Goal: Task Accomplishment & Management: Use online tool/utility

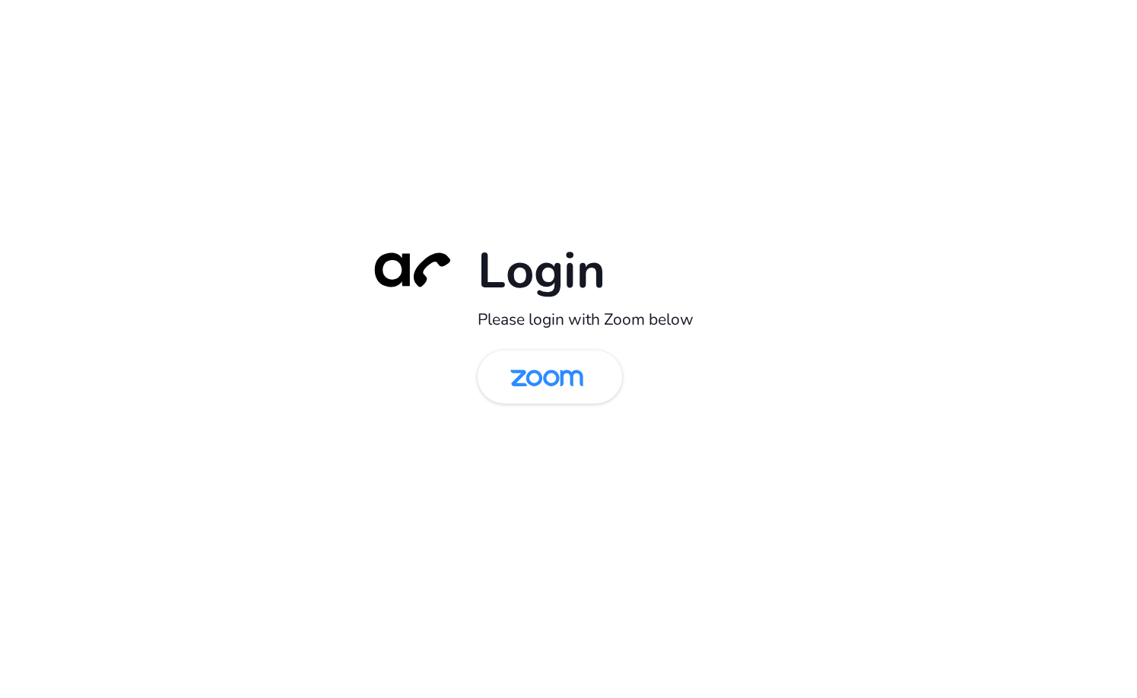
click at [220, 197] on div "Login Please login with Zoom below" at bounding box center [568, 349] width 1137 height 698
click at [545, 386] on img at bounding box center [547, 378] width 105 height 49
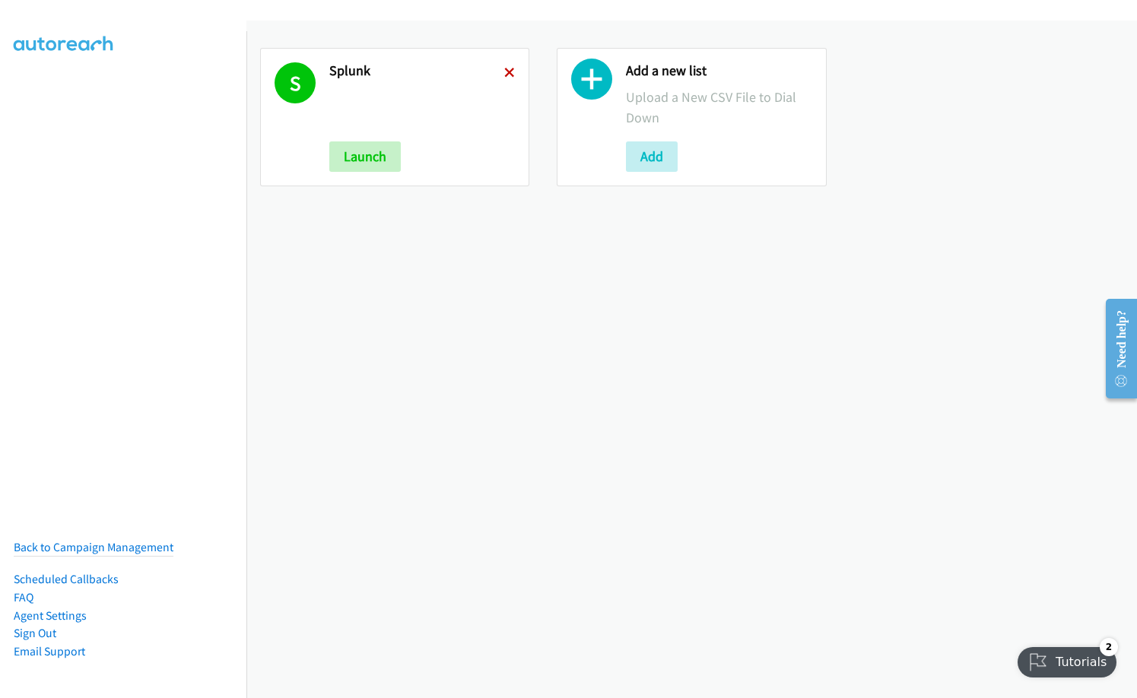
click at [508, 75] on icon at bounding box center [509, 73] width 11 height 11
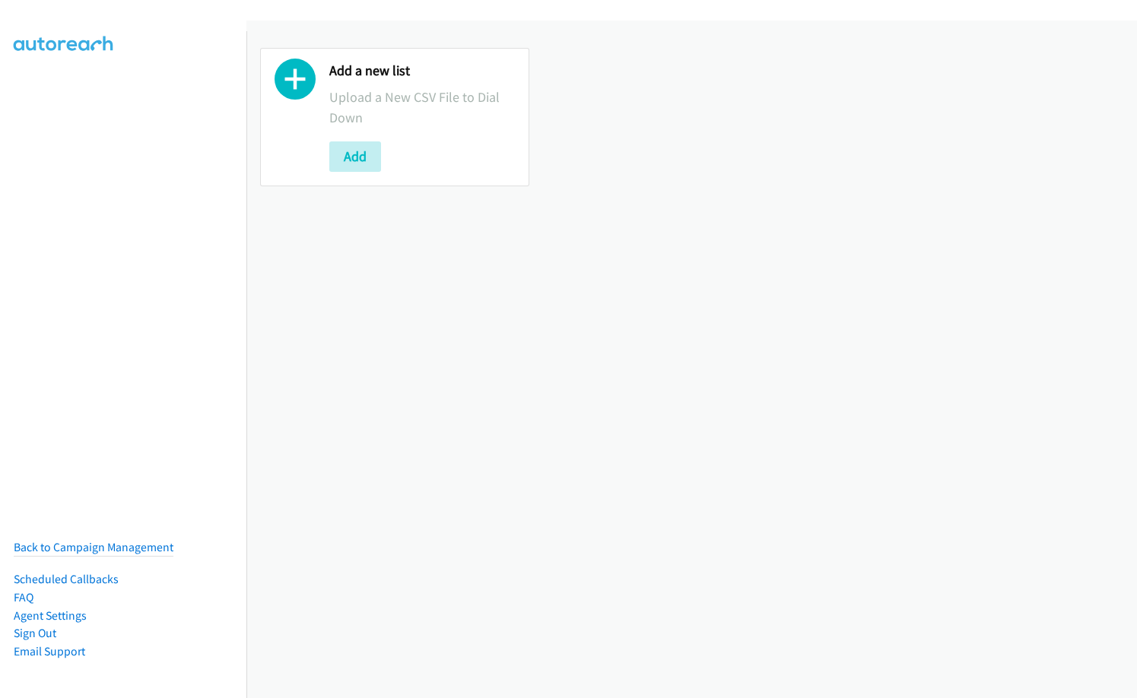
drag, startPoint x: 504, startPoint y: 388, endPoint x: 508, endPoint y: 376, distance: 13.0
click at [504, 388] on div "Add a new list Upload a New CSV File to Dial Down Add" at bounding box center [691, 360] width 891 height 678
click at [366, 162] on button "Add" at bounding box center [355, 157] width 52 height 30
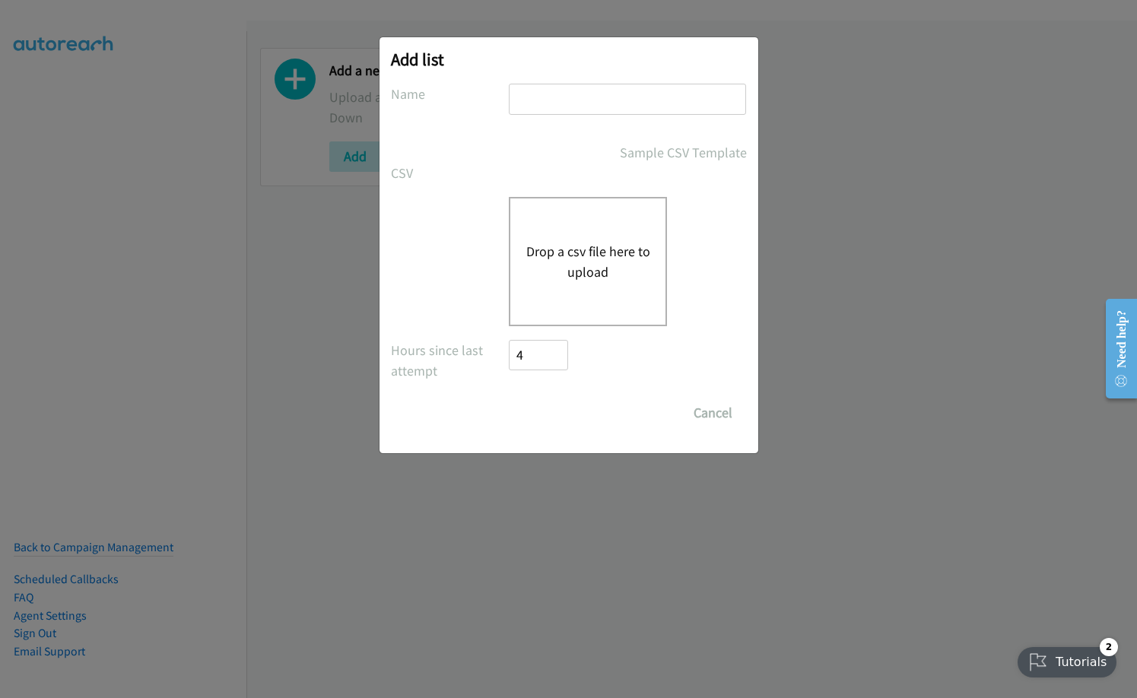
click at [607, 102] on input "text" at bounding box center [627, 99] width 237 height 31
type input "HK"
click at [613, 228] on div "Drop a csv file here to upload" at bounding box center [588, 261] width 158 height 129
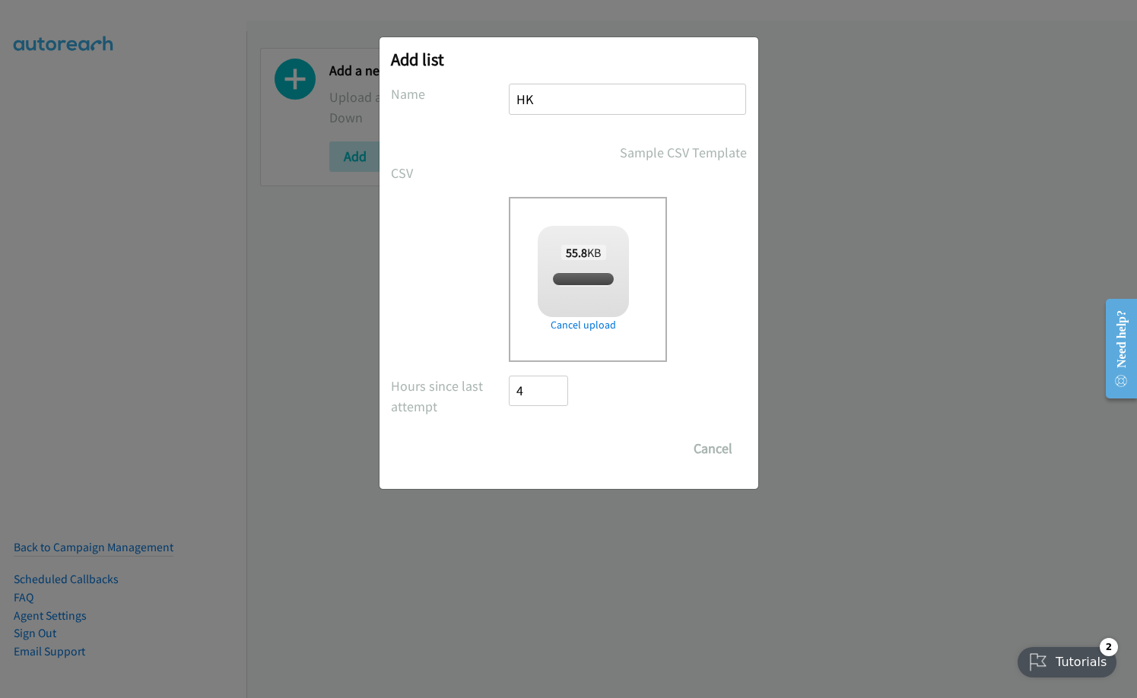
checkbox input "true"
click at [551, 445] on input "Save List" at bounding box center [550, 449] width 80 height 30
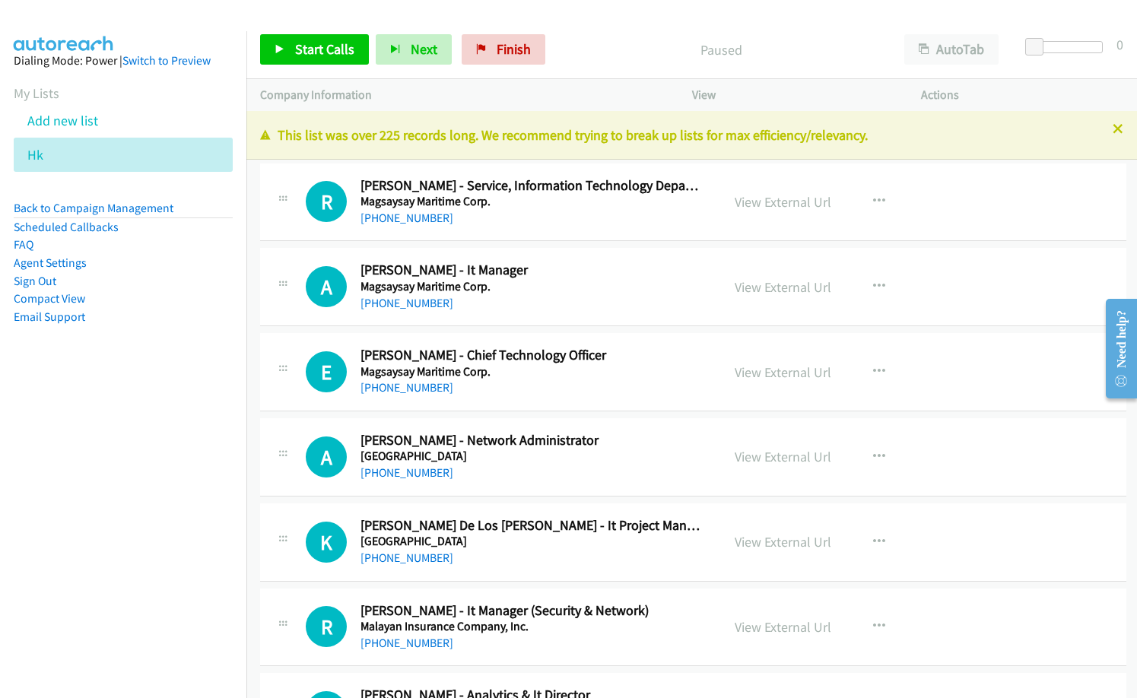
click at [587, 44] on p "Paused" at bounding box center [721, 50] width 311 height 21
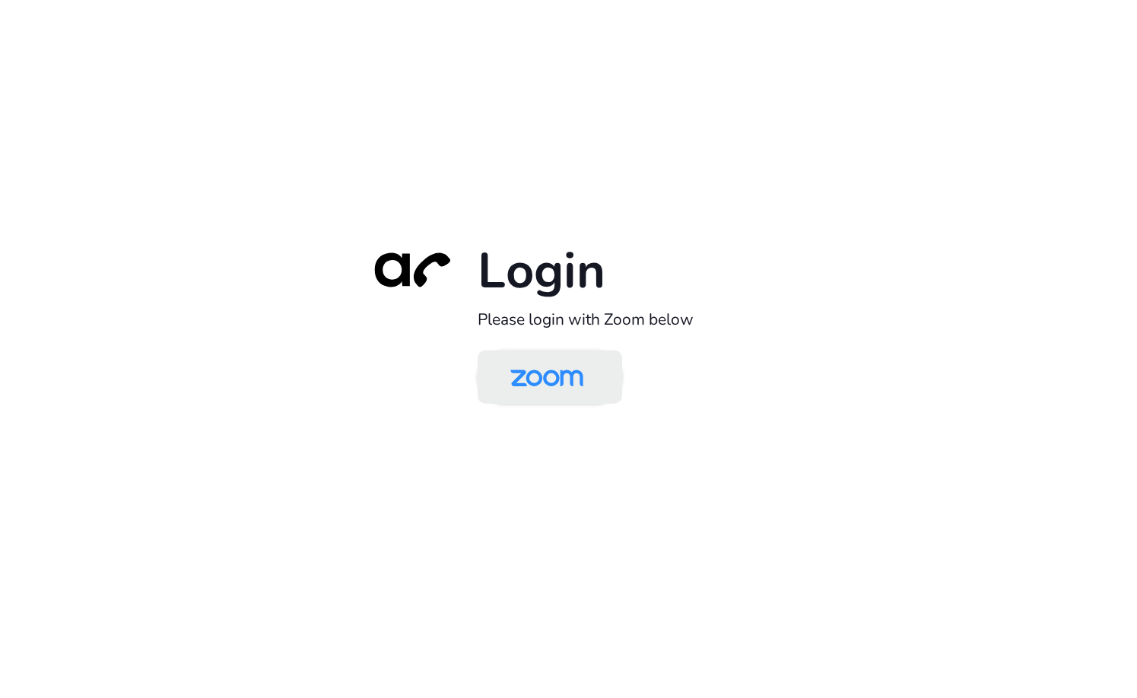
click at [557, 391] on img at bounding box center [547, 378] width 105 height 49
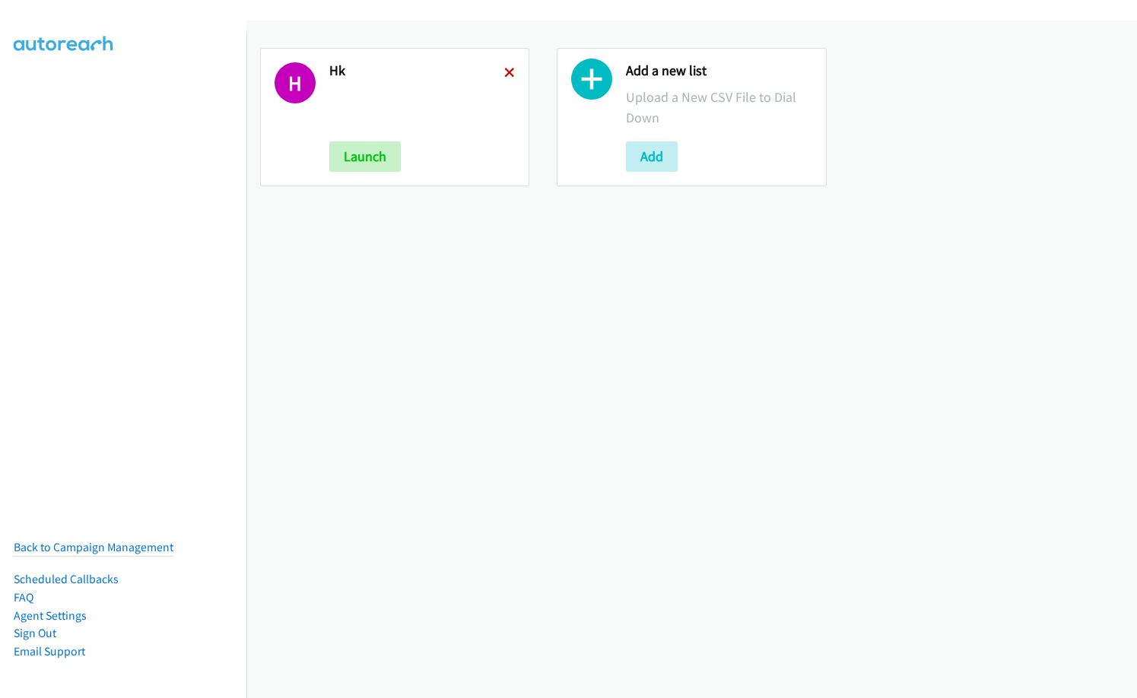
click at [504, 70] on icon at bounding box center [509, 73] width 11 height 11
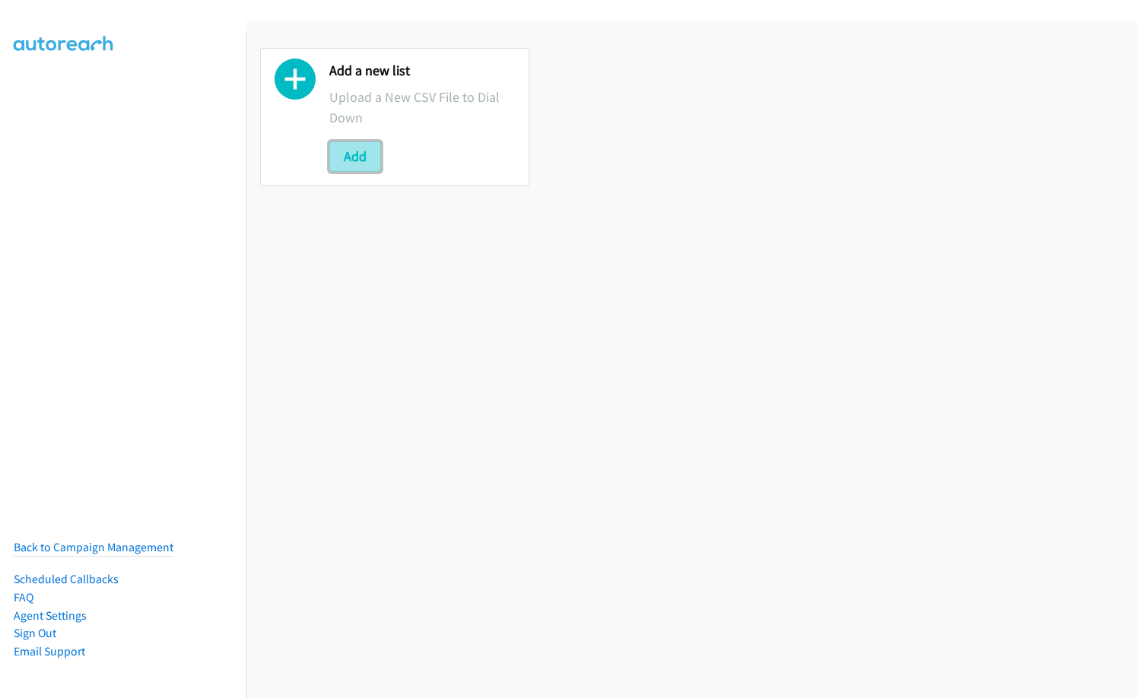
click at [363, 152] on button "Add" at bounding box center [355, 157] width 52 height 30
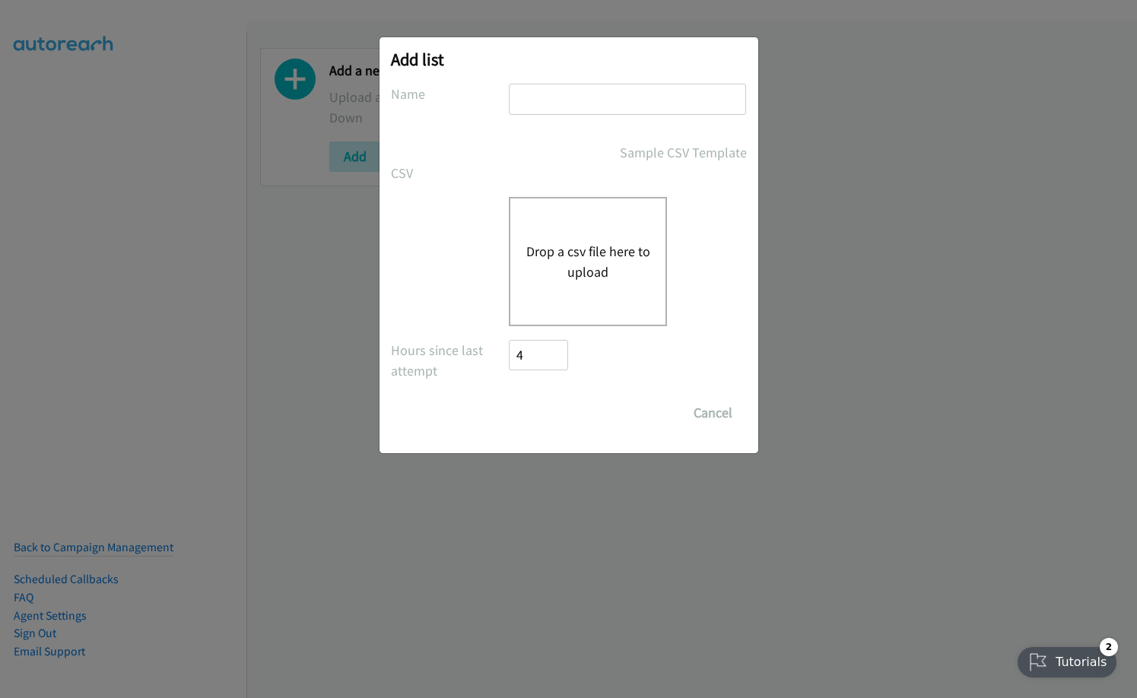
click at [607, 110] on input "text" at bounding box center [627, 99] width 237 height 31
type input "HK"
click at [598, 246] on button "Drop a csv file here to upload" at bounding box center [588, 261] width 125 height 41
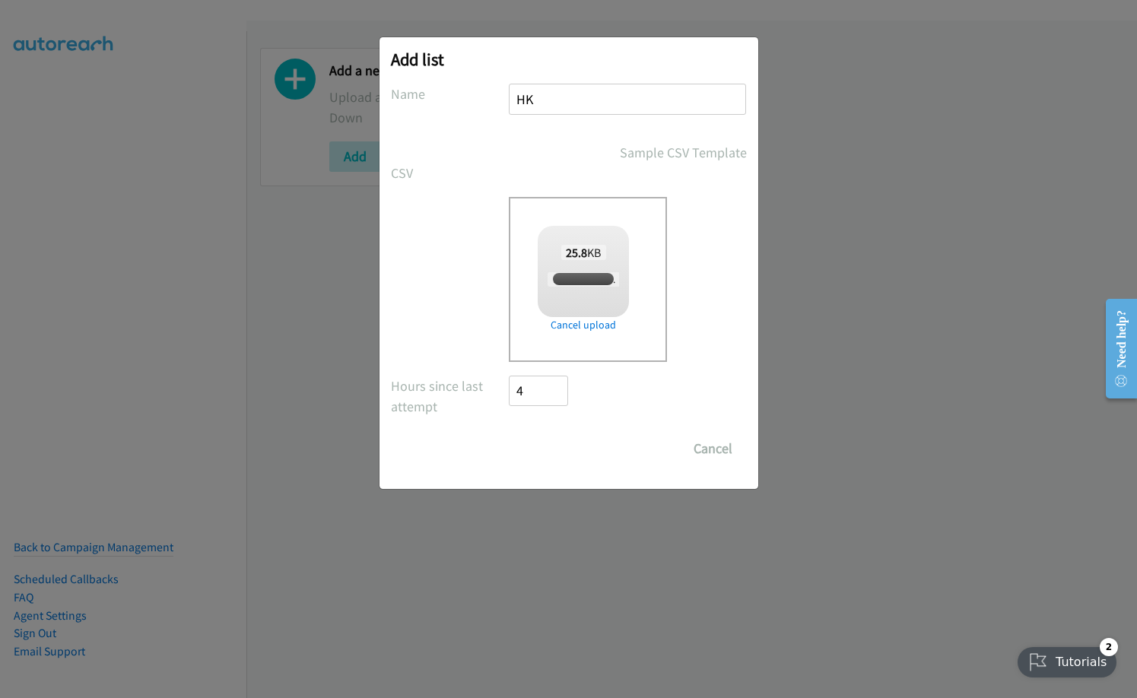
checkbox input "true"
click at [566, 451] on input "Save List" at bounding box center [550, 449] width 80 height 30
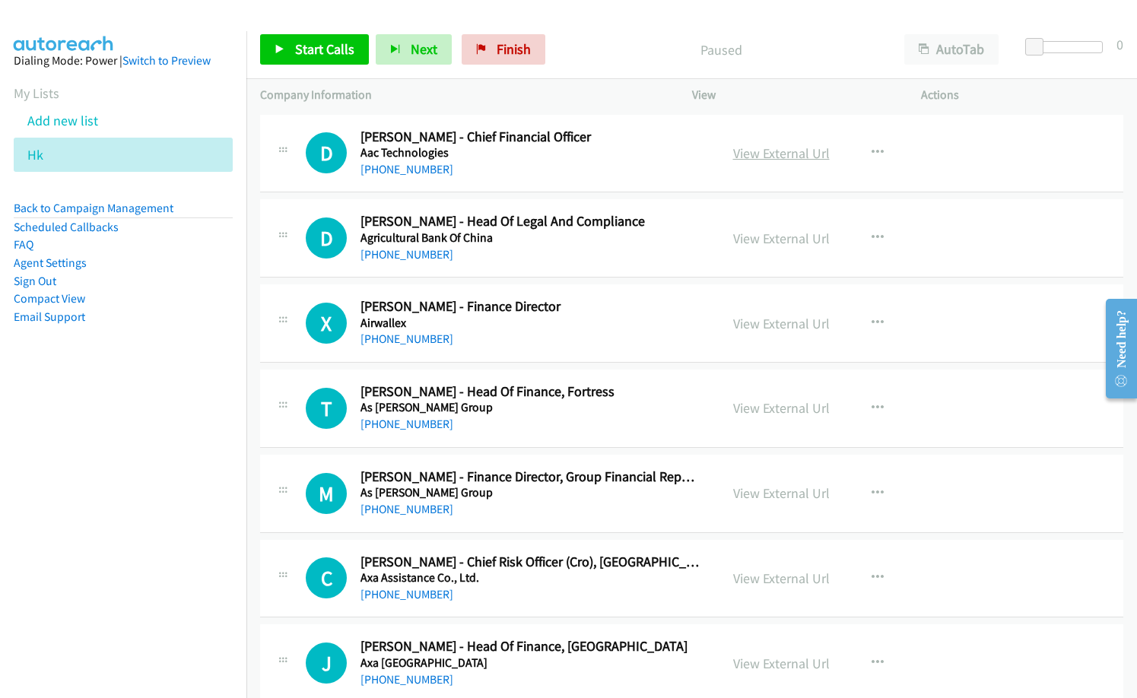
click at [733, 151] on link "View External Url" at bounding box center [781, 153] width 97 height 17
click at [768, 151] on link "View External Url" at bounding box center [781, 153] width 97 height 17
click at [873, 237] on icon "button" at bounding box center [878, 238] width 12 height 12
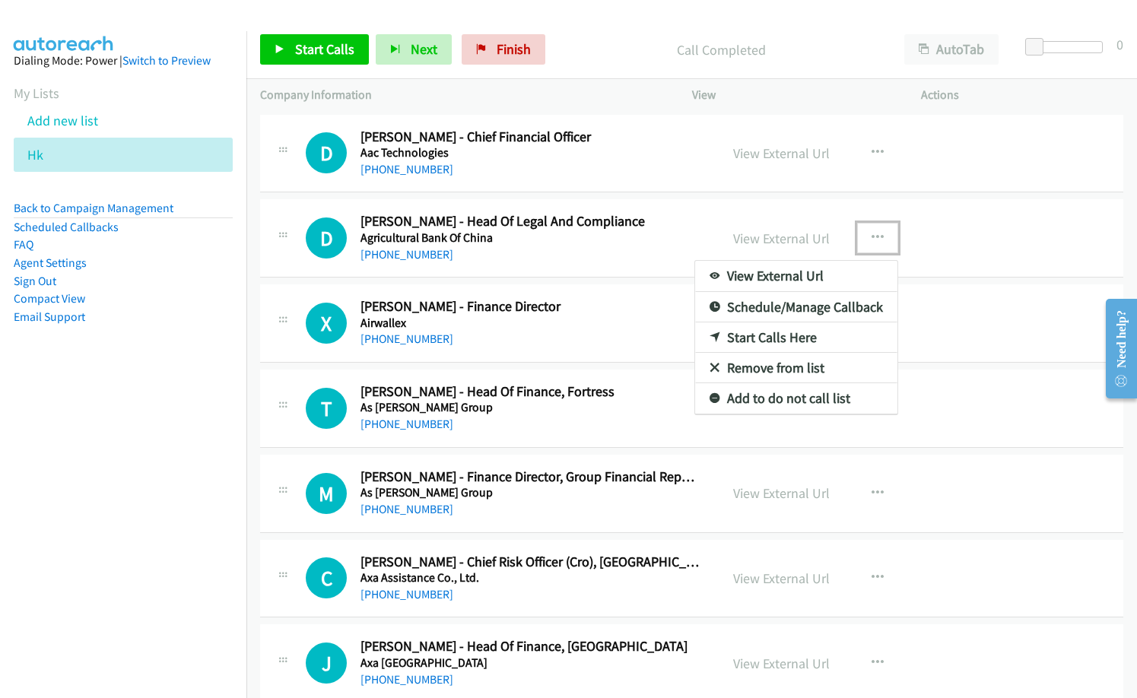
click at [771, 339] on link "Start Calls Here" at bounding box center [796, 338] width 202 height 30
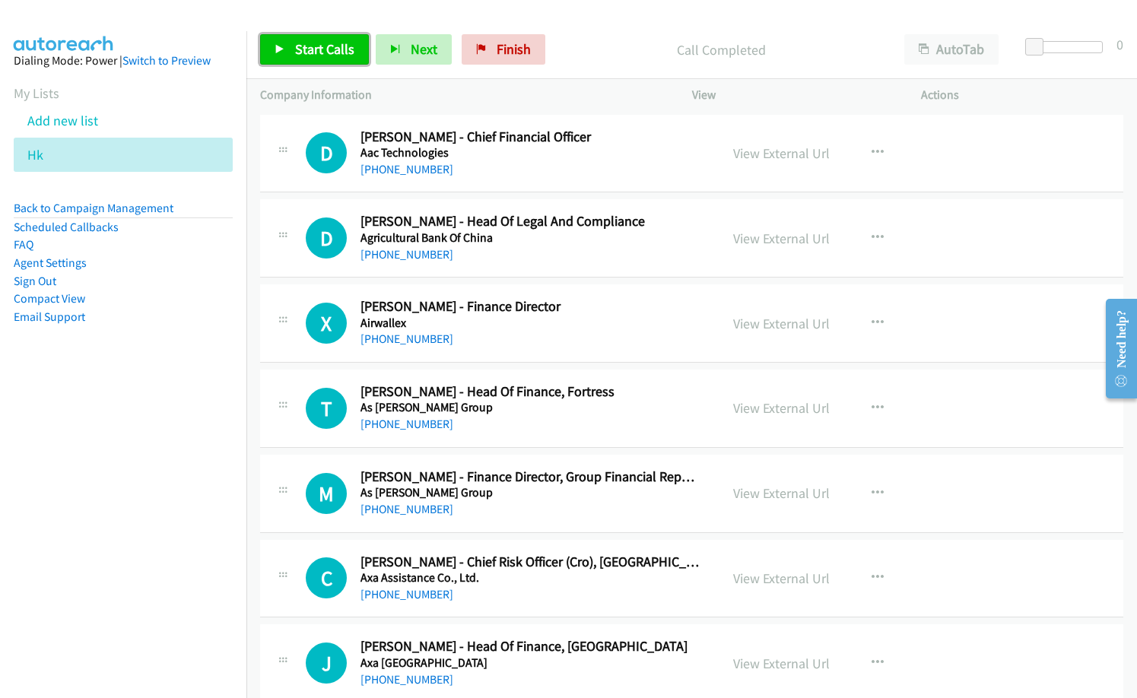
click at [335, 56] on span "Start Calls" at bounding box center [324, 48] width 59 height 17
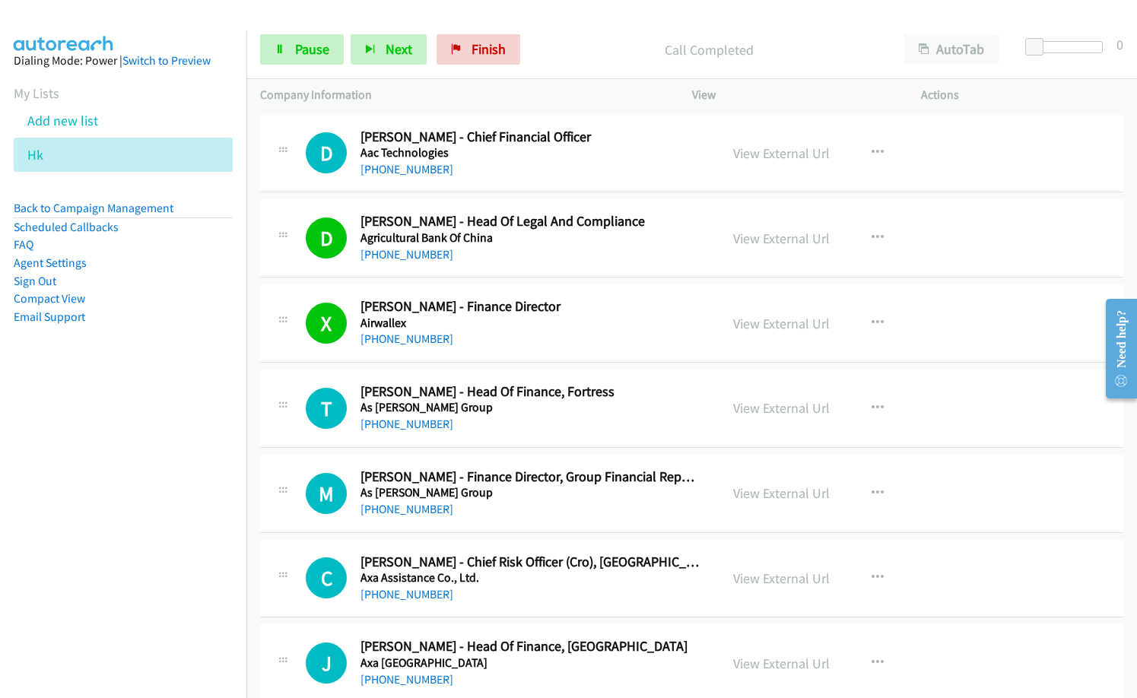
click at [583, 330] on div "[PHONE_NUMBER]" at bounding box center [530, 339] width 339 height 18
click at [764, 326] on link "View External Url" at bounding box center [781, 323] width 97 height 17
click at [323, 59] on link "Pause" at bounding box center [302, 49] width 84 height 30
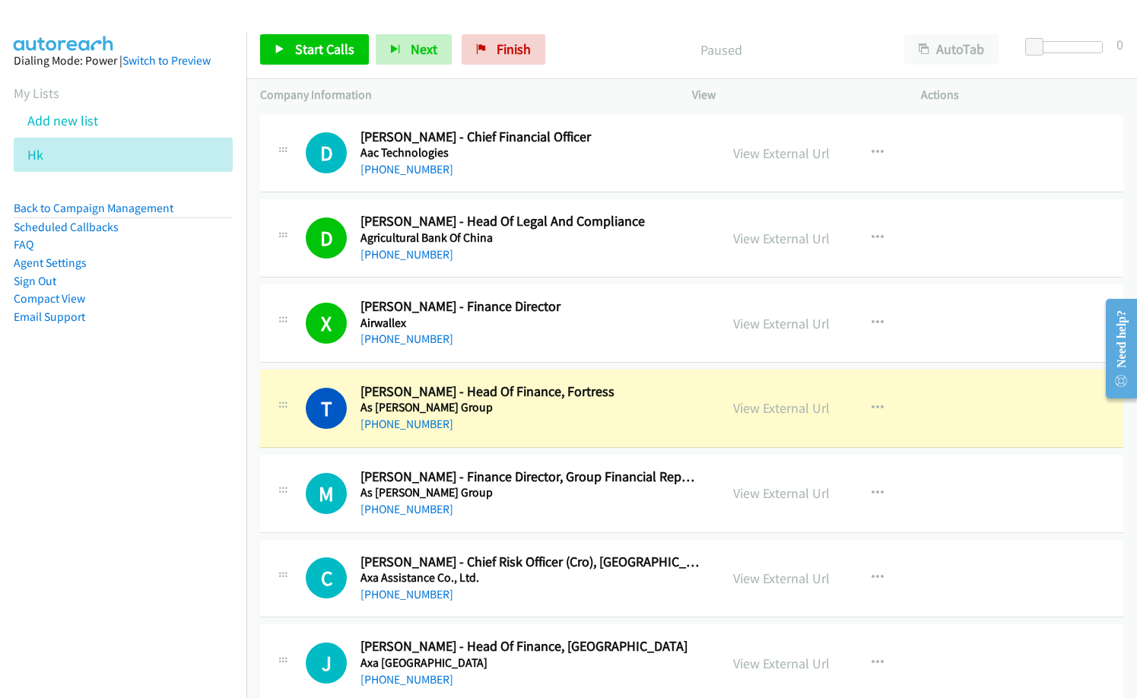
click at [598, 26] on div "Start Calls Pause Next Finish Paused AutoTab AutoTab 0" at bounding box center [691, 50] width 891 height 59
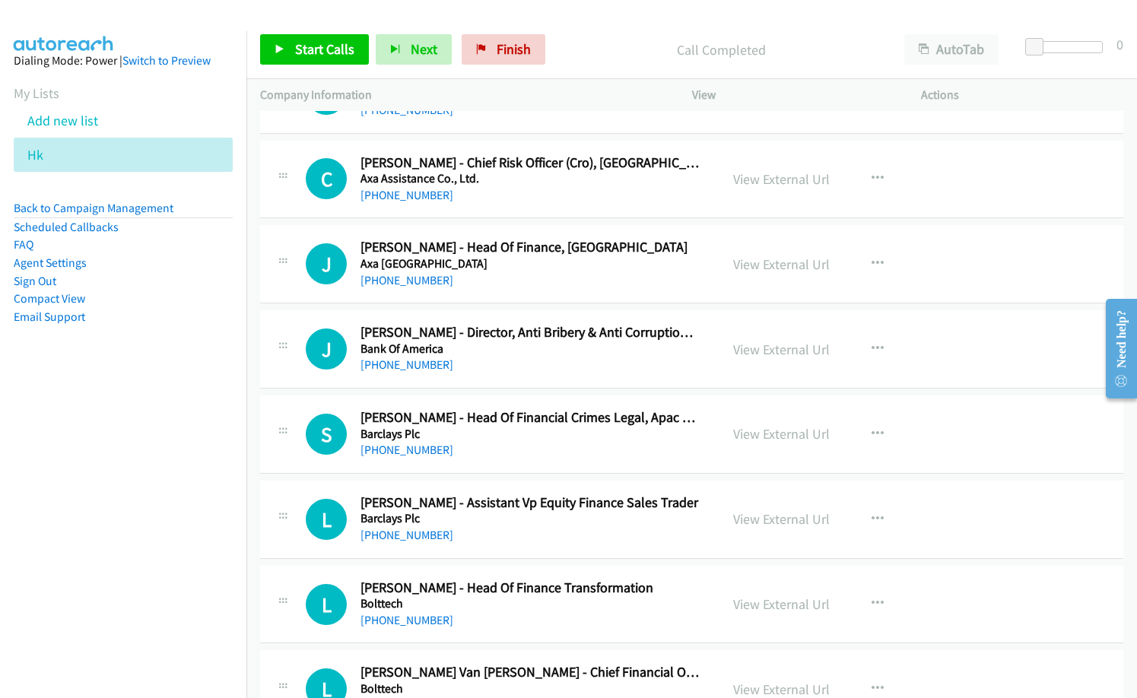
scroll to position [380, 0]
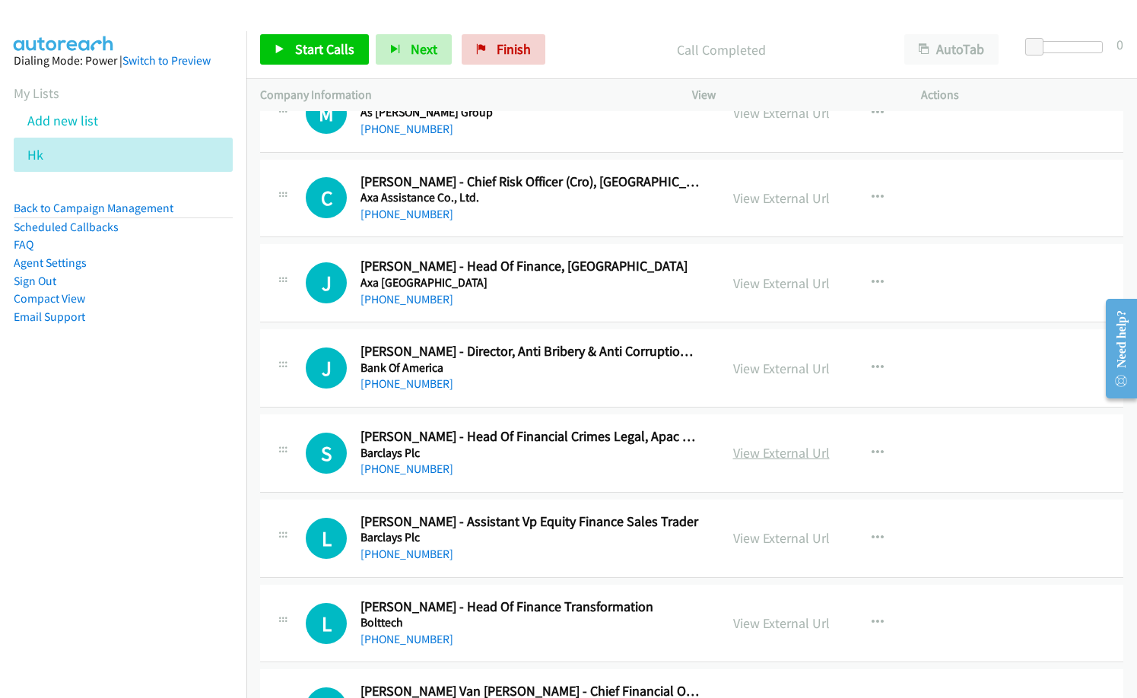
click at [779, 452] on link "View External Url" at bounding box center [781, 452] width 97 height 17
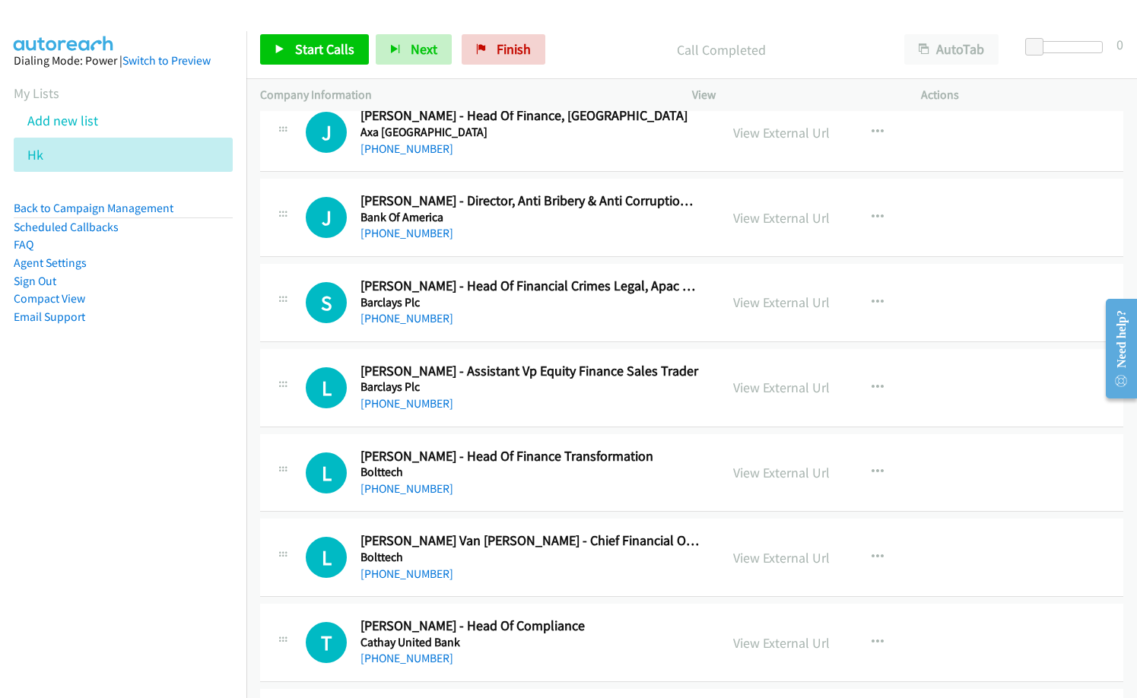
scroll to position [685, 0]
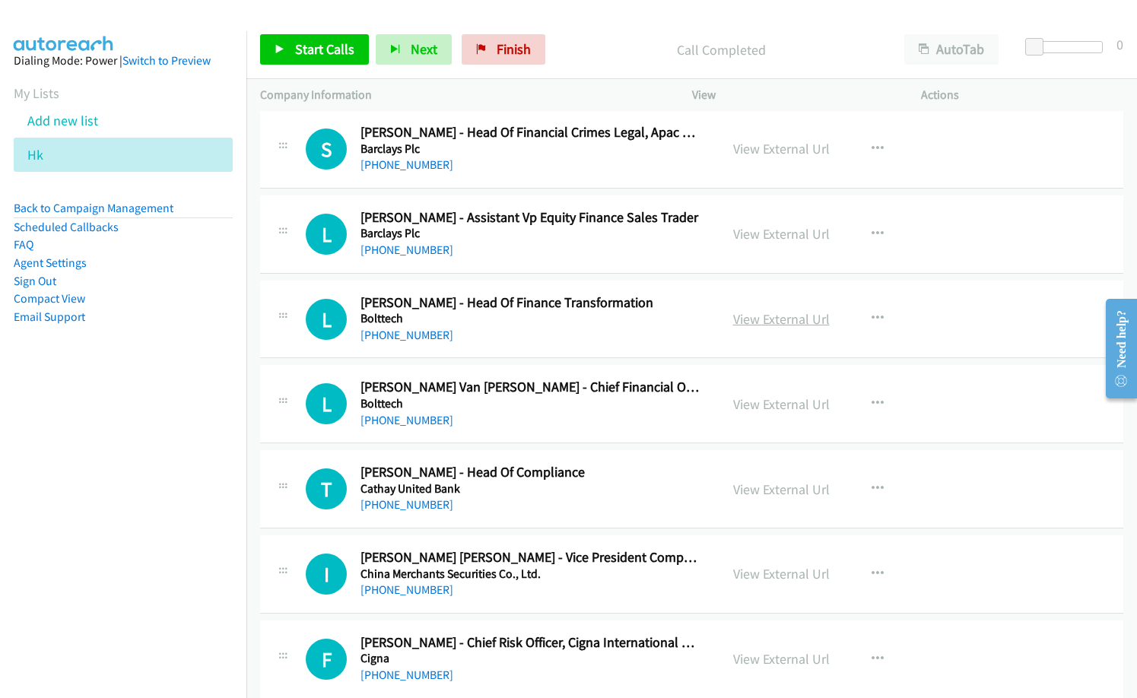
click at [752, 320] on link "View External Url" at bounding box center [781, 318] width 97 height 17
click at [584, 40] on p "Call Completed" at bounding box center [721, 50] width 311 height 21
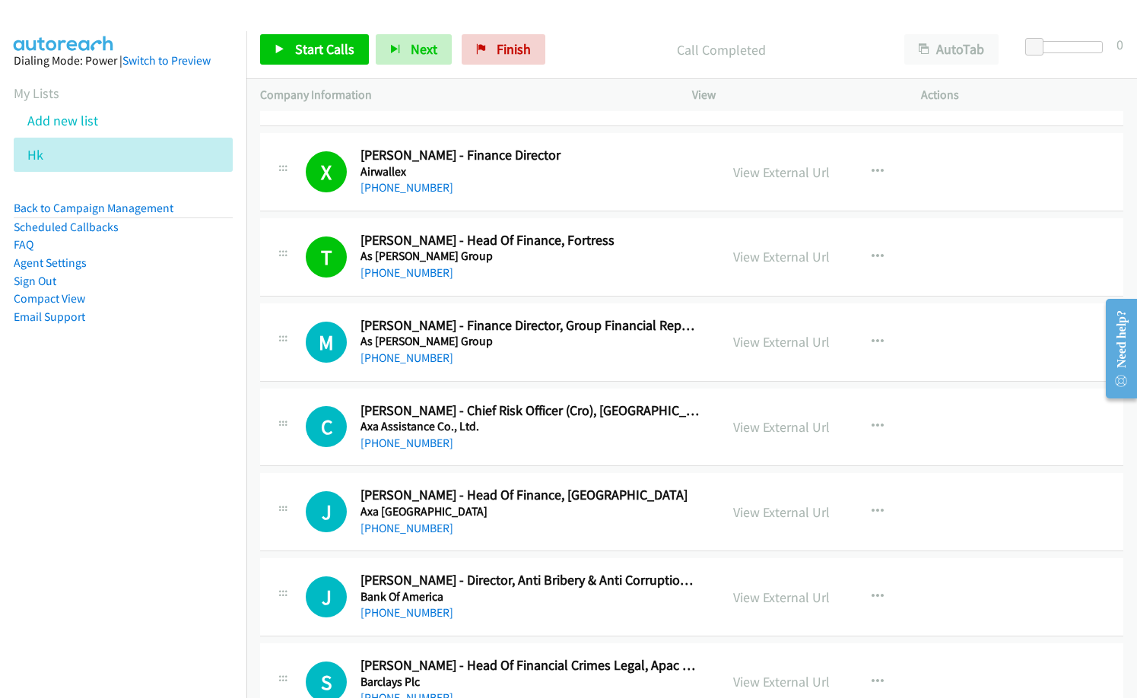
scroll to position [152, 0]
click at [866, 331] on button "button" at bounding box center [877, 341] width 41 height 30
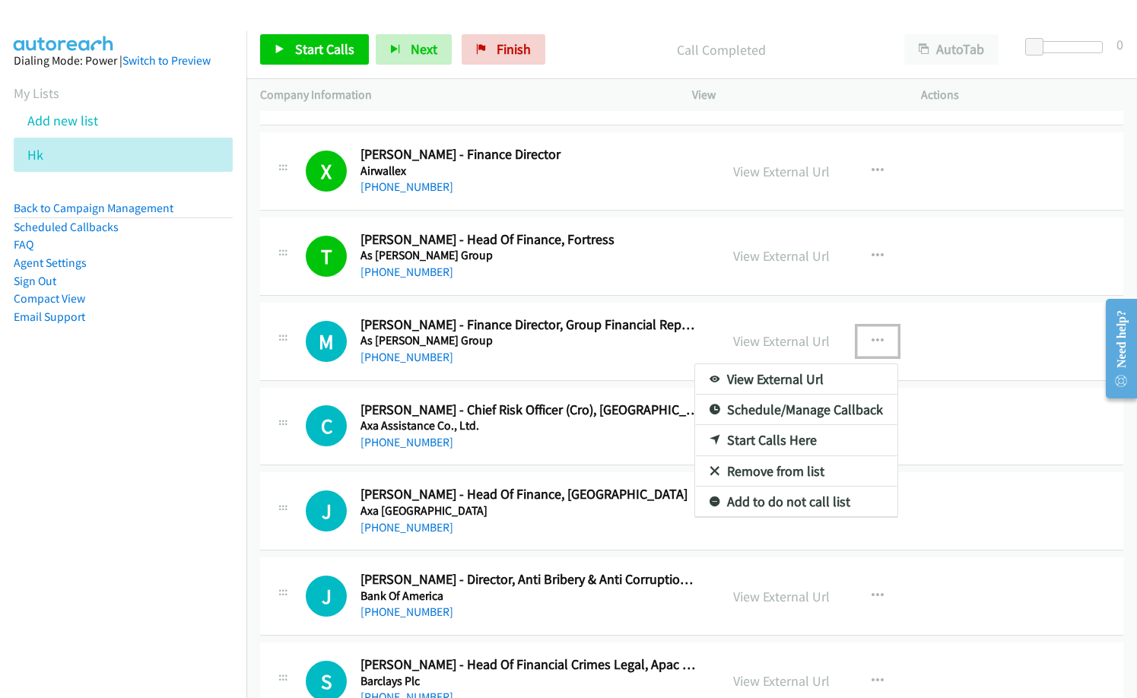
click at [623, 453] on div at bounding box center [568, 349] width 1137 height 698
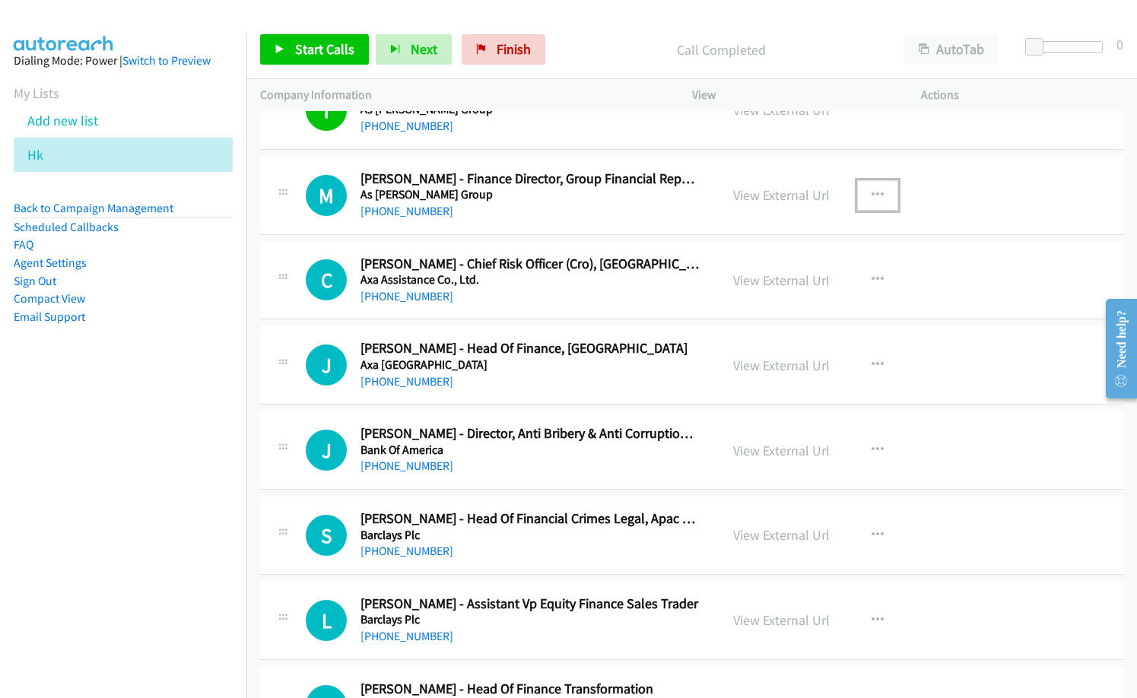
scroll to position [304, 0]
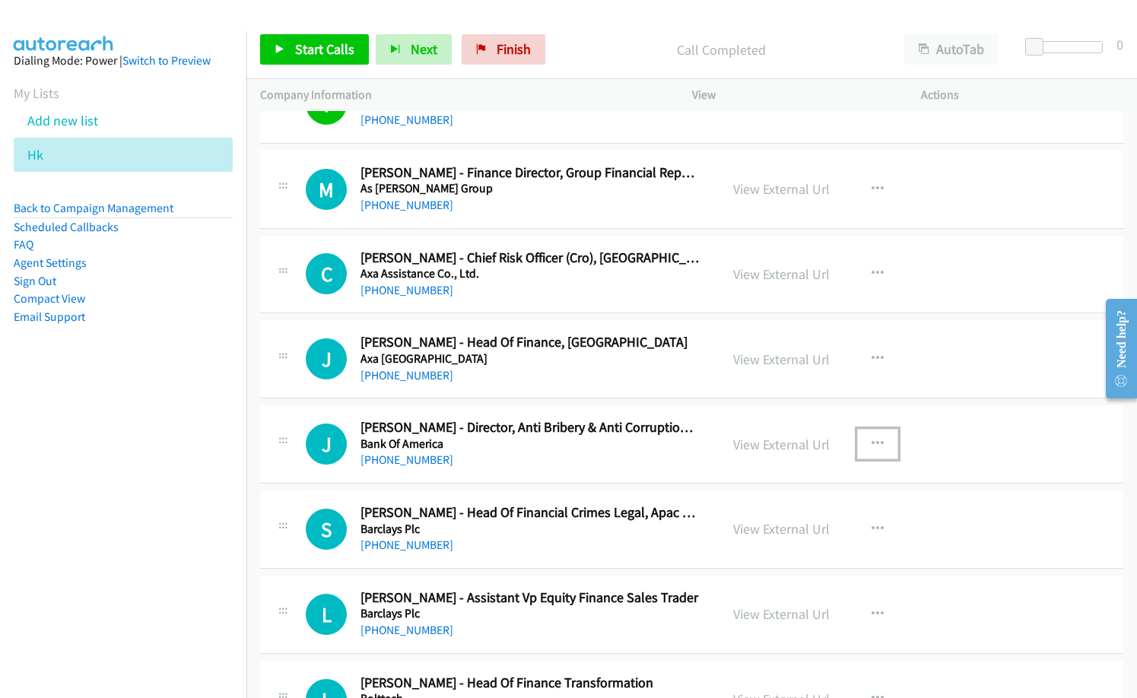
click at [873, 445] on icon "button" at bounding box center [878, 444] width 12 height 12
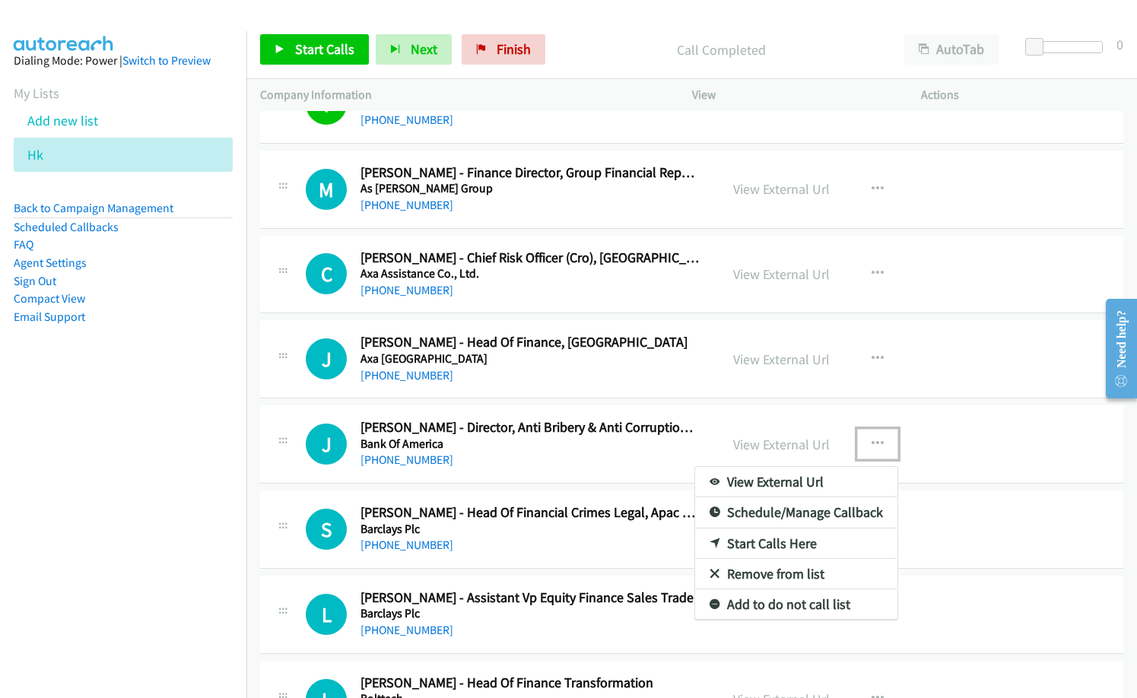
click at [572, 450] on div at bounding box center [568, 349] width 1137 height 698
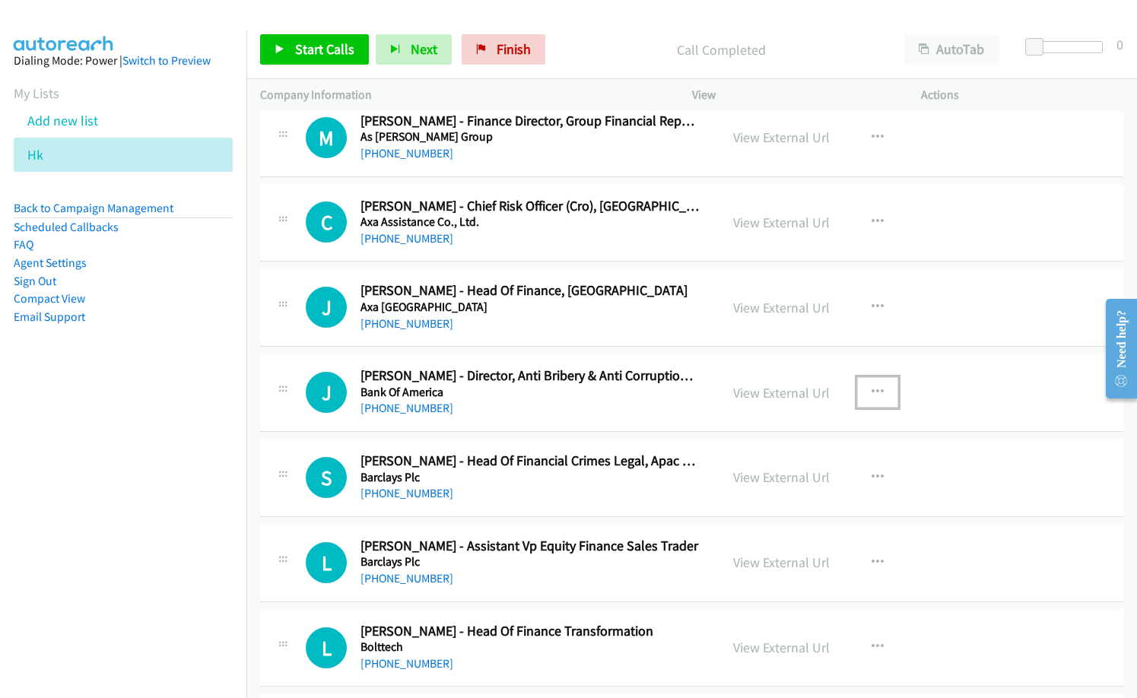
scroll to position [456, 0]
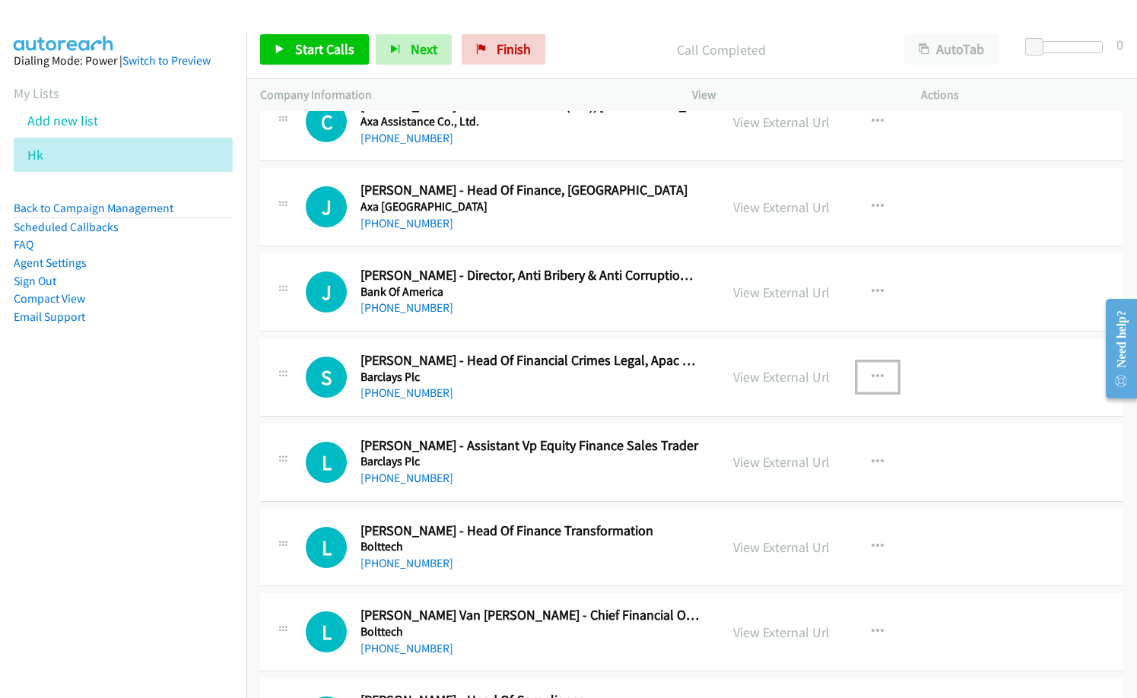
click at [875, 377] on icon "button" at bounding box center [878, 377] width 12 height 12
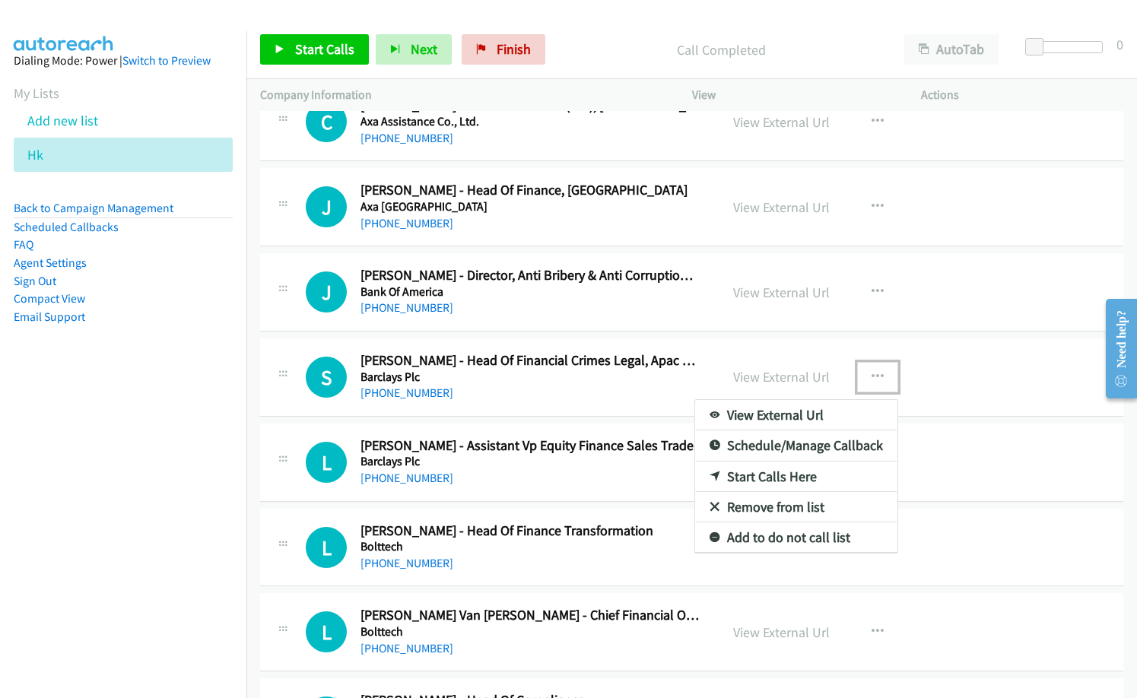
click at [786, 481] on link "Start Calls Here" at bounding box center [796, 477] width 202 height 30
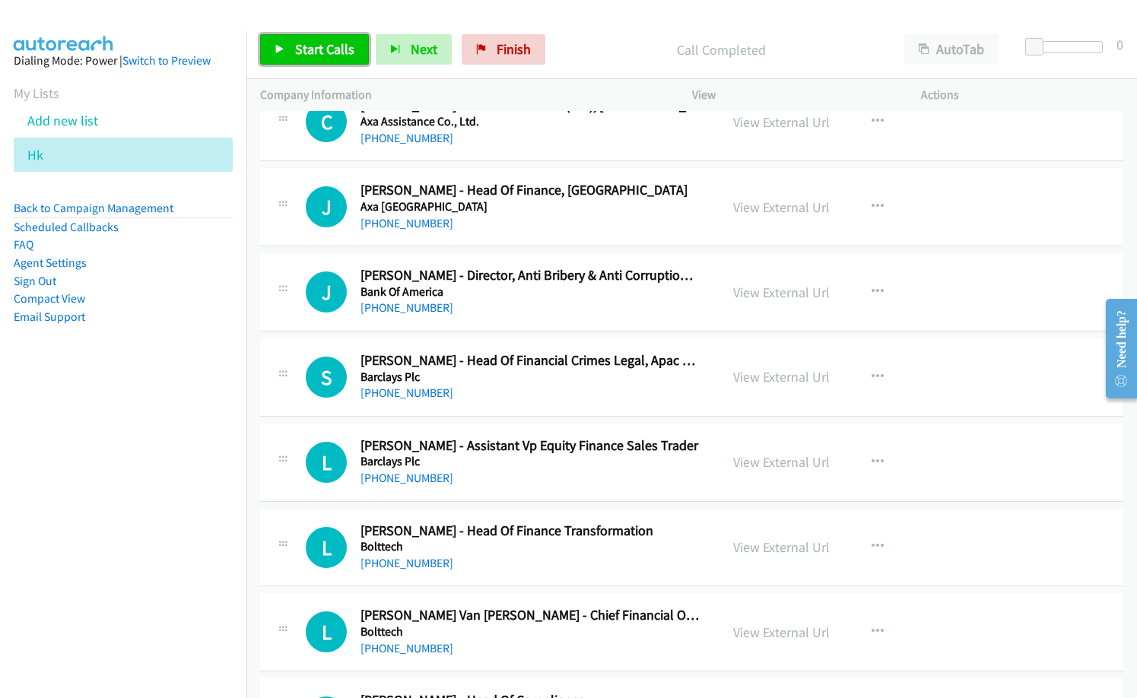
click at [332, 47] on span "Start Calls" at bounding box center [324, 48] width 59 height 17
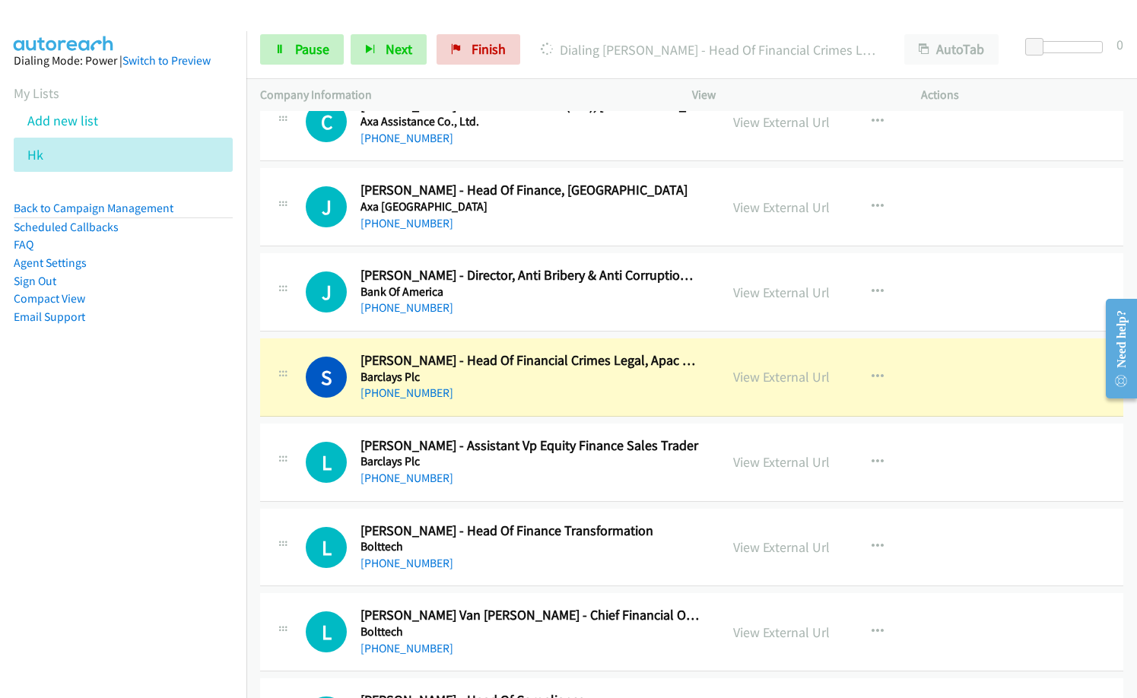
click at [52, 506] on nav "Dialing Mode: Power | Switch to Preview My Lists Add new list Hk Back to Campai…" at bounding box center [123, 380] width 247 height 698
click at [774, 381] on link "View External Url" at bounding box center [781, 376] width 97 height 17
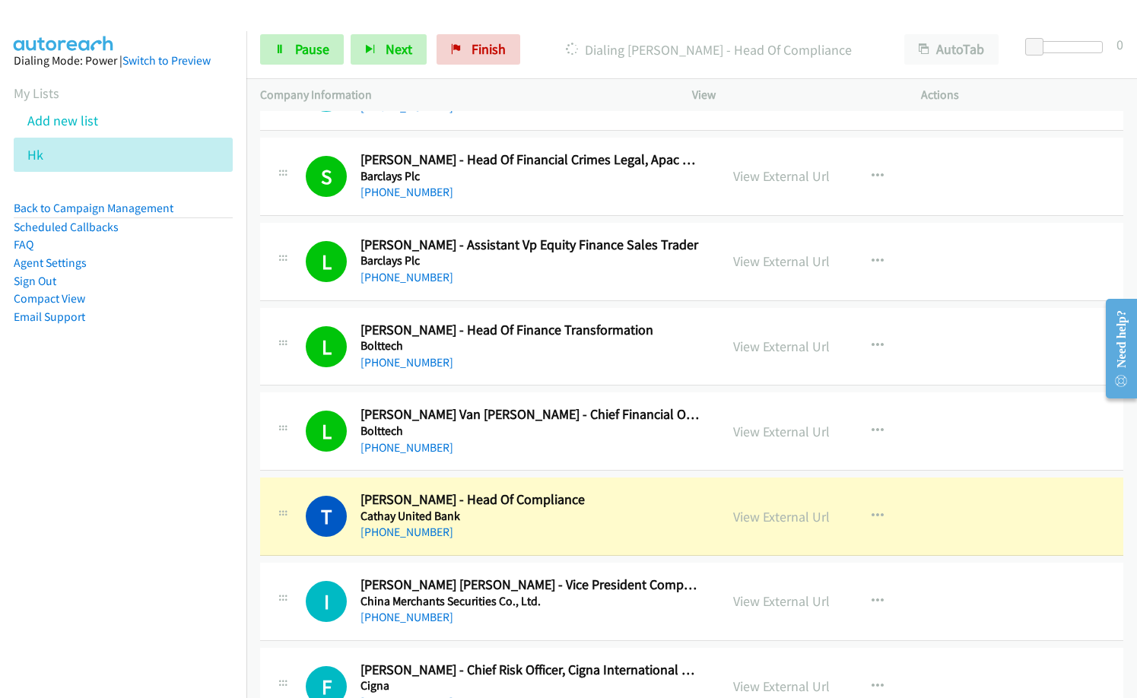
scroll to position [685, 0]
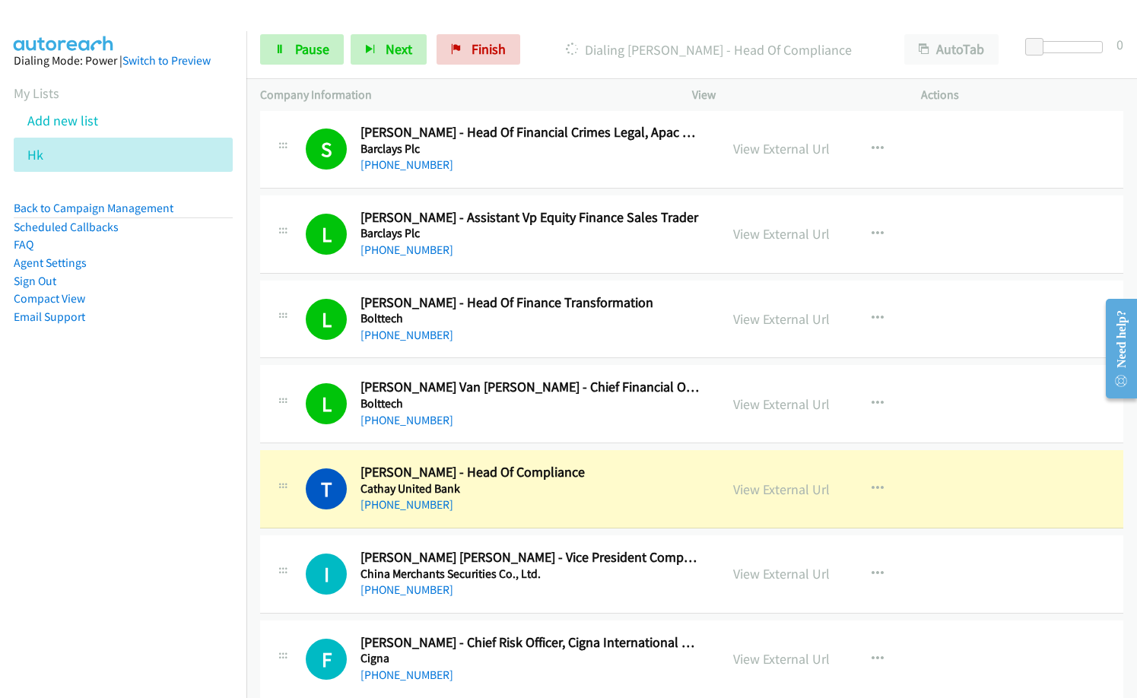
click at [517, 405] on h5 "Bolttech" at bounding box center [530, 403] width 339 height 15
click at [754, 401] on link "View External Url" at bounding box center [781, 404] width 97 height 17
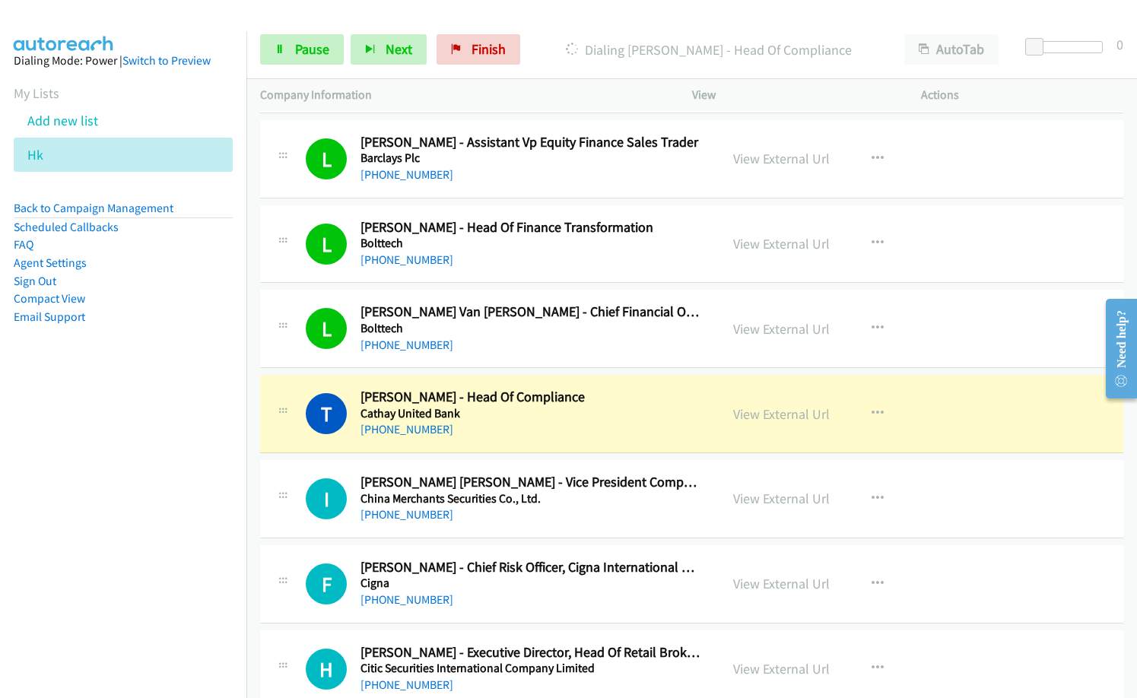
scroll to position [761, 0]
drag, startPoint x: 291, startPoint y: 52, endPoint x: 319, endPoint y: 68, distance: 32.4
click at [291, 52] on link "Pause" at bounding box center [302, 49] width 84 height 30
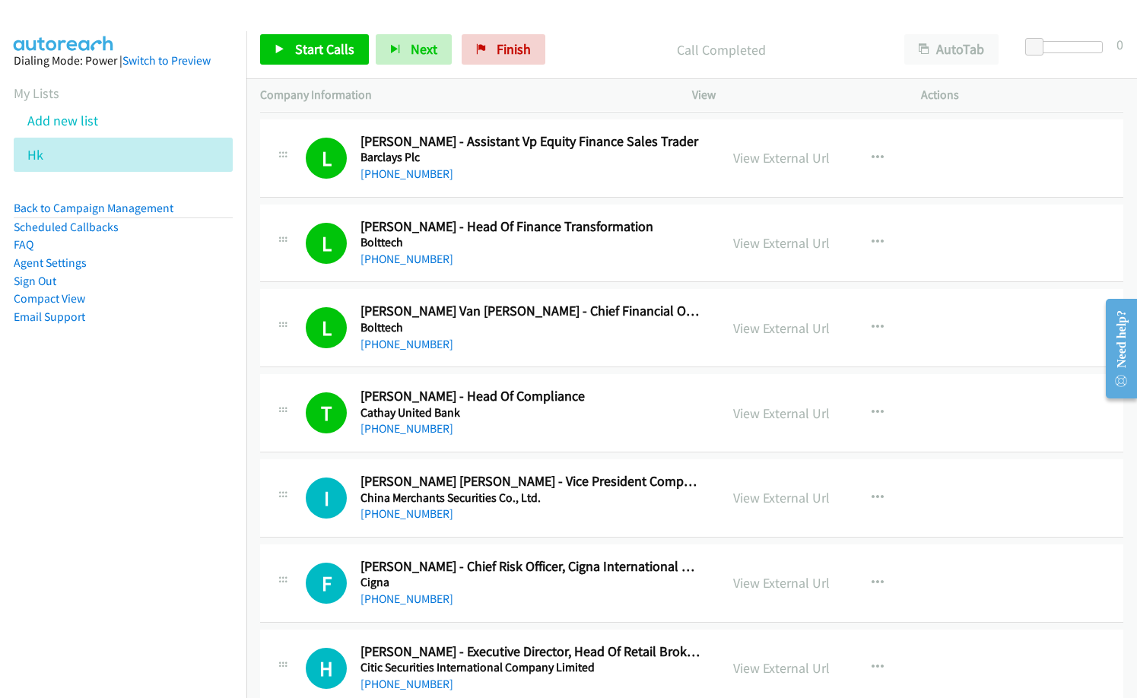
drag, startPoint x: 581, startPoint y: 49, endPoint x: 604, endPoint y: 40, distance: 24.3
click at [588, 46] on p "Call Completed" at bounding box center [721, 50] width 311 height 21
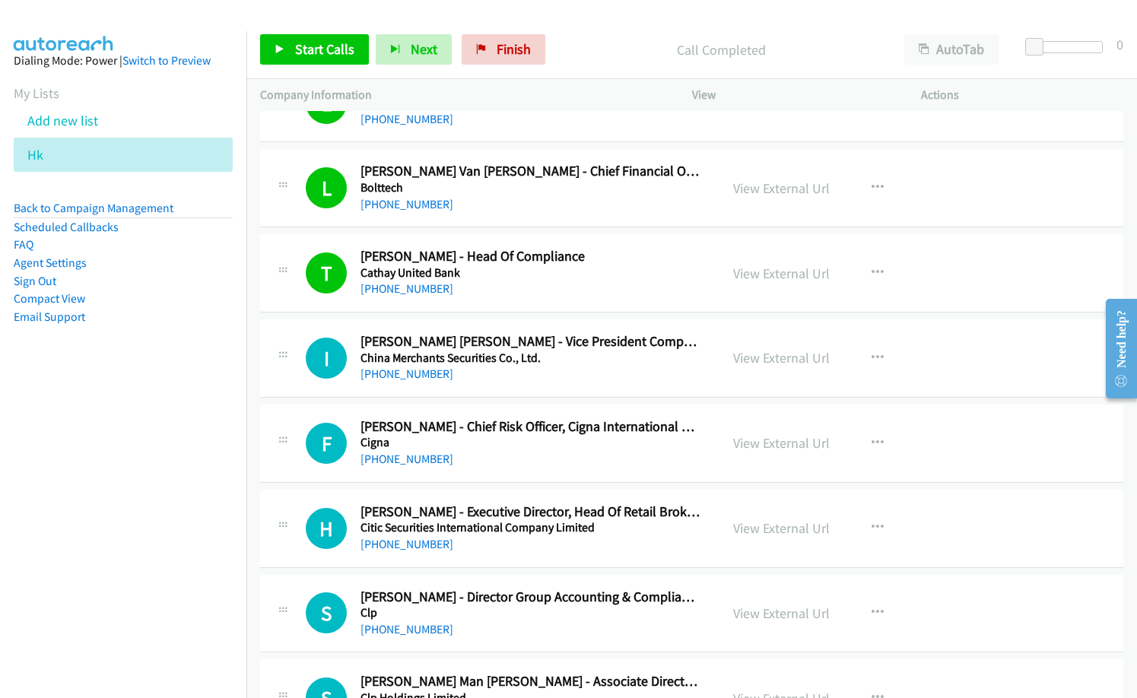
scroll to position [913, 0]
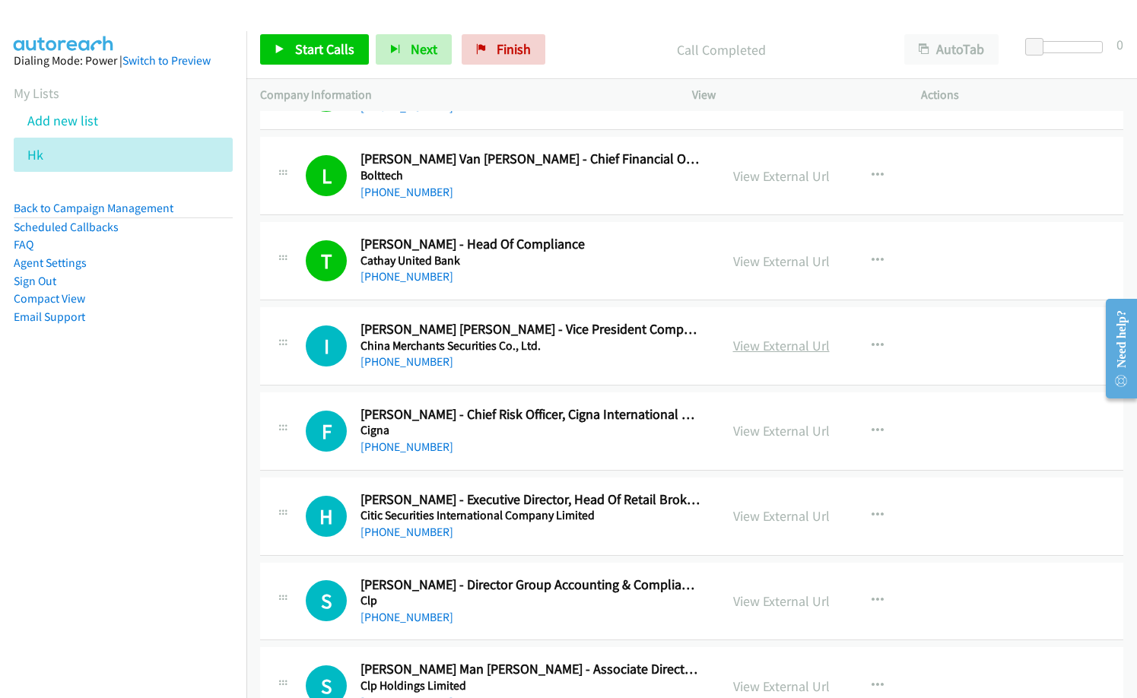
click at [799, 345] on link "View External Url" at bounding box center [781, 345] width 97 height 17
click at [766, 430] on link "View External Url" at bounding box center [781, 430] width 97 height 17
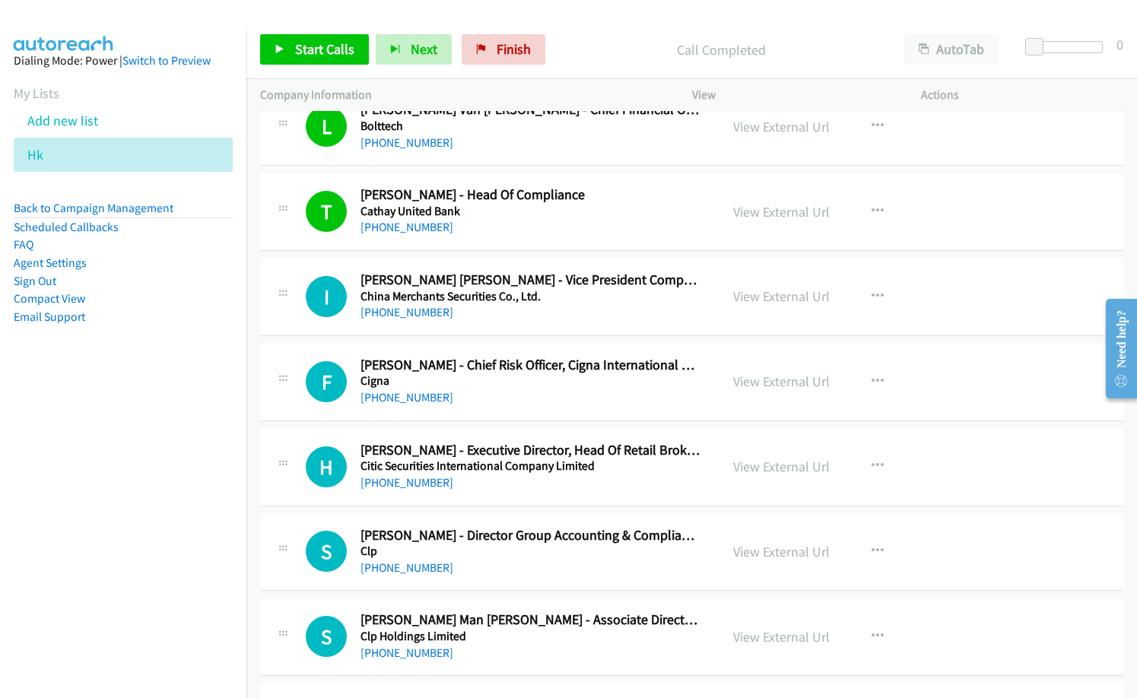
scroll to position [989, 0]
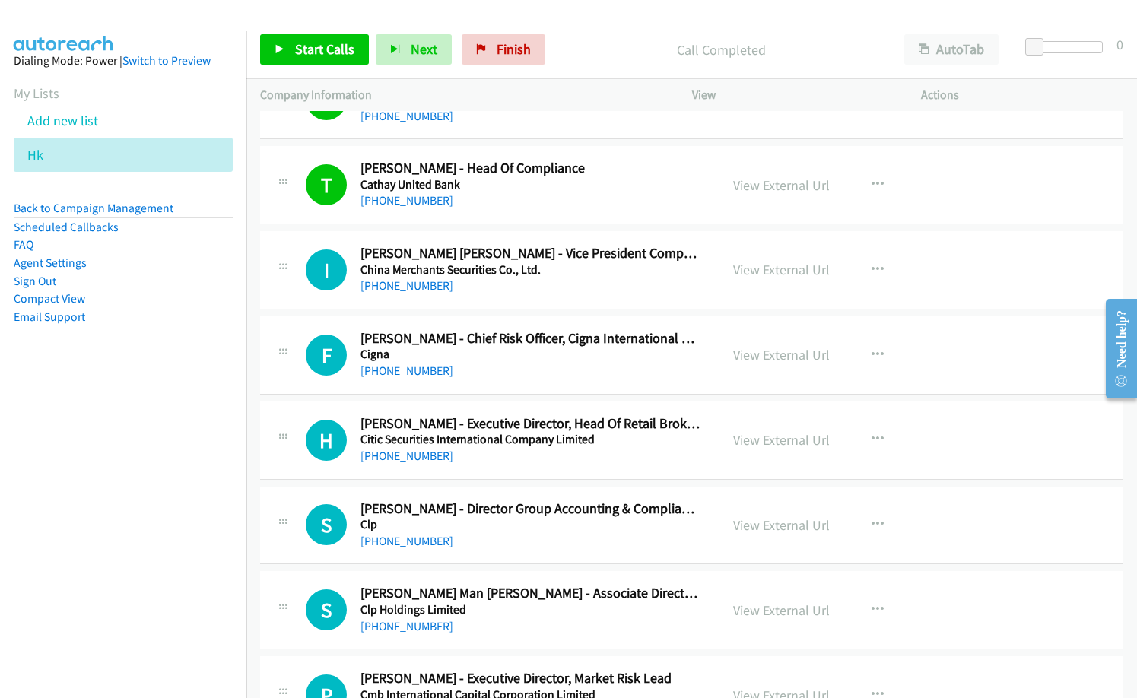
click at [752, 435] on link "View External Url" at bounding box center [781, 439] width 97 height 17
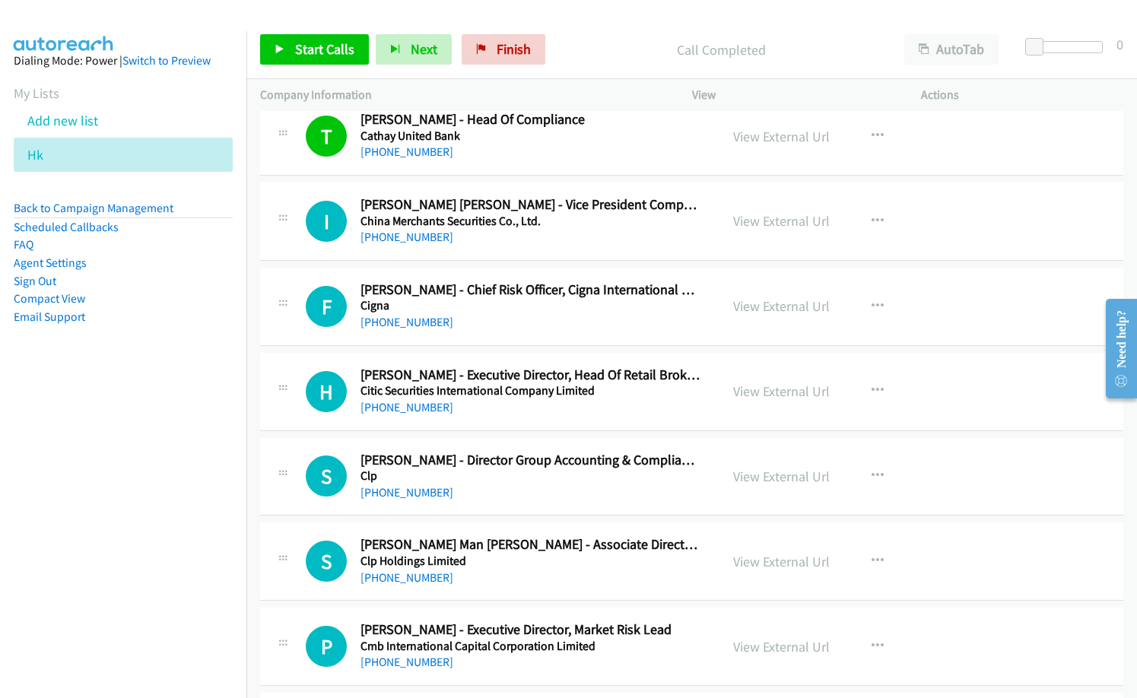
scroll to position [1065, 0]
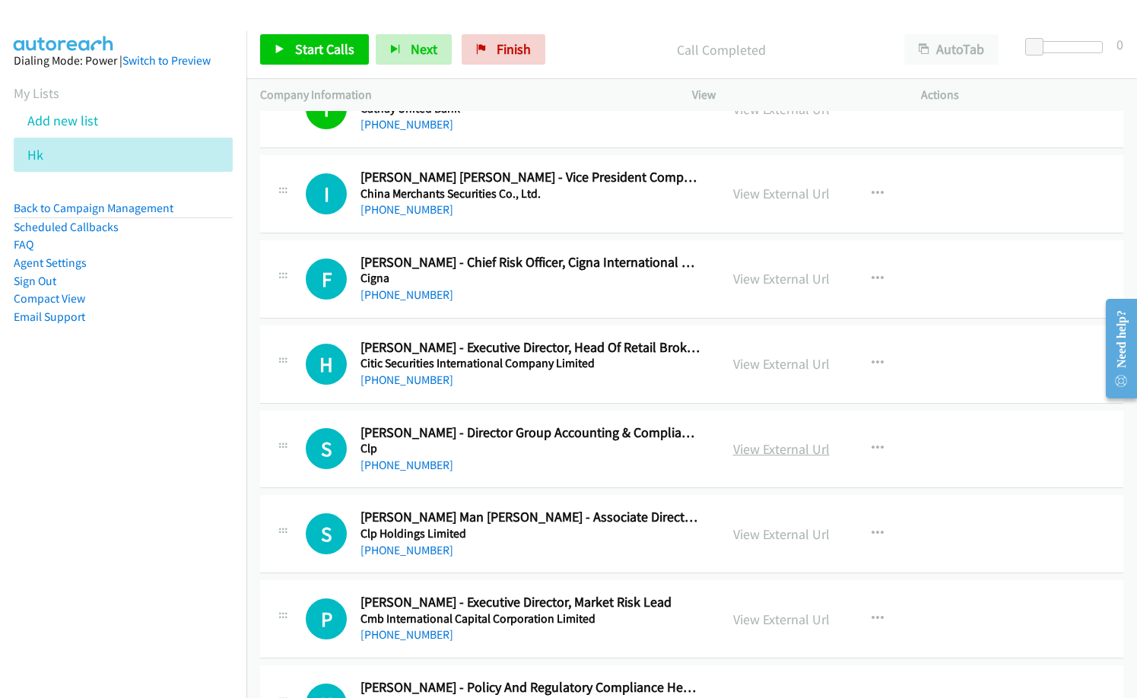
click at [769, 444] on link "View External Url" at bounding box center [781, 449] width 97 height 17
click at [332, 43] on span "Start Calls" at bounding box center [324, 48] width 59 height 17
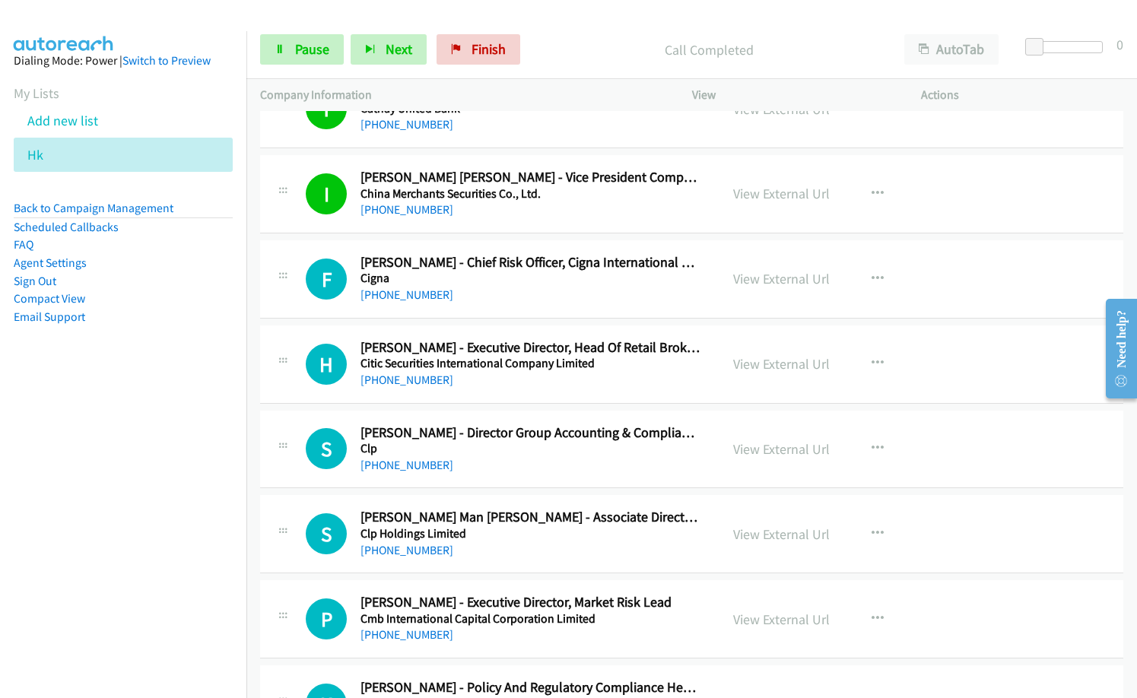
click at [153, 499] on nav "Dialing Mode: Power | Switch to Preview My Lists Add new list Hk Back to Campai…" at bounding box center [123, 380] width 247 height 698
click at [225, 473] on nav "Dialing Mode: Power | Switch to Preview My Lists Add new list Hk Back to Campai…" at bounding box center [123, 380] width 247 height 698
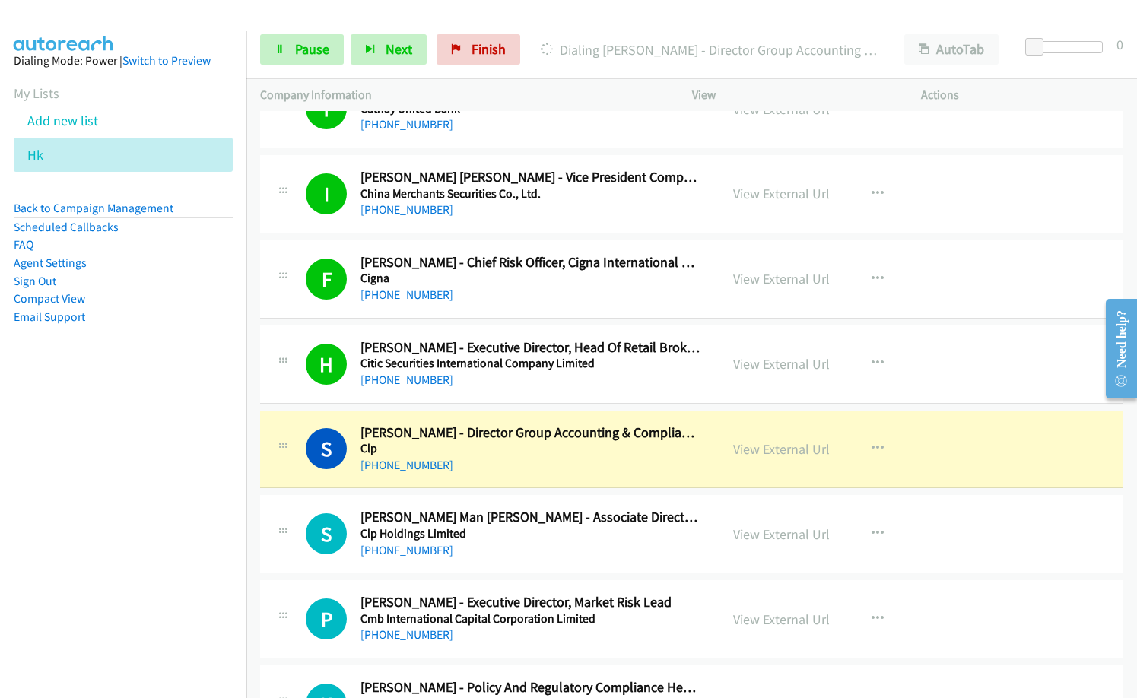
click at [602, 87] on p "Company Information" at bounding box center [462, 95] width 405 height 18
click at [312, 42] on span "Pause" at bounding box center [312, 48] width 34 height 17
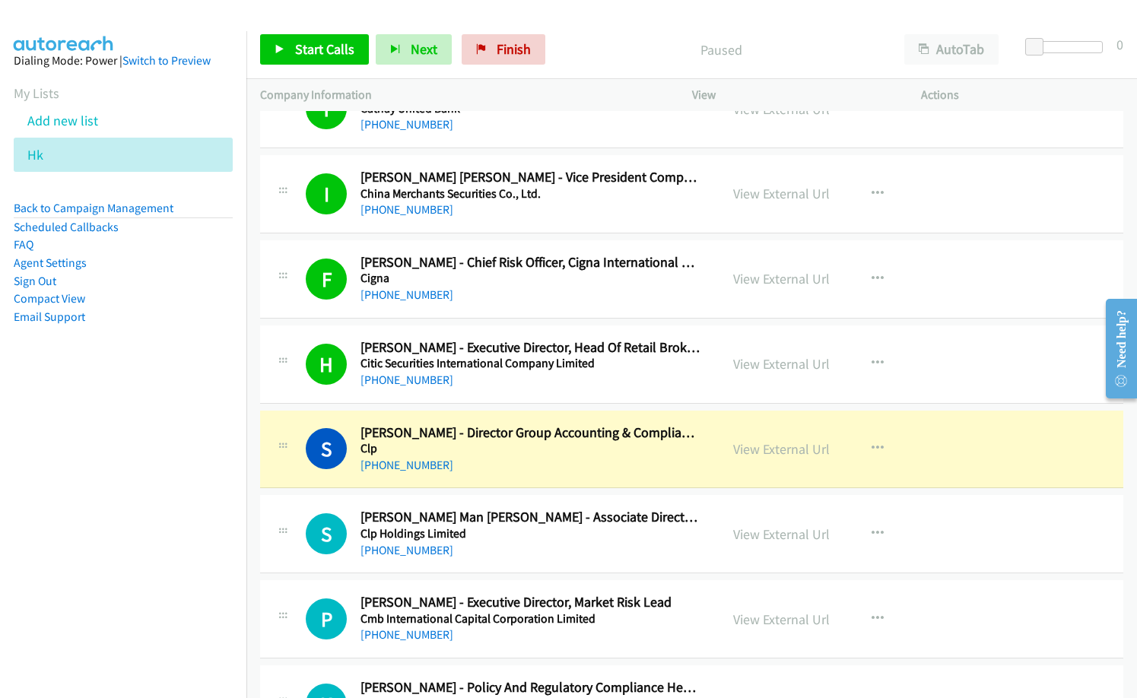
drag, startPoint x: 587, startPoint y: 26, endPoint x: 624, endPoint y: 1, distance: 44.9
click at [585, 23] on div "Start Calls Pause Next Finish Paused AutoTab AutoTab 0" at bounding box center [691, 50] width 891 height 59
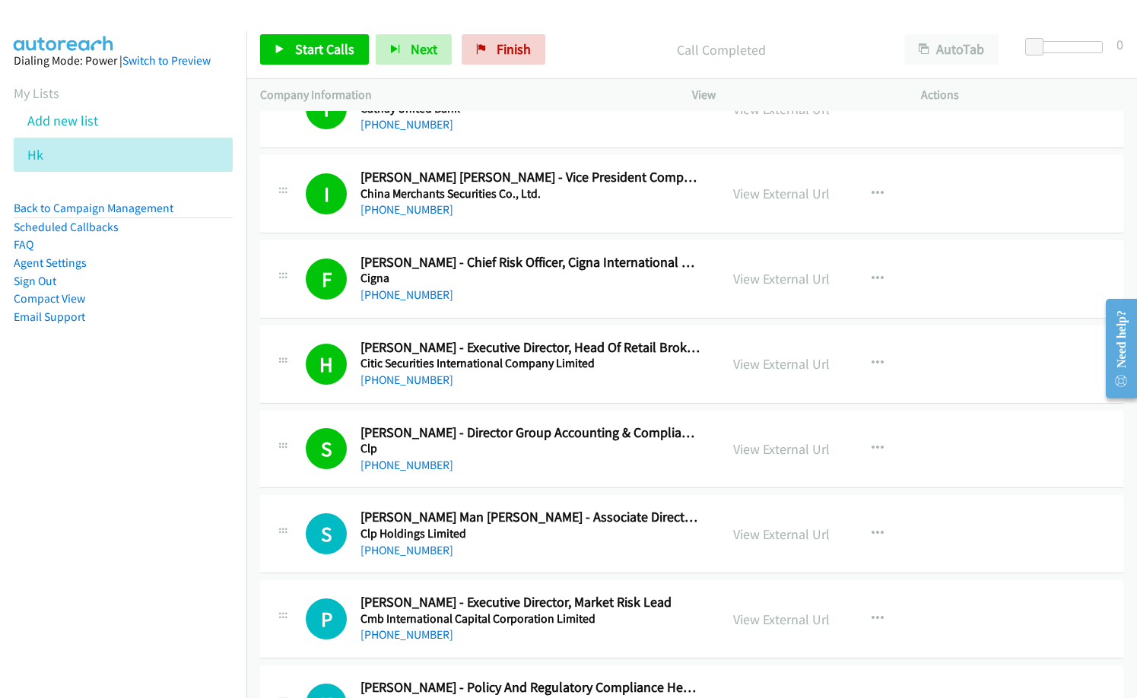
scroll to position [1217, 0]
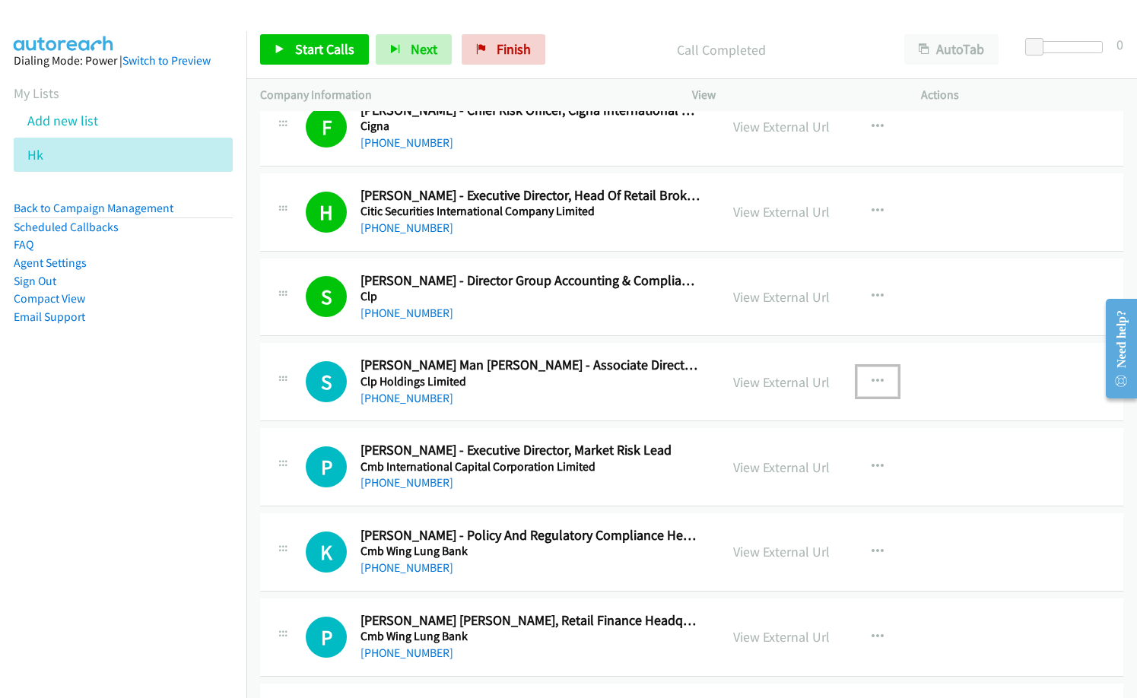
click at [863, 378] on button "button" at bounding box center [877, 382] width 41 height 30
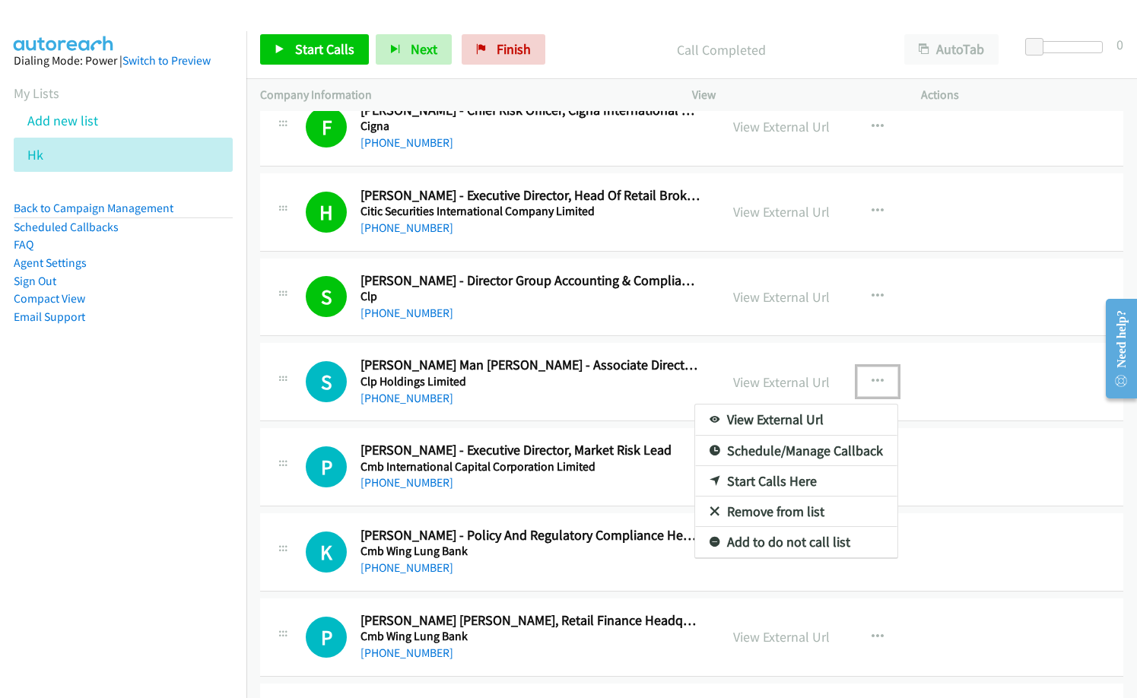
click at [743, 483] on link "Start Calls Here" at bounding box center [796, 481] width 202 height 30
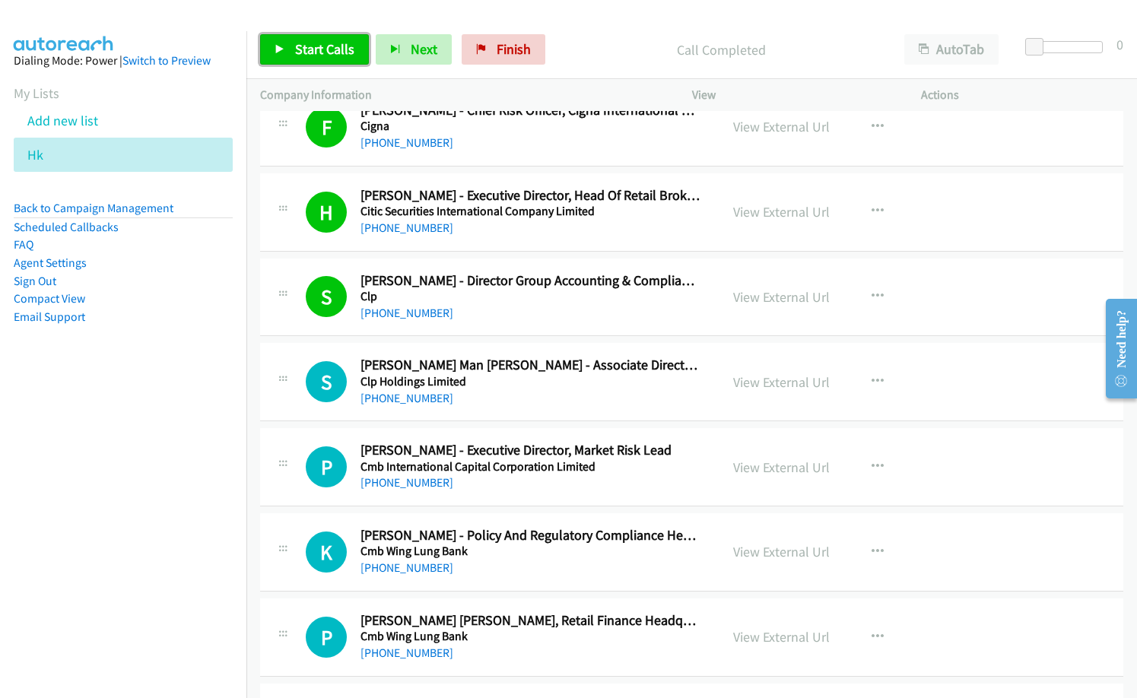
click at [307, 54] on span "Start Calls" at bounding box center [324, 48] width 59 height 17
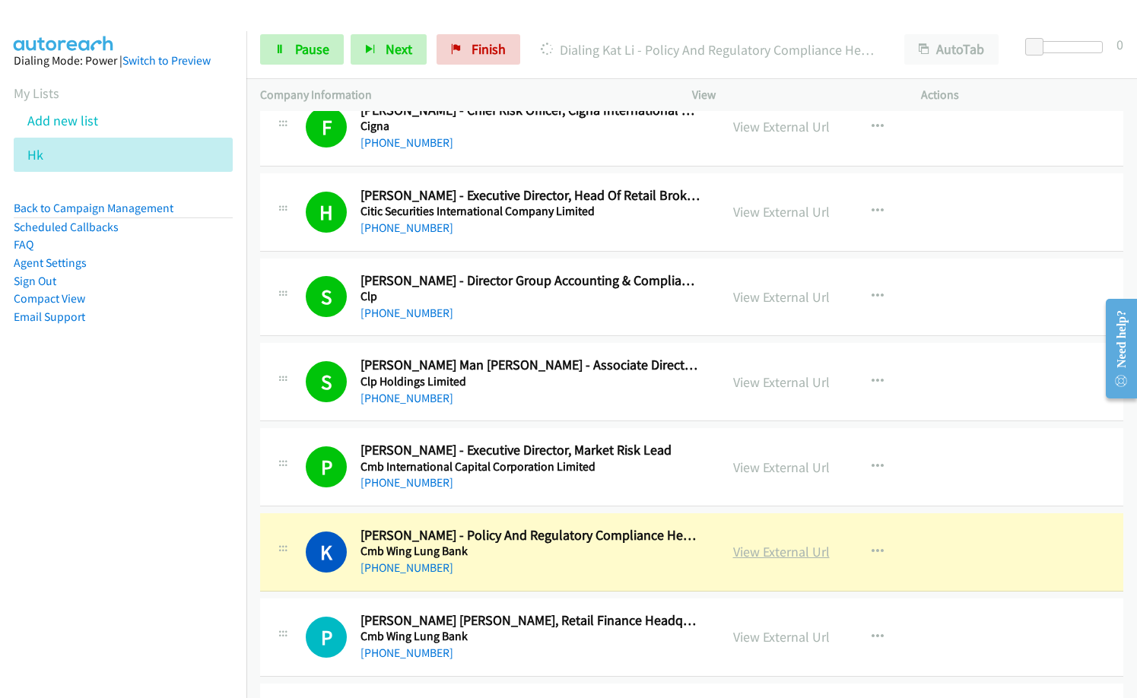
click at [779, 550] on link "View External Url" at bounding box center [781, 551] width 97 height 17
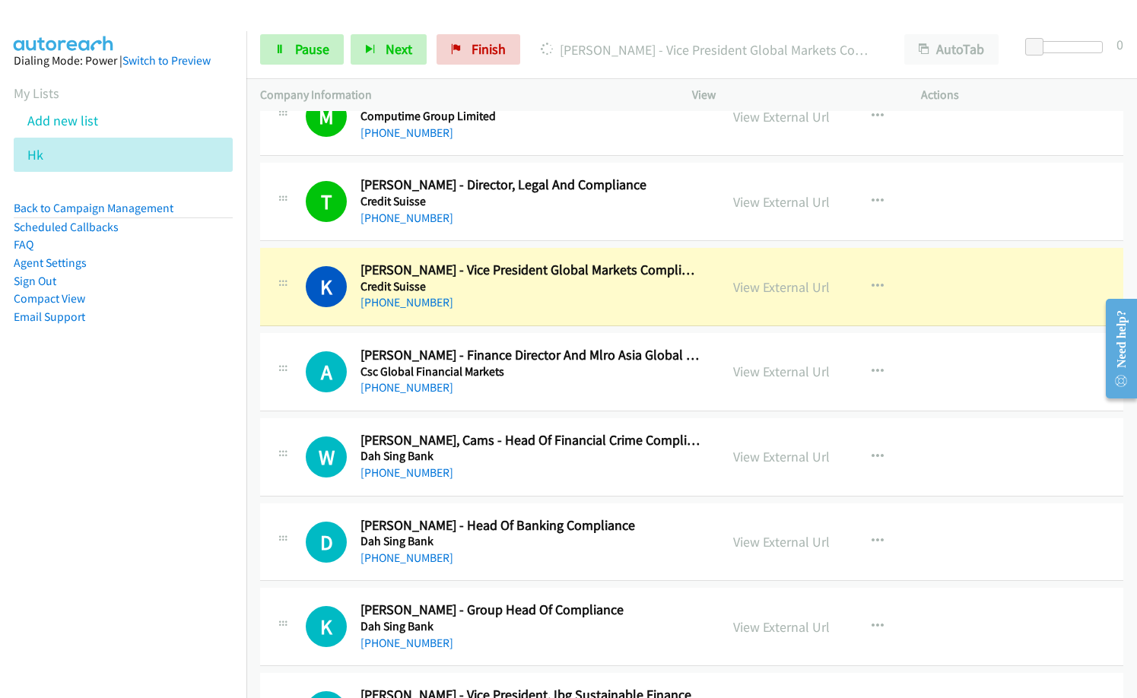
scroll to position [1826, 0]
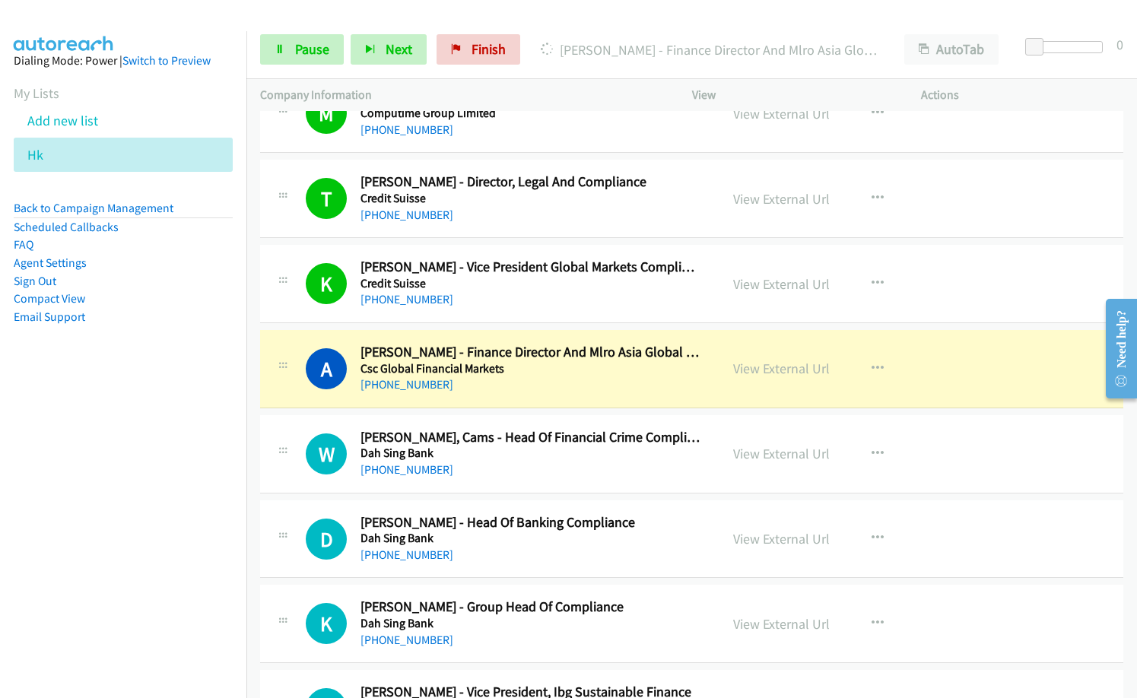
click at [213, 510] on nav "Dialing Mode: Power | Switch to Preview My Lists Add new list Hk Back to Campai…" at bounding box center [123, 380] width 247 height 698
click at [773, 367] on link "View External Url" at bounding box center [781, 368] width 97 height 17
click at [317, 49] on span "Pause" at bounding box center [312, 48] width 34 height 17
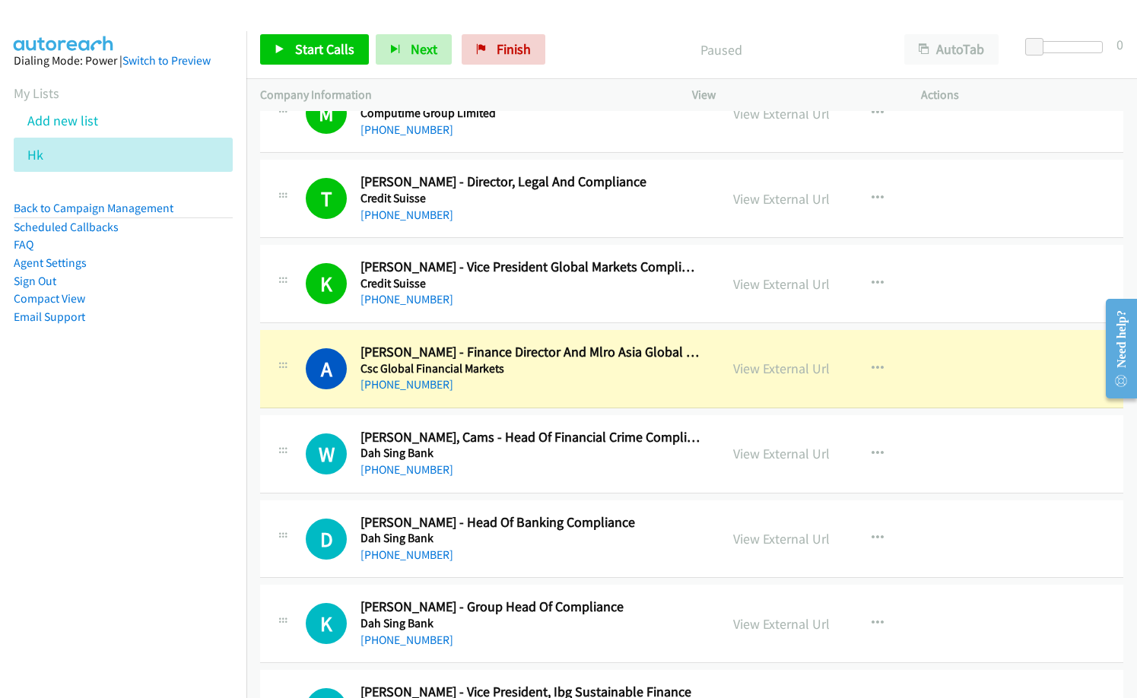
drag, startPoint x: 576, startPoint y: 50, endPoint x: 588, endPoint y: 43, distance: 14.0
click at [577, 49] on p "Paused" at bounding box center [721, 50] width 311 height 21
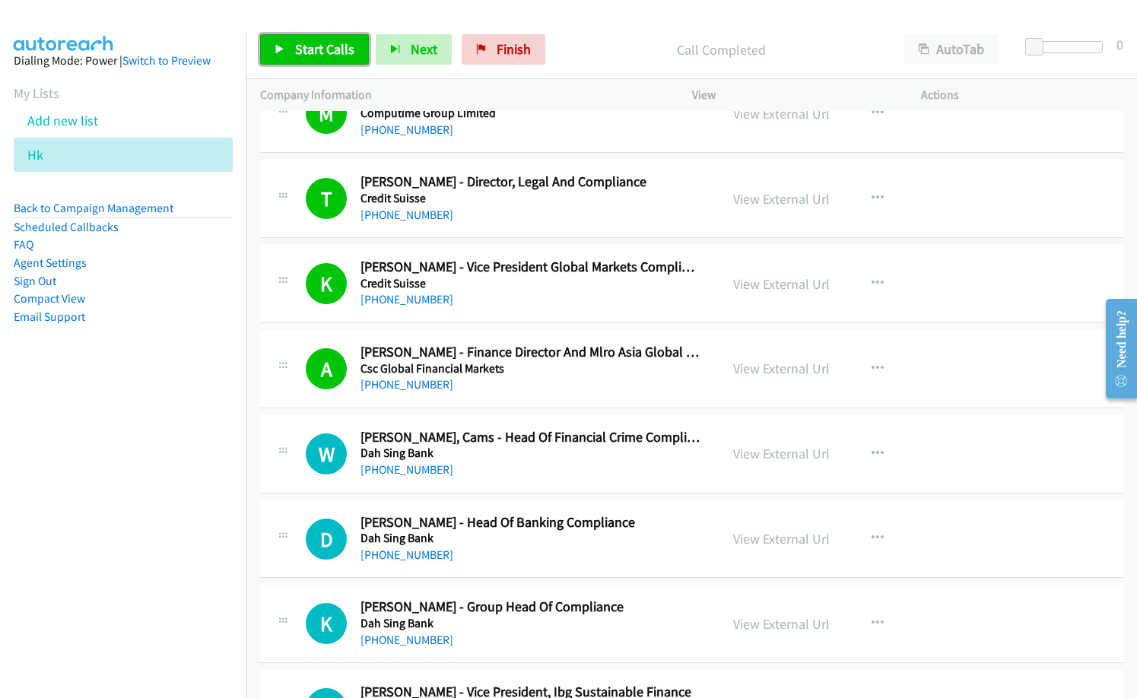
click at [307, 35] on link "Start Calls" at bounding box center [314, 49] width 109 height 30
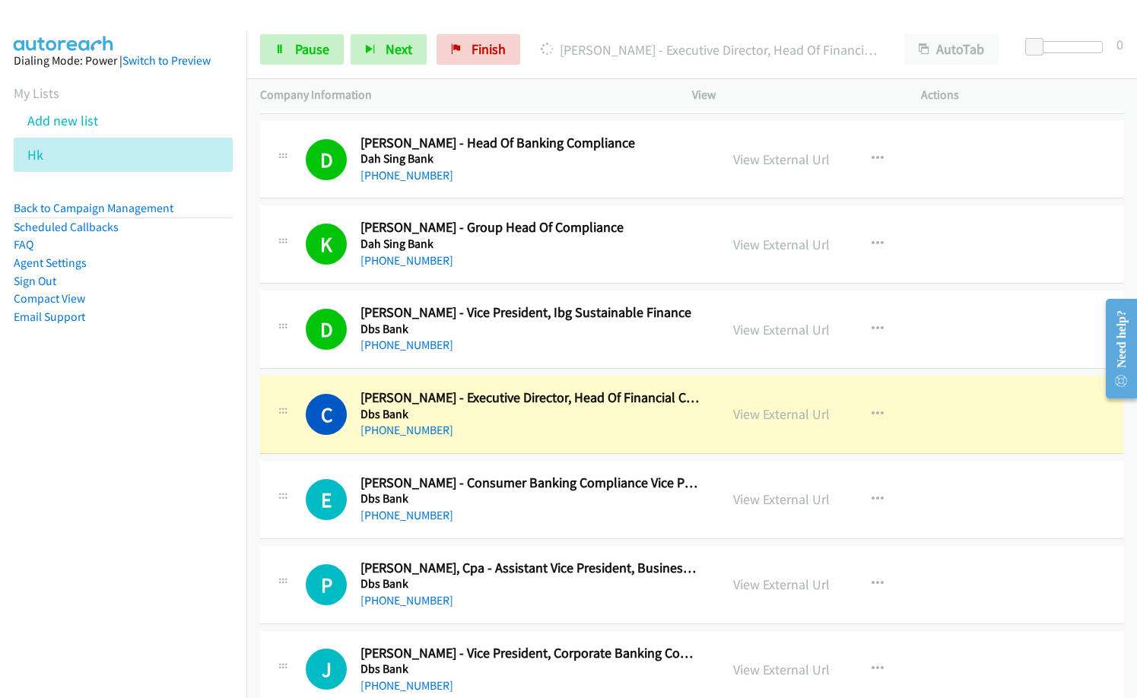
scroll to position [2206, 0]
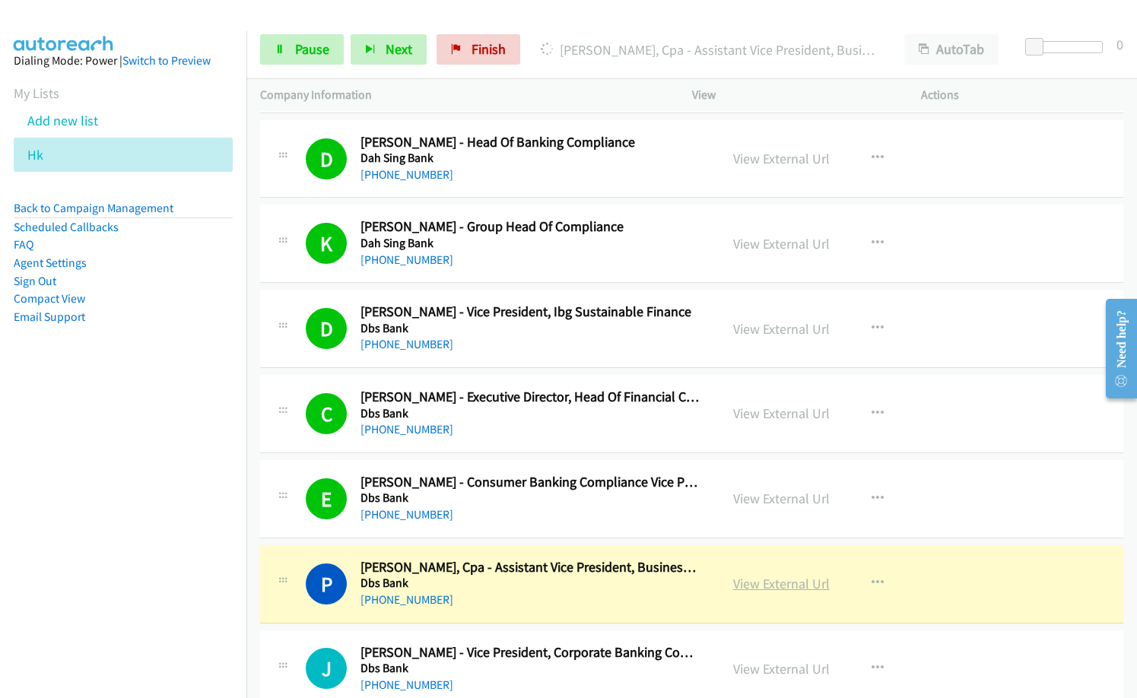
click at [803, 577] on link "View External Url" at bounding box center [781, 583] width 97 height 17
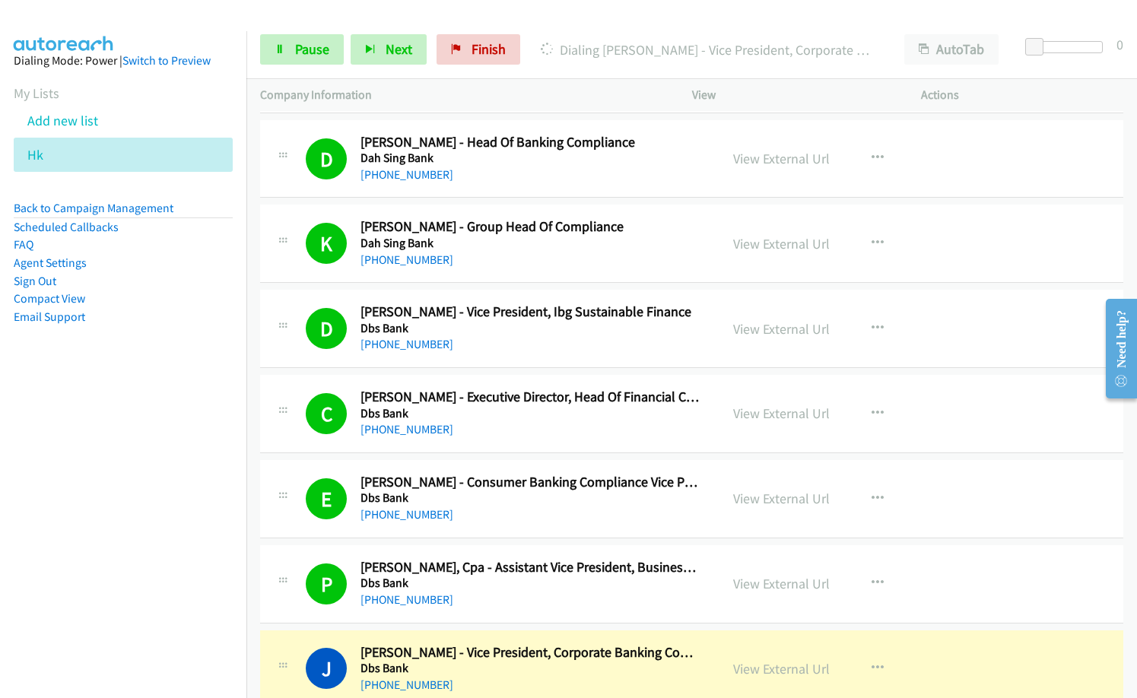
scroll to position [2435, 0]
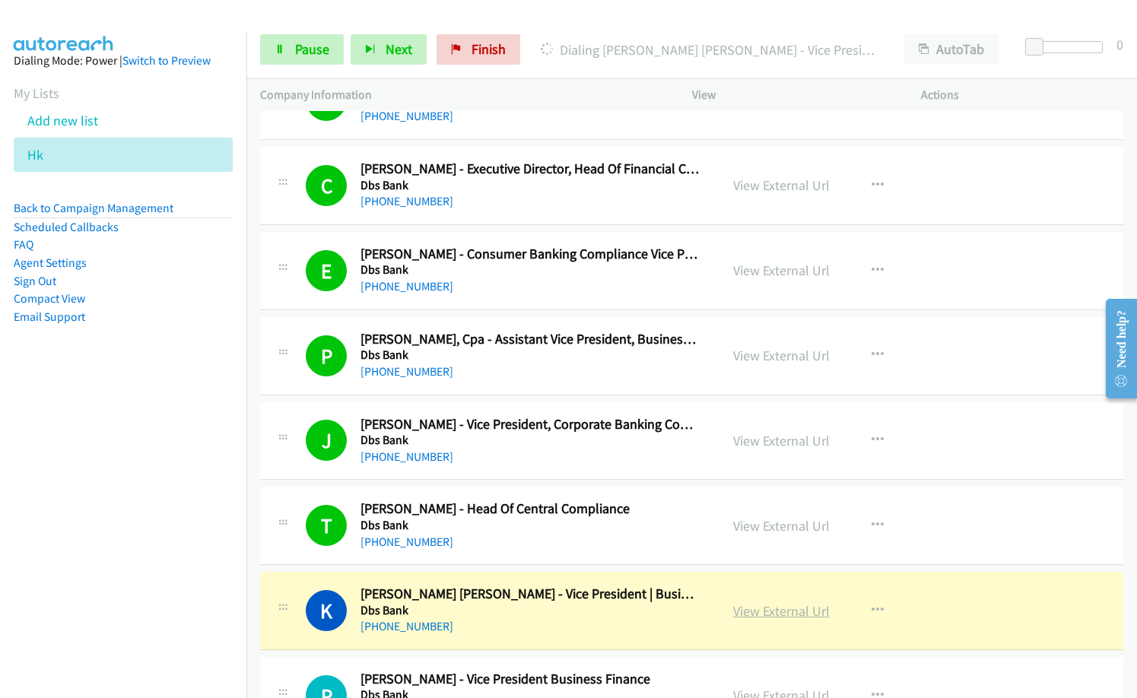
click at [786, 612] on link "View External Url" at bounding box center [781, 611] width 97 height 17
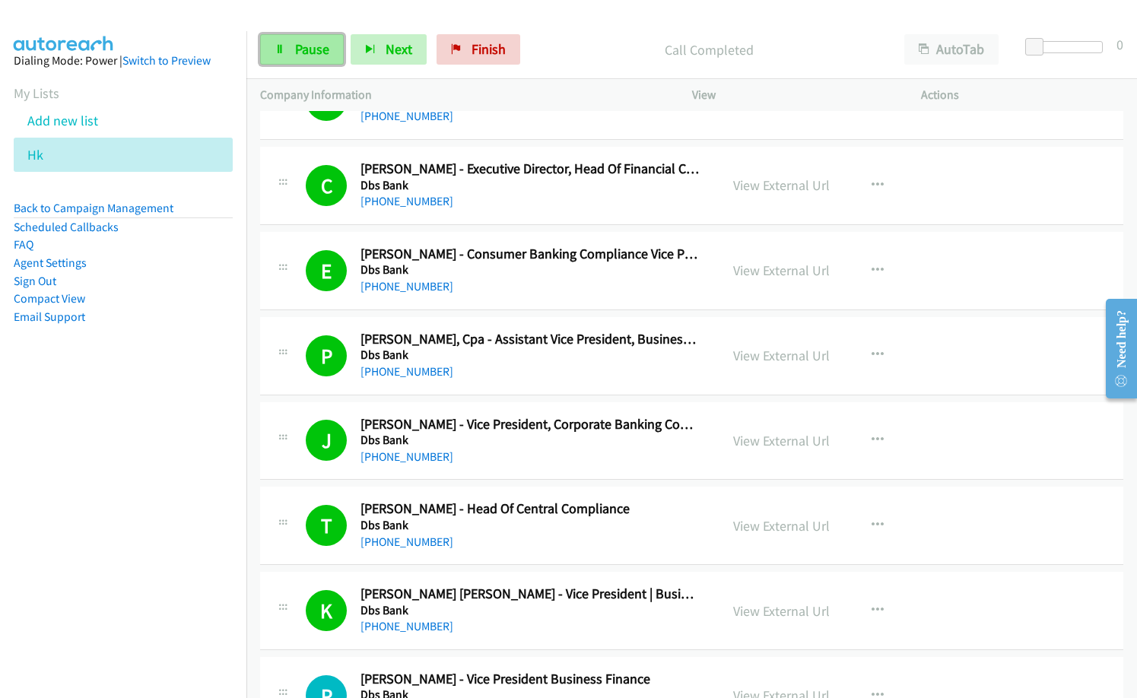
click at [303, 45] on span "Pause" at bounding box center [312, 48] width 34 height 17
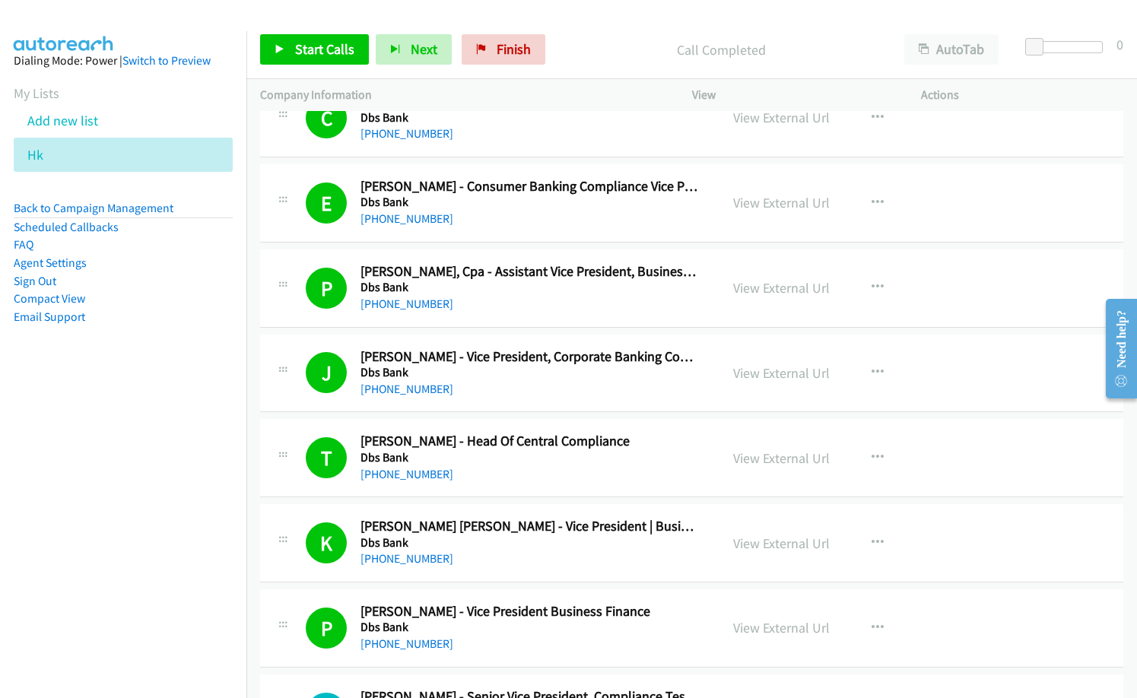
scroll to position [2587, 0]
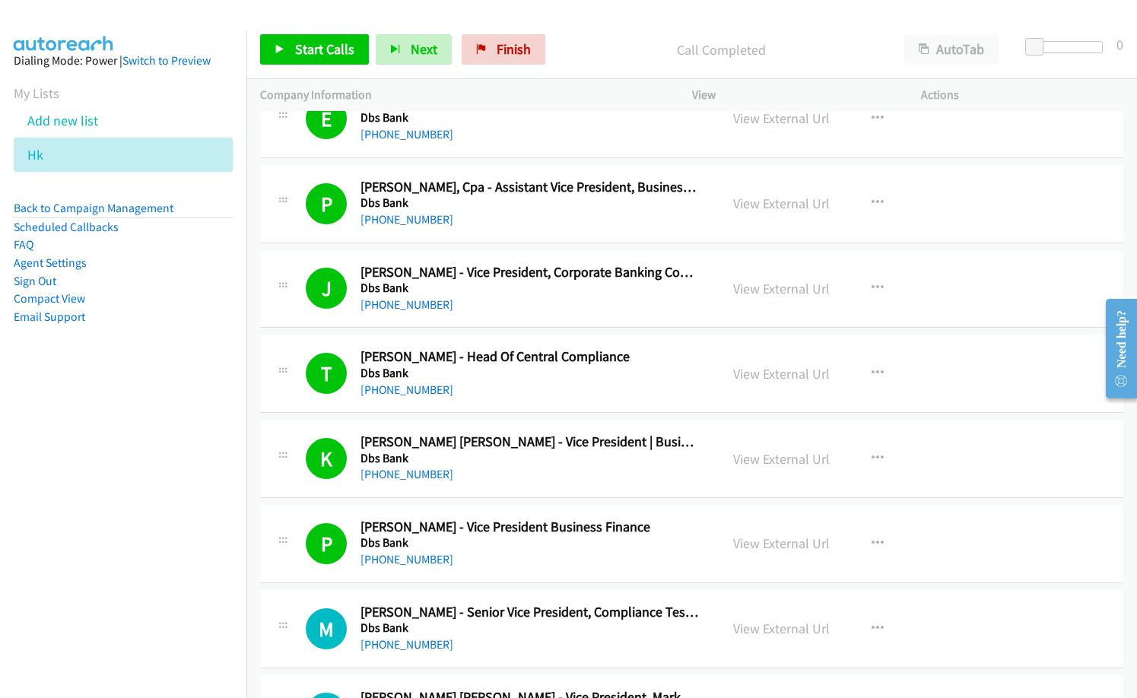
drag, startPoint x: 566, startPoint y: 118, endPoint x: 787, endPoint y: 0, distance: 250.2
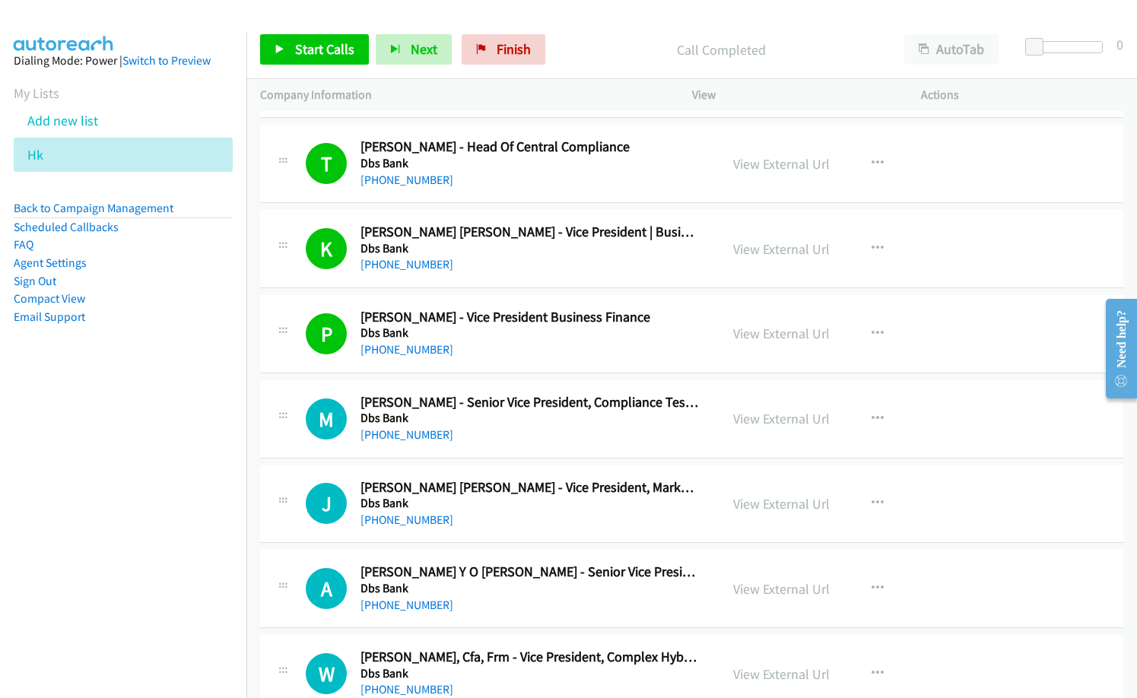
scroll to position [2803, 0]
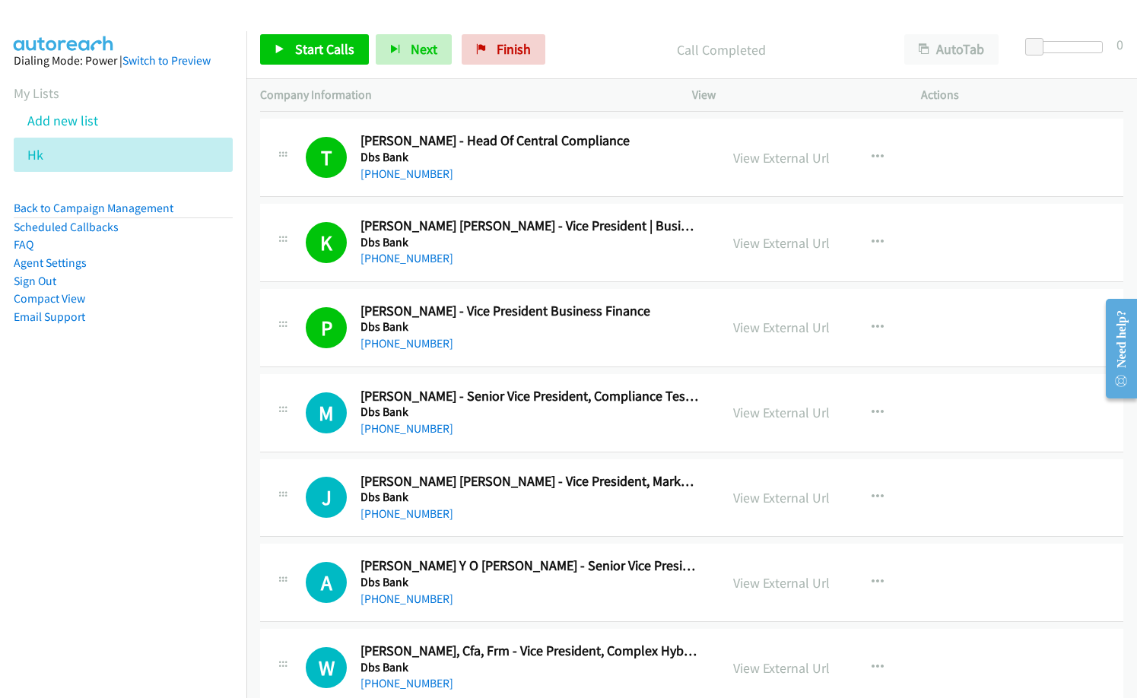
click at [991, 664] on div "W Callback Scheduled [PERSON_NAME], Cfa, Frm - Vice President, Complex Hybrid P…" at bounding box center [692, 668] width 864 height 78
click at [310, 40] on span "Start Calls" at bounding box center [324, 48] width 59 height 17
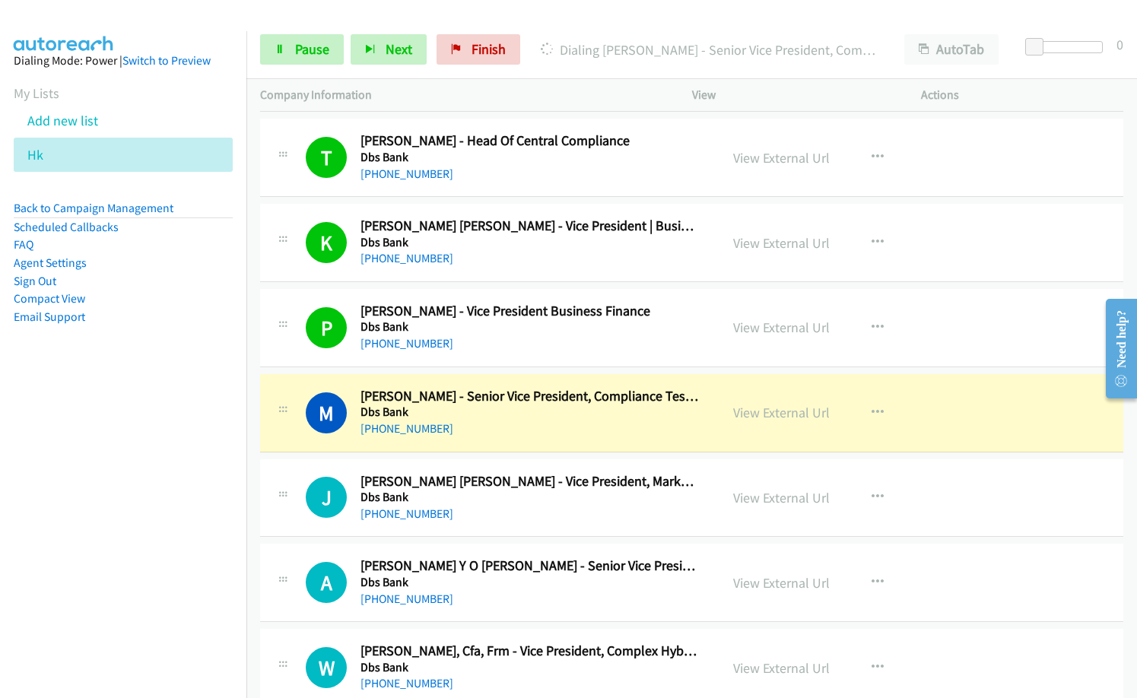
click at [498, 421] on div "[PHONE_NUMBER]" at bounding box center [530, 429] width 339 height 18
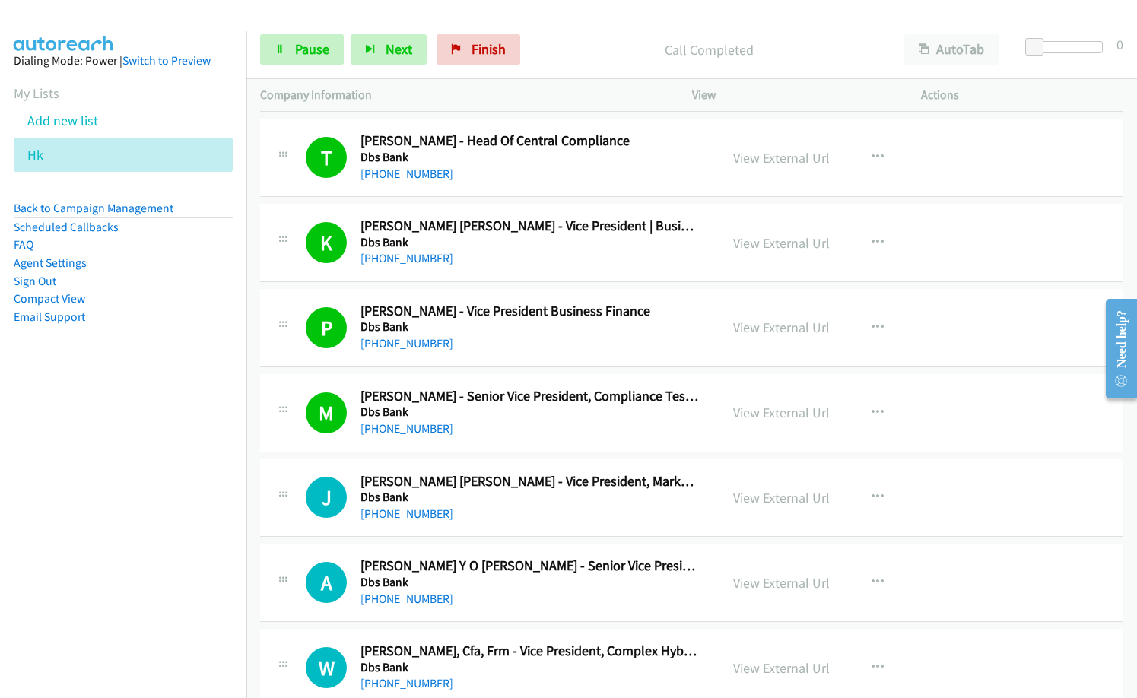
click at [488, 510] on div "[PHONE_NUMBER]" at bounding box center [530, 514] width 339 height 18
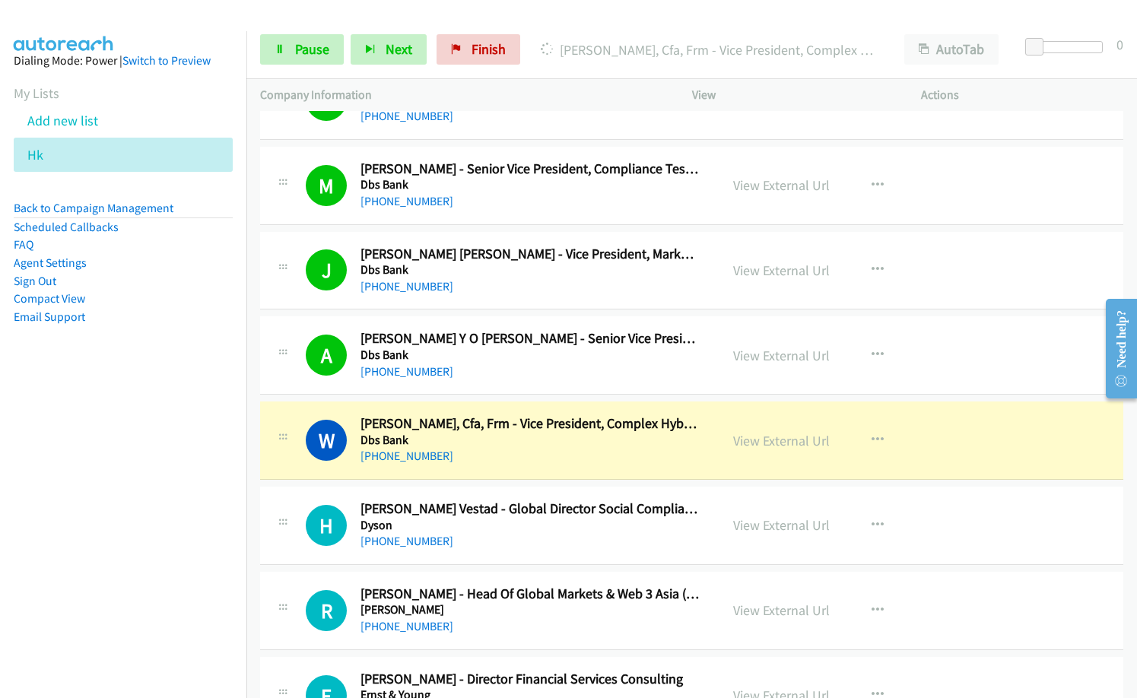
scroll to position [3031, 0]
click at [617, 535] on div "[PHONE_NUMBER]" at bounding box center [530, 541] width 339 height 18
click at [876, 524] on icon "button" at bounding box center [878, 525] width 12 height 12
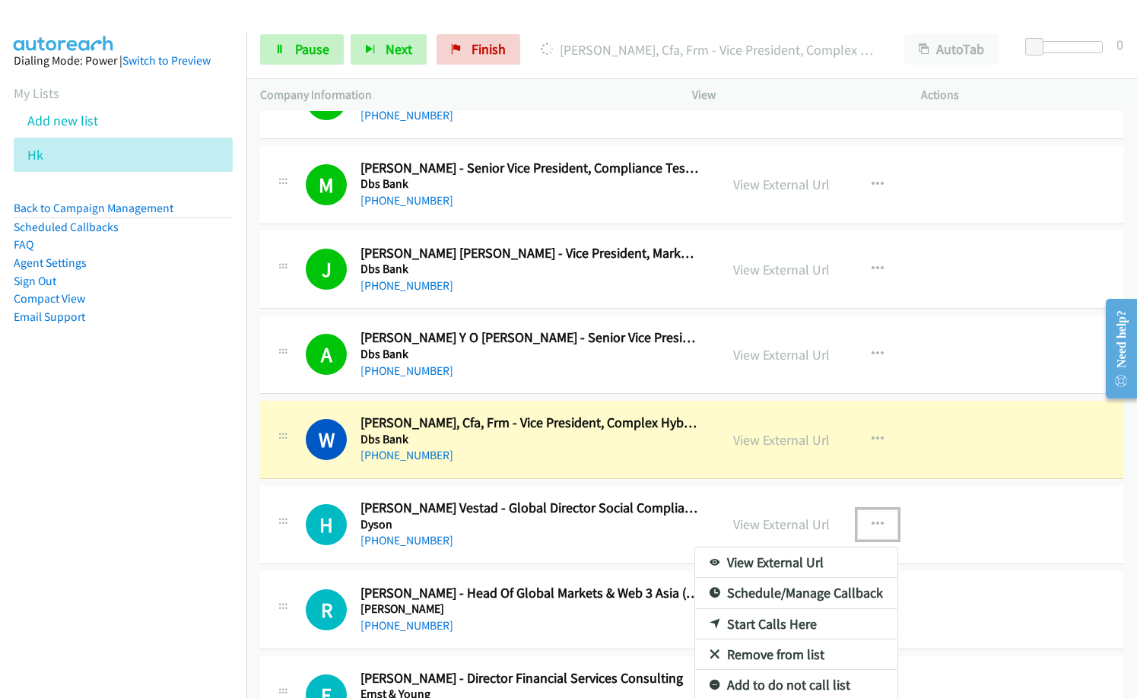
click at [755, 654] on link "Remove from list" at bounding box center [796, 655] width 202 height 30
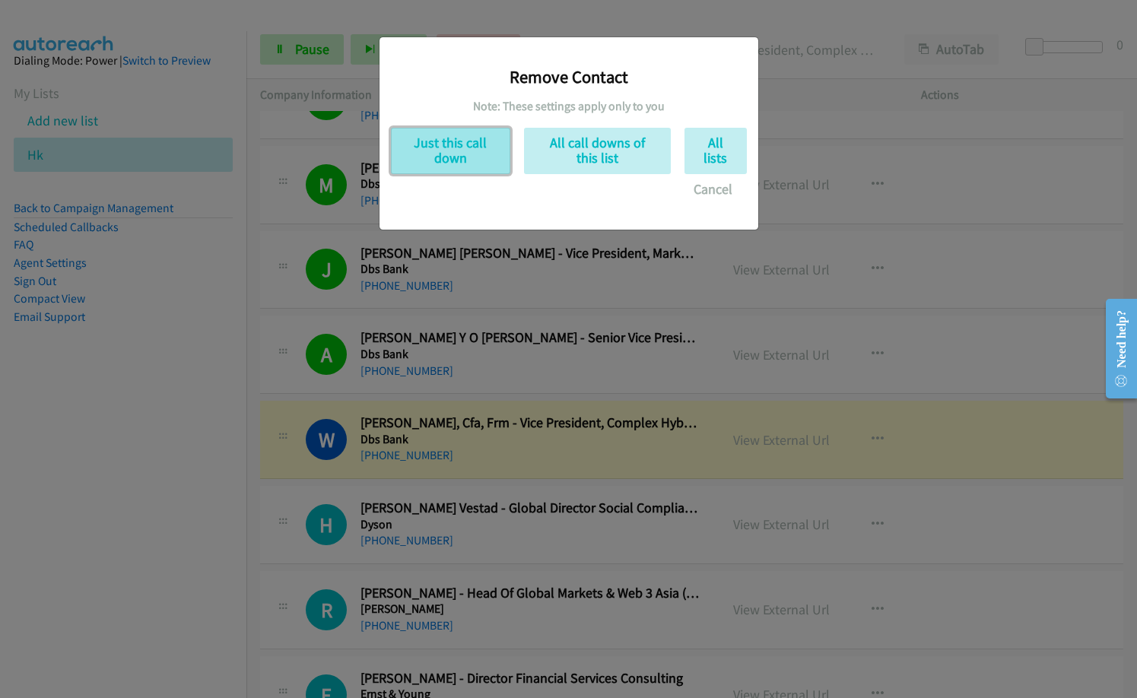
click at [478, 161] on button "Just this call down" at bounding box center [450, 151] width 119 height 46
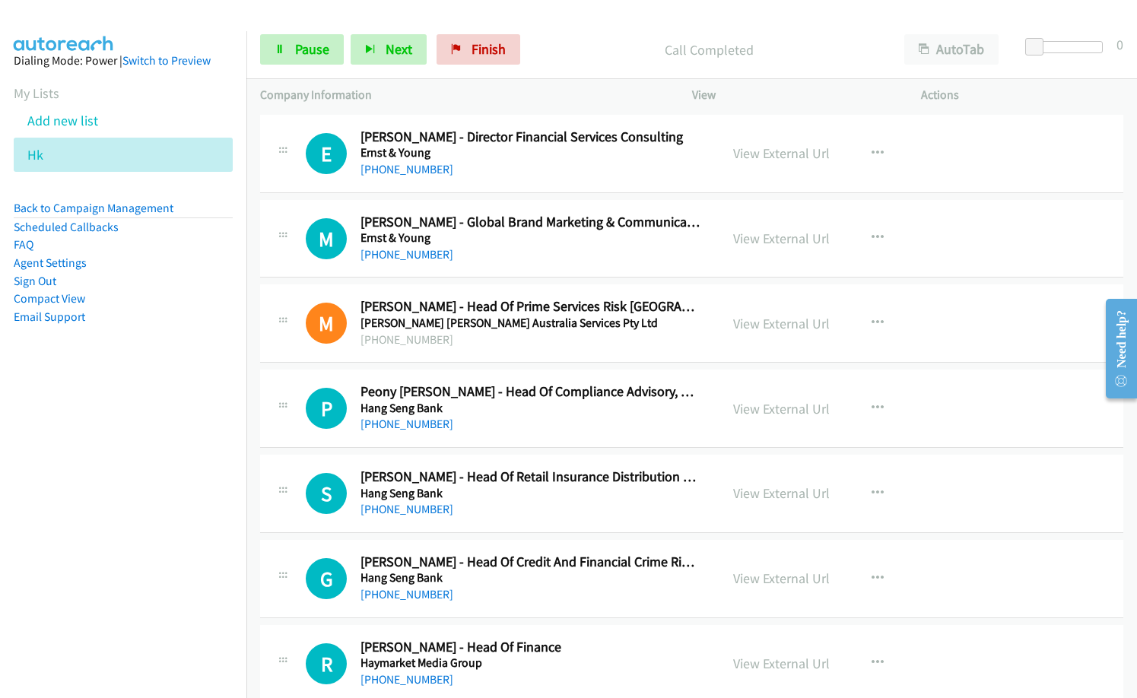
scroll to position [3259, 0]
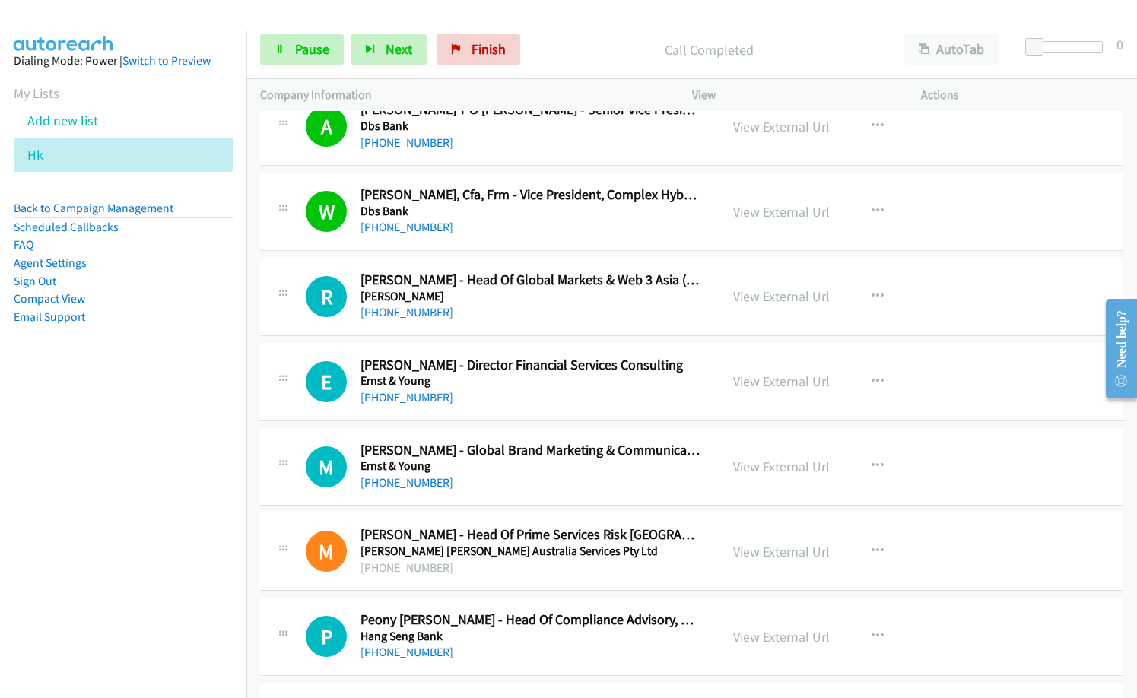
click at [517, 303] on h5 "[PERSON_NAME]" at bounding box center [530, 296] width 339 height 15
click at [525, 393] on div "[PHONE_NUMBER]" at bounding box center [530, 398] width 339 height 18
drag, startPoint x: 533, startPoint y: 475, endPoint x: 555, endPoint y: 482, distance: 23.1
click at [533, 475] on div "[PHONE_NUMBER]" at bounding box center [530, 483] width 339 height 18
click at [597, 488] on div "[PHONE_NUMBER]" at bounding box center [530, 483] width 339 height 18
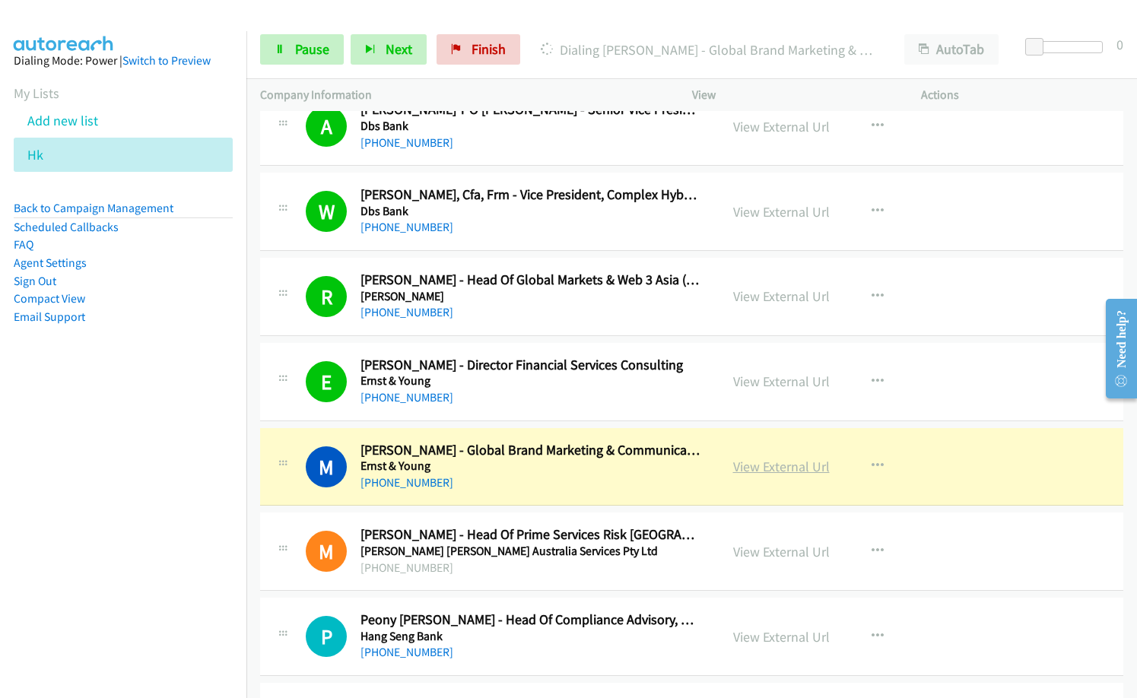
click at [768, 467] on link "View External Url" at bounding box center [781, 466] width 97 height 17
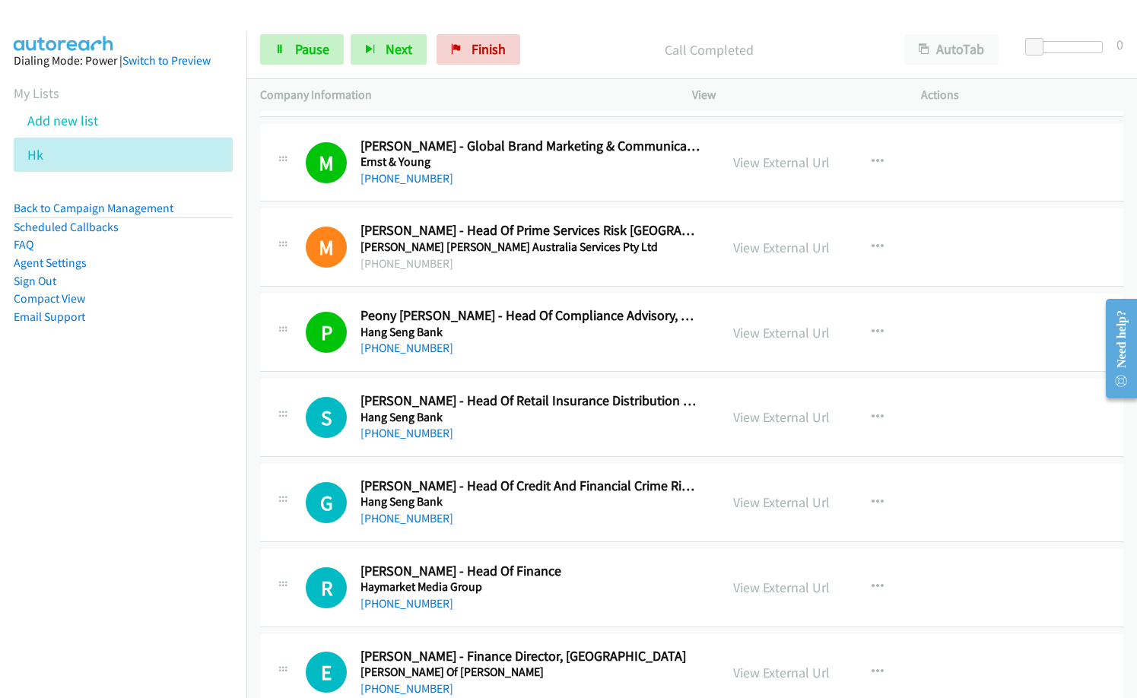
scroll to position [3716, 0]
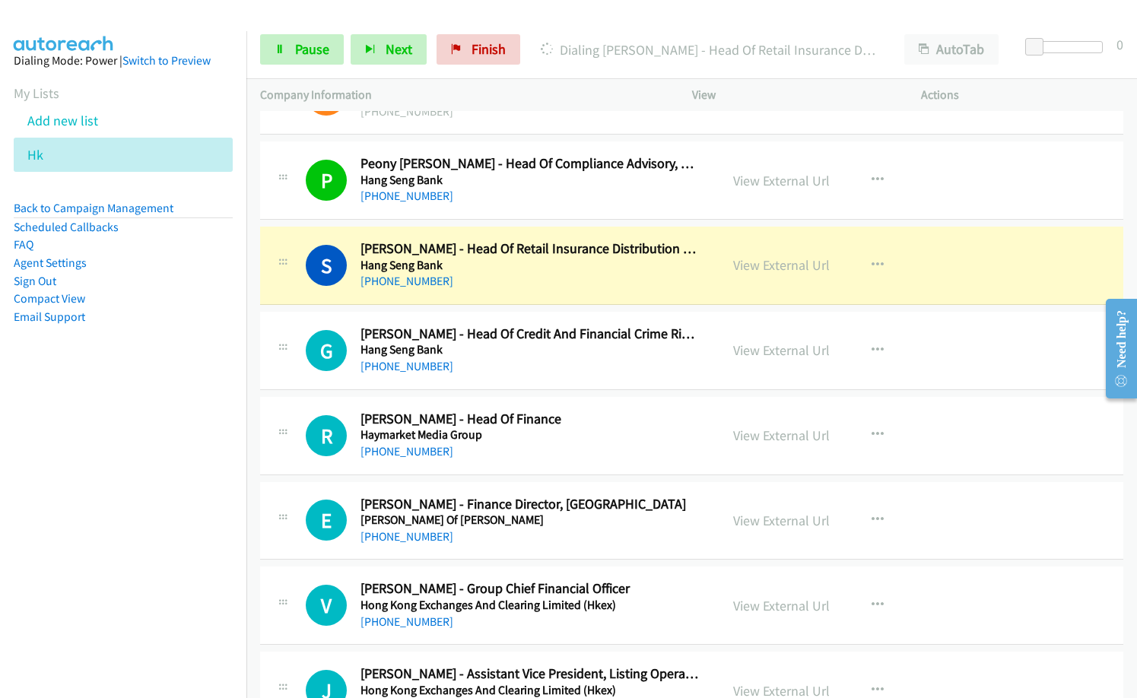
click at [555, 377] on div "G Callback Scheduled [PERSON_NAME] - Head Of Credit And Financial Crime Risk Co…" at bounding box center [692, 351] width 864 height 78
click at [802, 438] on link "View External Url" at bounding box center [781, 435] width 97 height 17
click at [788, 520] on link "View External Url" at bounding box center [781, 520] width 97 height 17
click at [771, 266] on link "View External Url" at bounding box center [781, 264] width 97 height 17
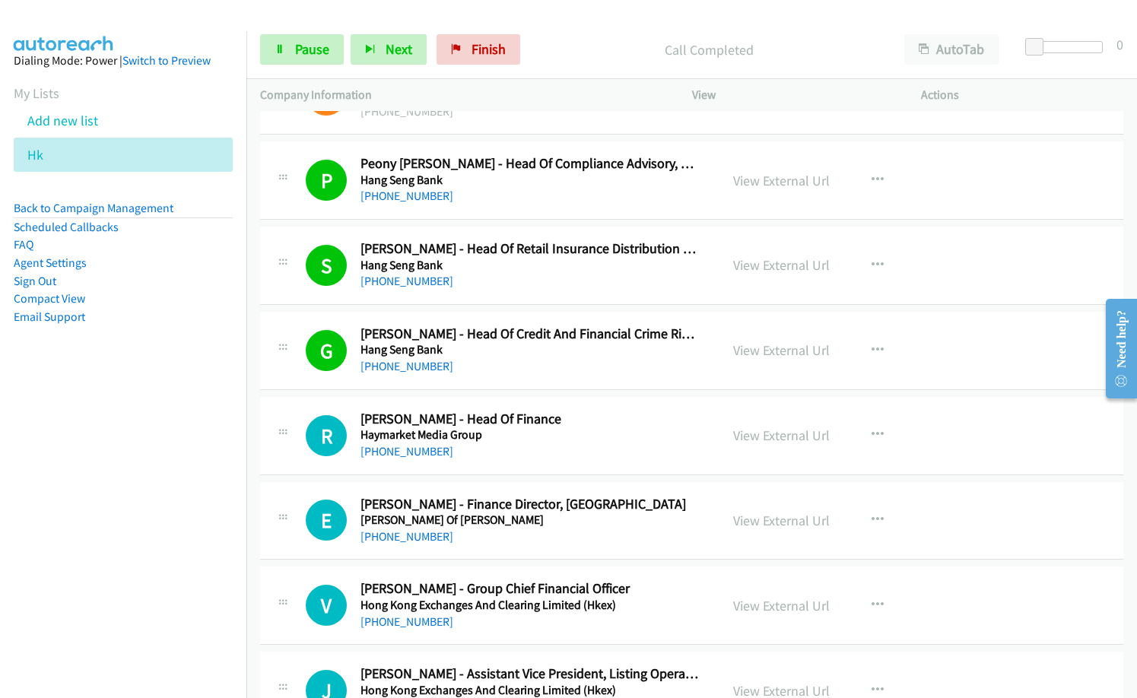
click at [536, 291] on div "S Callback Scheduled [PERSON_NAME] - Head Of Retail Insurance Distribution And …" at bounding box center [692, 266] width 864 height 78
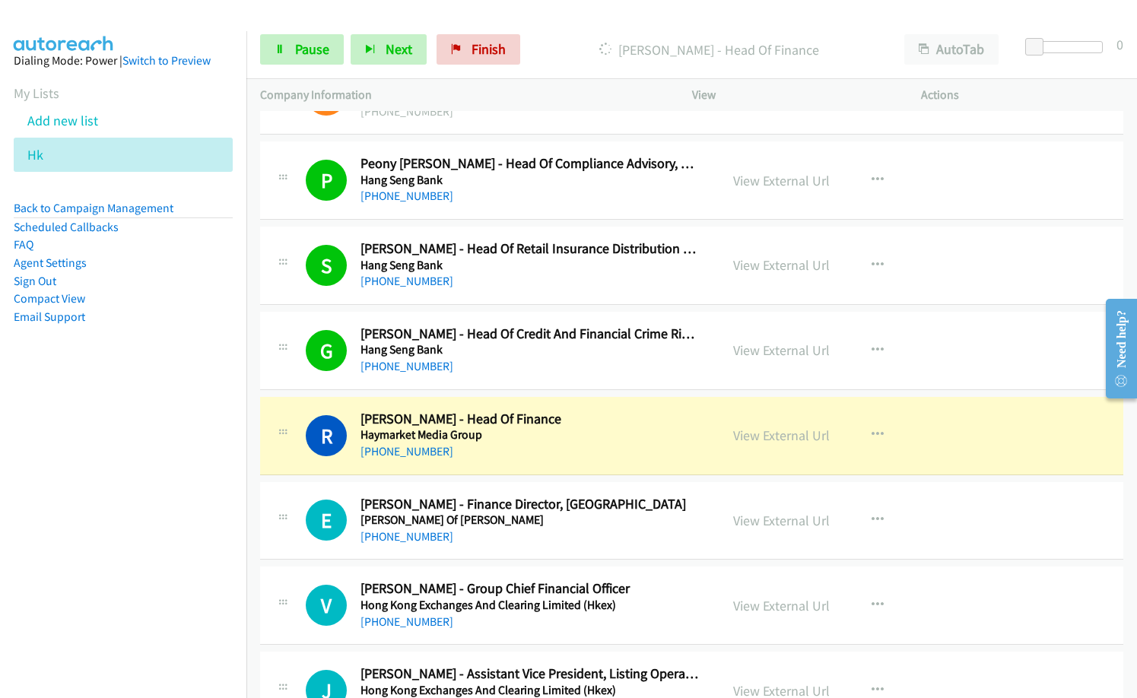
click at [540, 380] on div "G Callback Scheduled [PERSON_NAME] - Head Of Credit And Financial Crime Risk Co…" at bounding box center [692, 351] width 864 height 78
click at [315, 49] on span "Pause" at bounding box center [312, 48] width 34 height 17
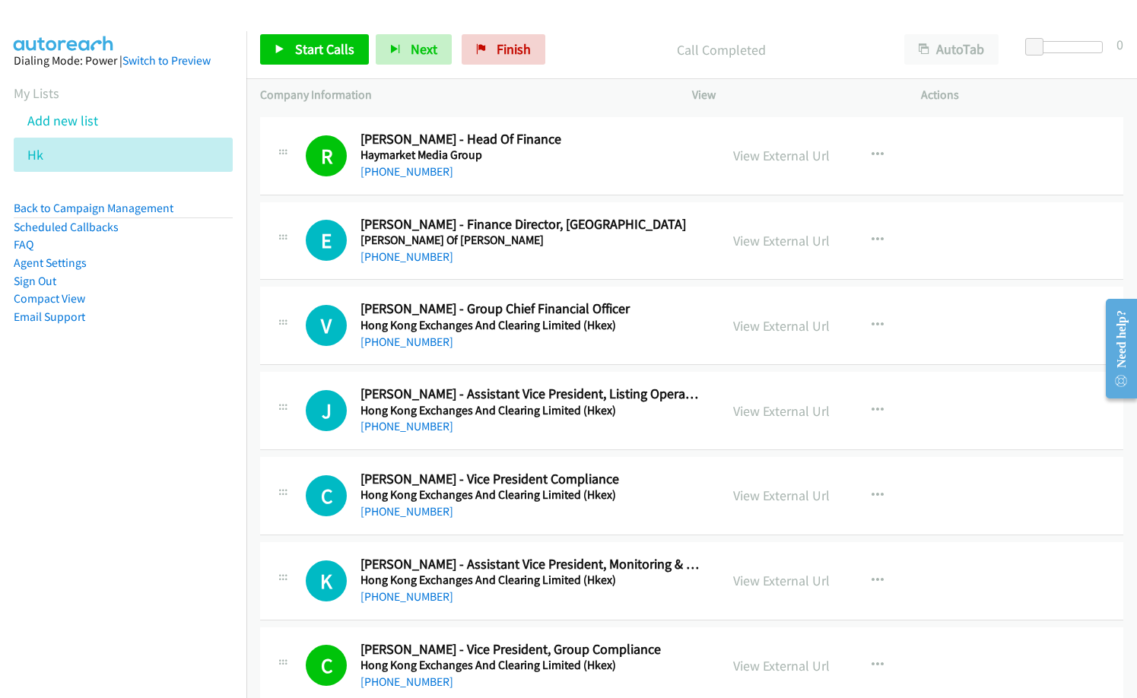
scroll to position [4020, 0]
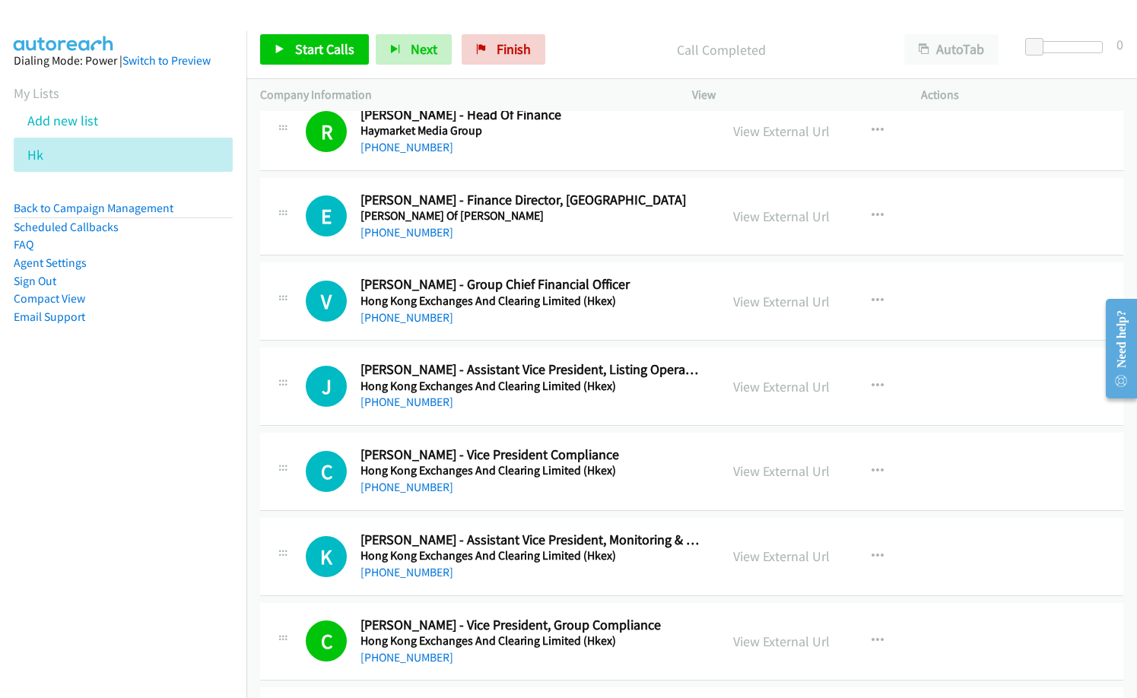
click at [558, 345] on td "J Callback Scheduled [PERSON_NAME] - Assistant Vice President, Listing Operatio…" at bounding box center [691, 387] width 891 height 85
click at [772, 302] on link "View External Url" at bounding box center [781, 301] width 97 height 17
click at [872, 385] on icon "button" at bounding box center [878, 386] width 12 height 12
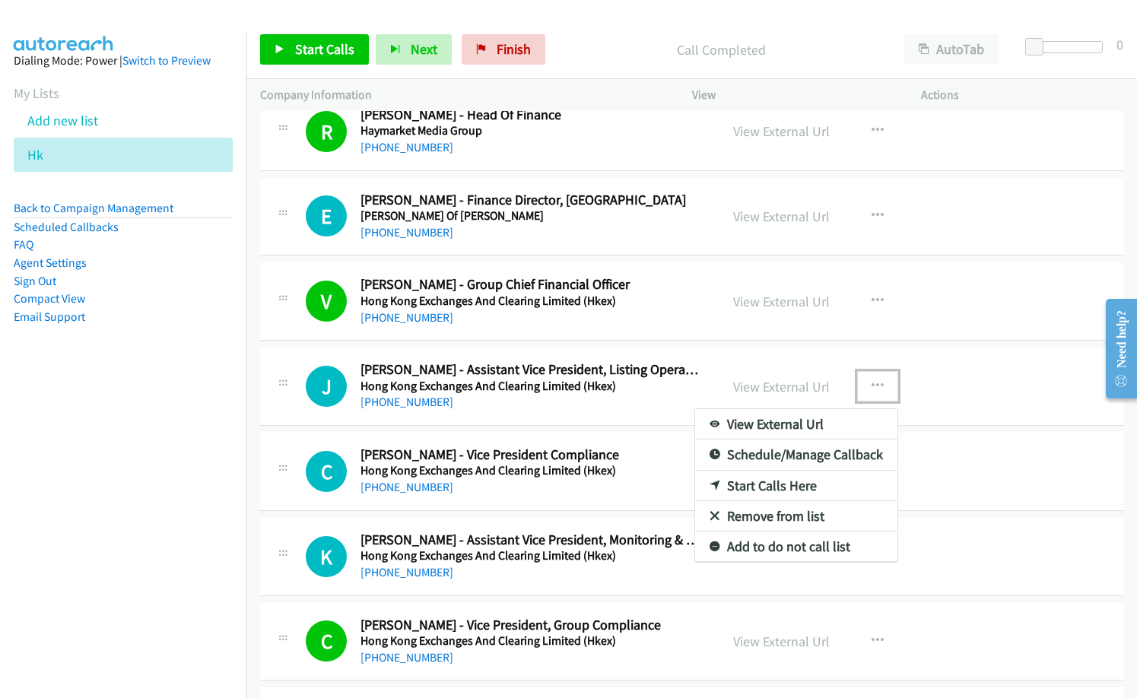
click at [768, 490] on link "Start Calls Here" at bounding box center [796, 486] width 202 height 30
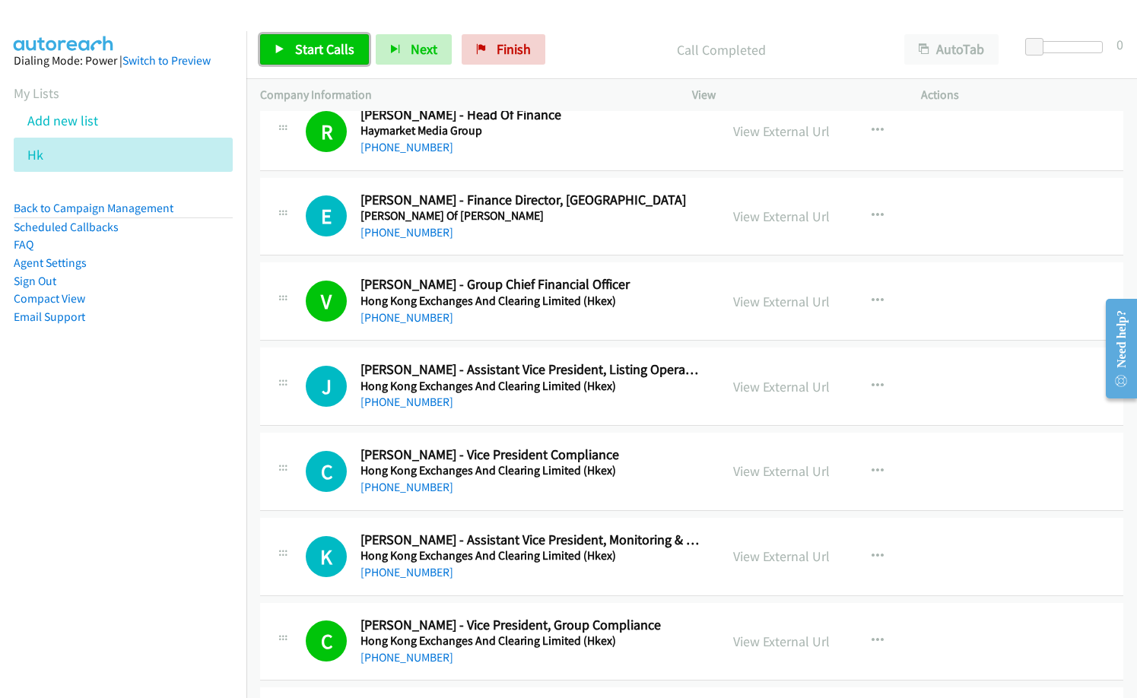
click at [336, 53] on span "Start Calls" at bounding box center [324, 48] width 59 height 17
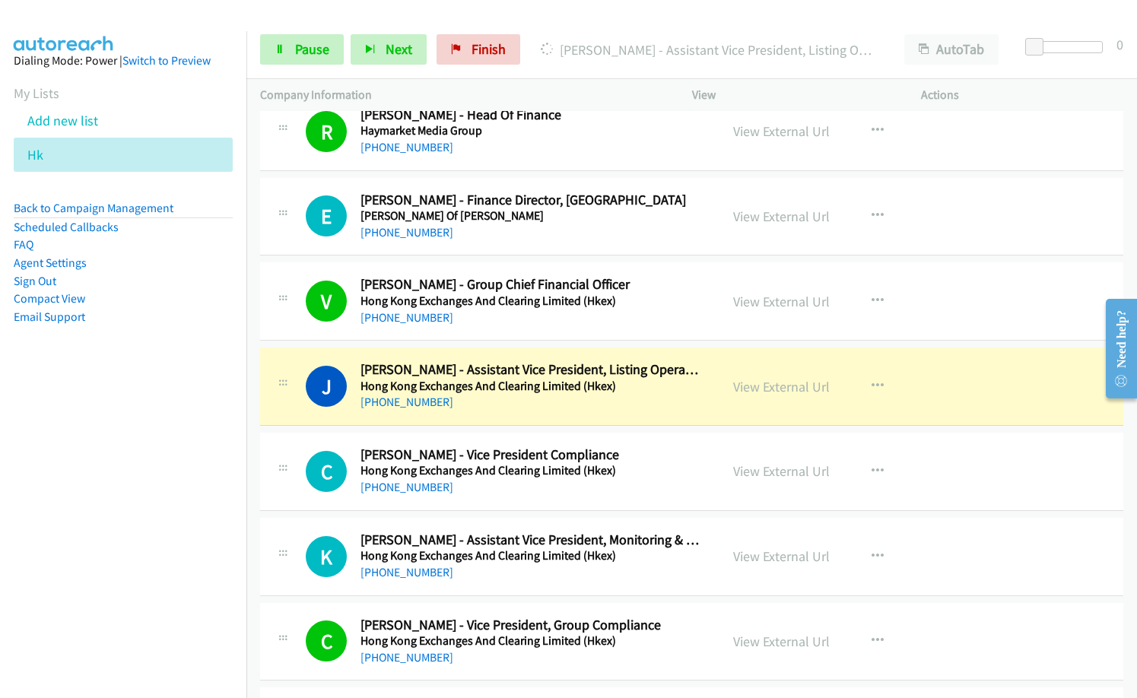
drag, startPoint x: 604, startPoint y: 394, endPoint x: 580, endPoint y: 402, distance: 25.0
click at [650, 489] on div "[PHONE_NUMBER]" at bounding box center [530, 488] width 339 height 18
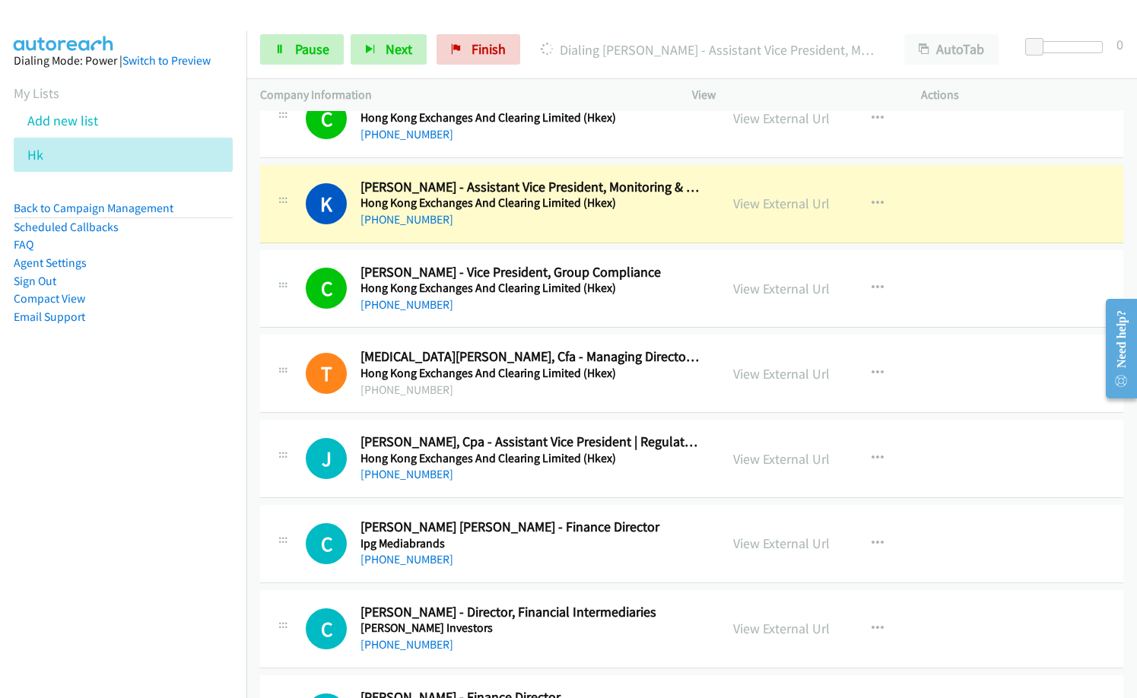
scroll to position [4400, 0]
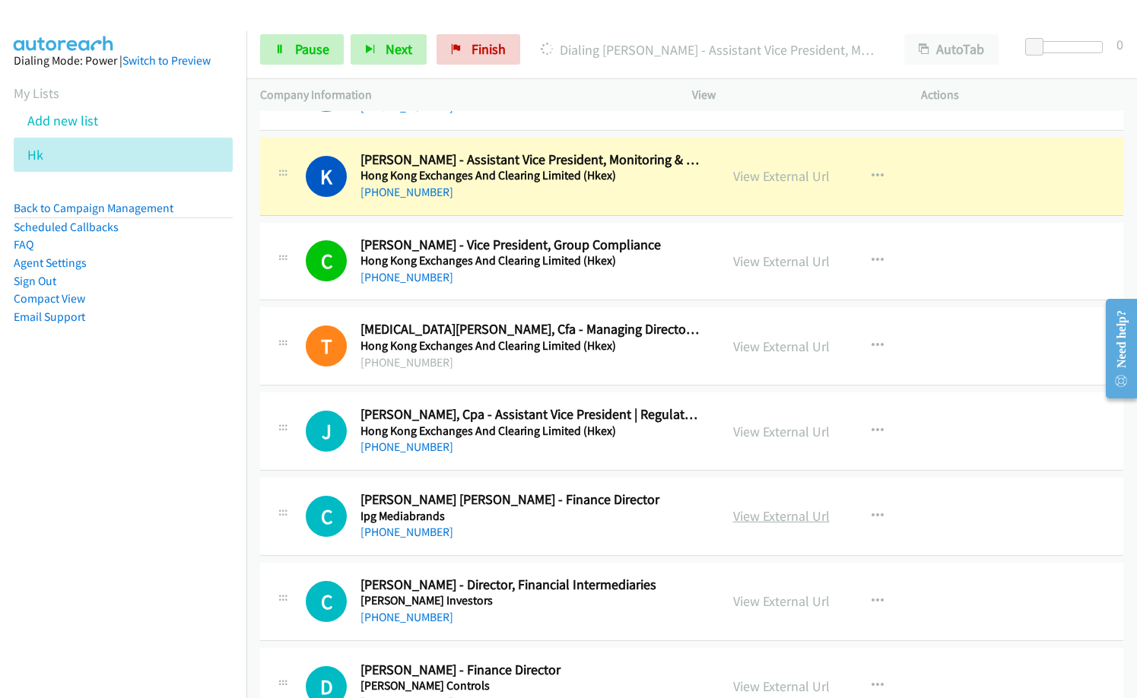
click at [776, 518] on link "View External Url" at bounding box center [781, 515] width 97 height 17
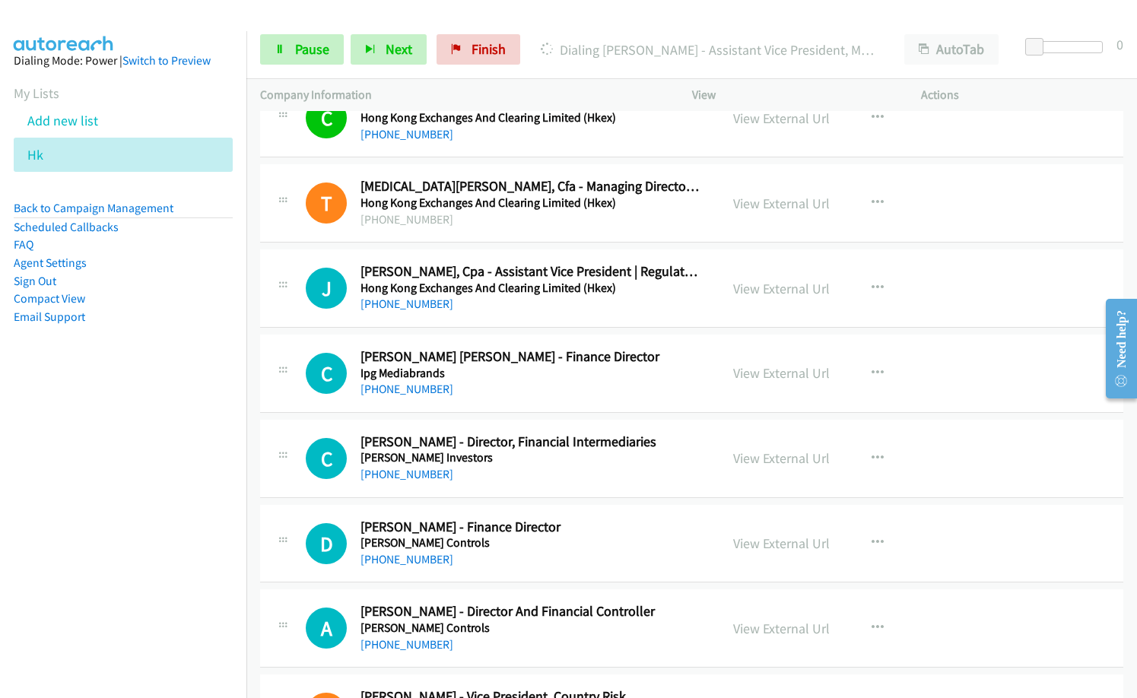
scroll to position [4553, 0]
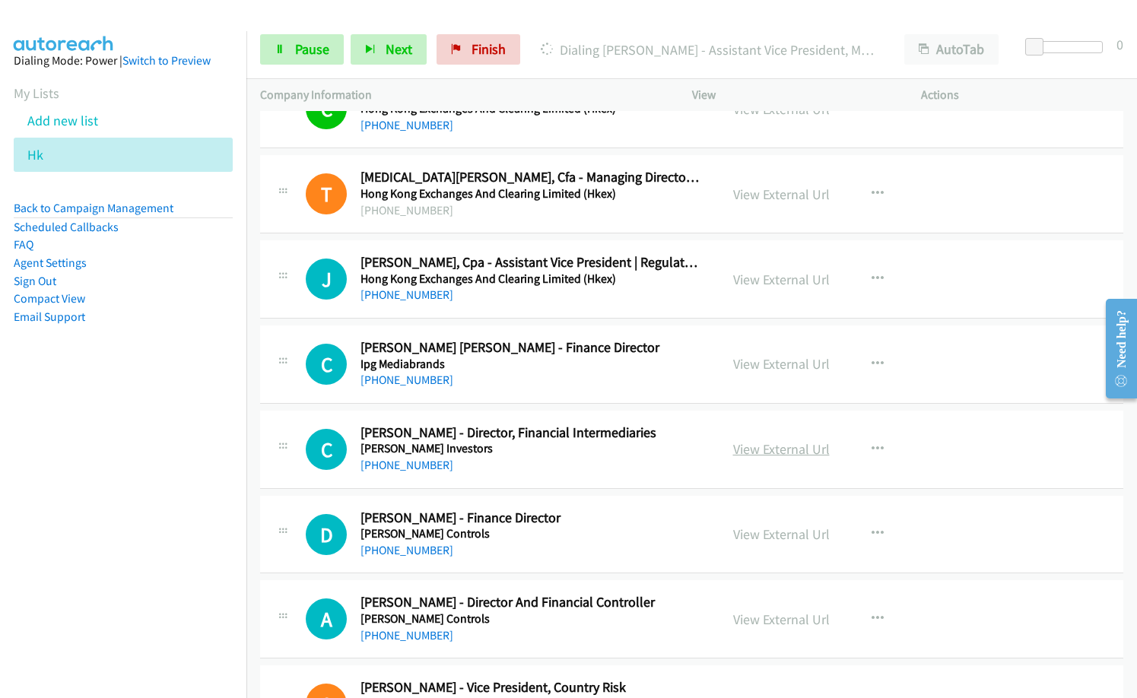
click at [772, 445] on link "View External Url" at bounding box center [781, 449] width 97 height 17
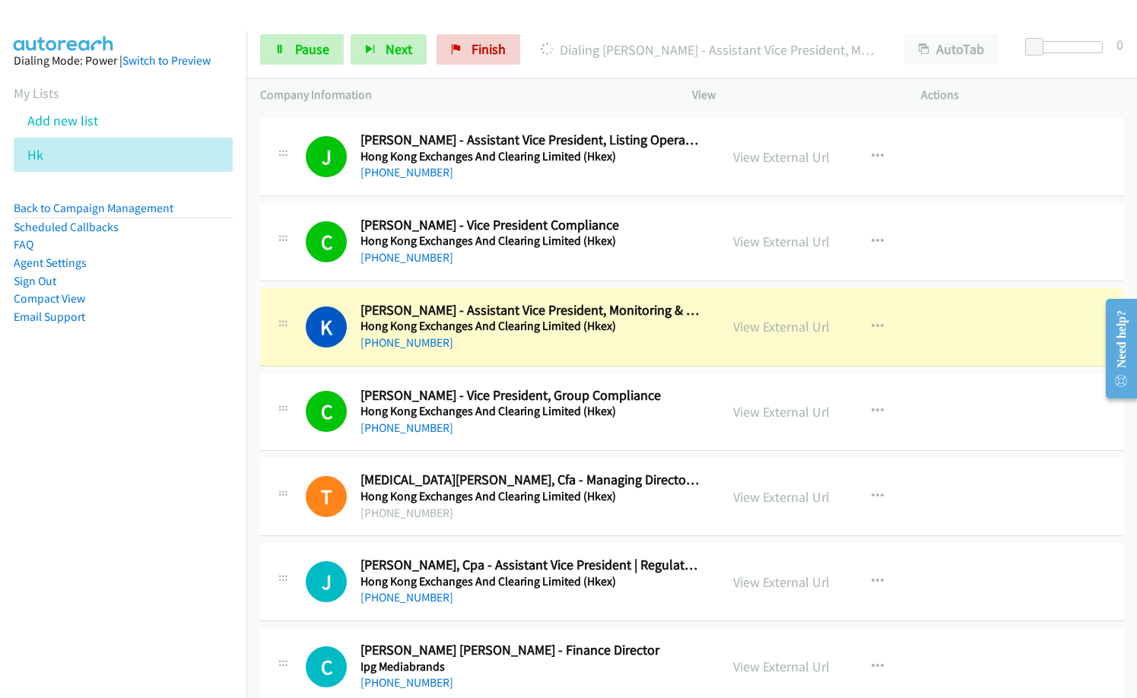
scroll to position [4248, 0]
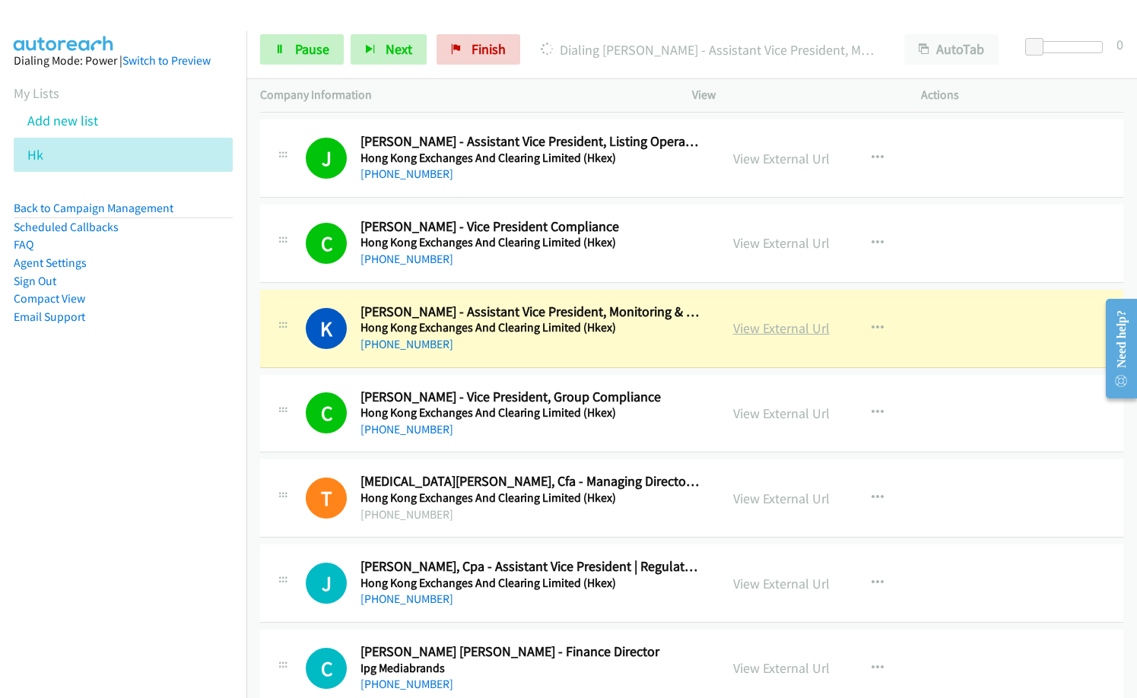
click at [797, 333] on link "View External Url" at bounding box center [781, 328] width 97 height 17
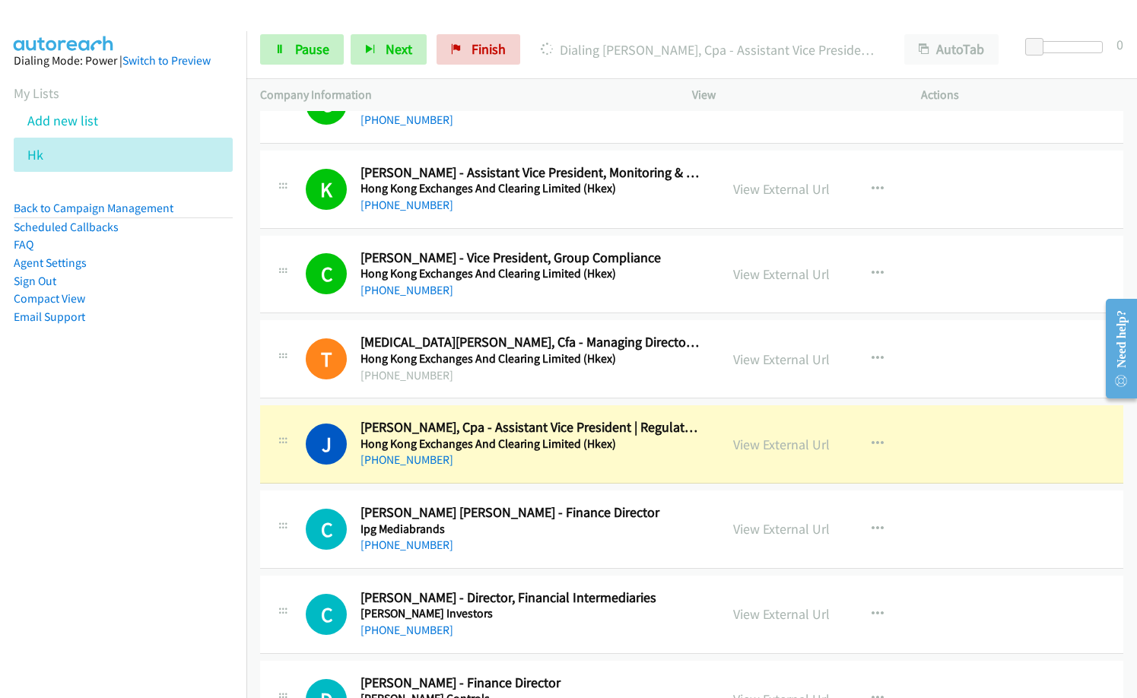
scroll to position [4400, 0]
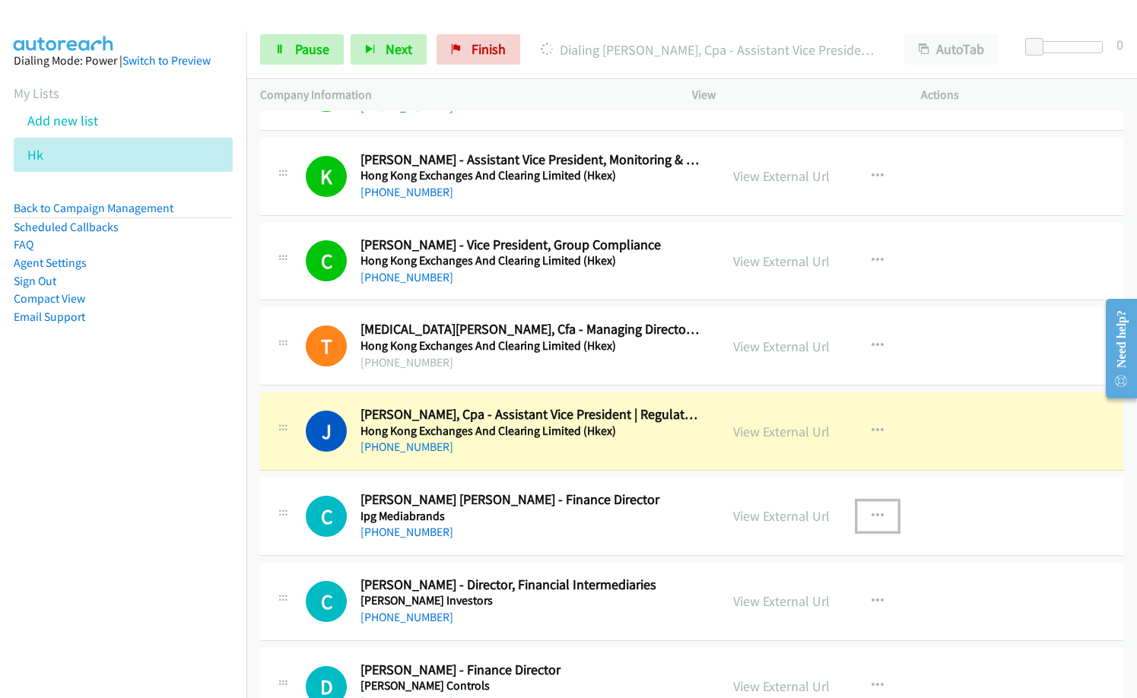
click at [859, 510] on button "button" at bounding box center [877, 516] width 41 height 30
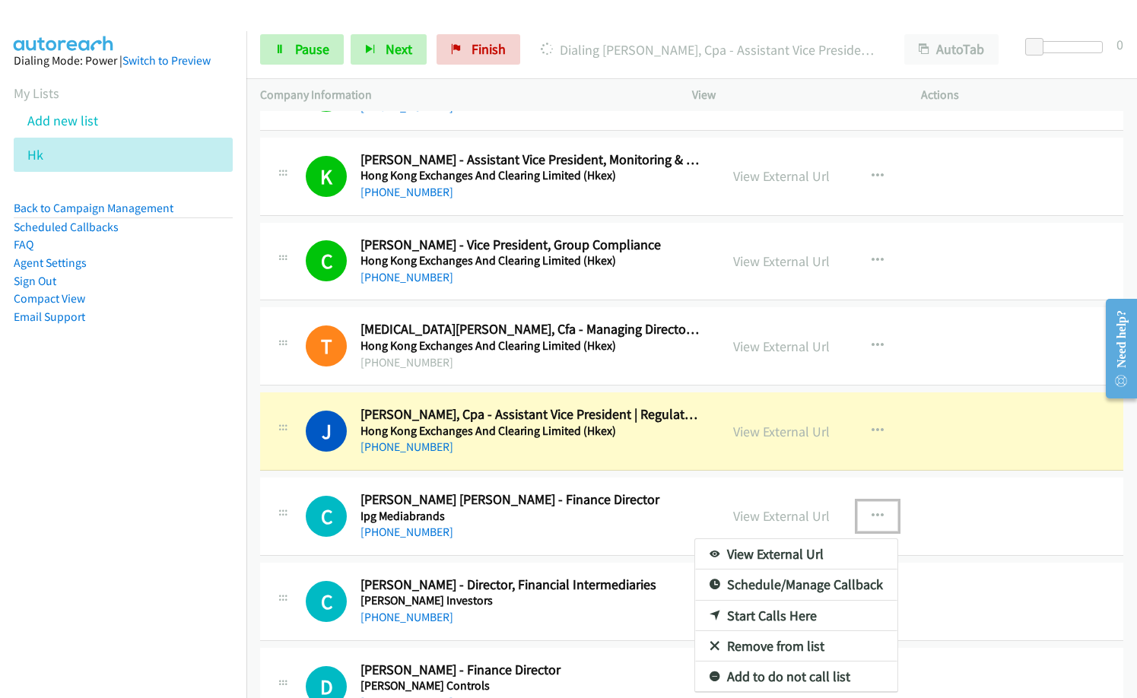
click at [781, 646] on link "Remove from list" at bounding box center [796, 646] width 202 height 30
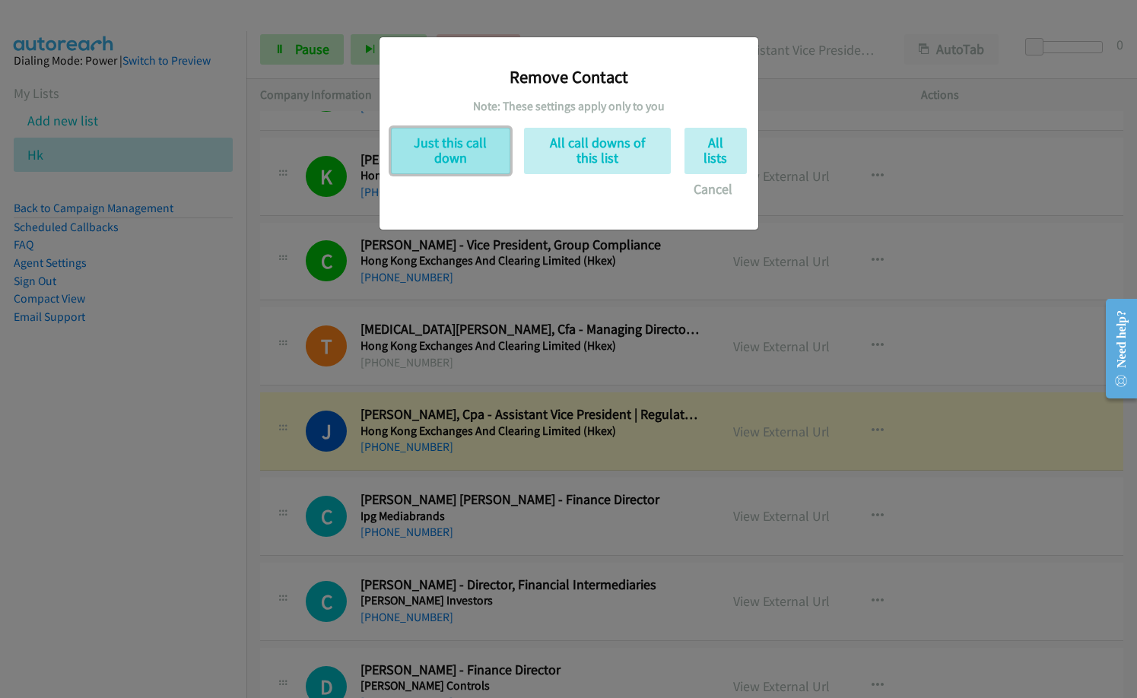
click at [481, 147] on button "Just this call down" at bounding box center [450, 151] width 119 height 46
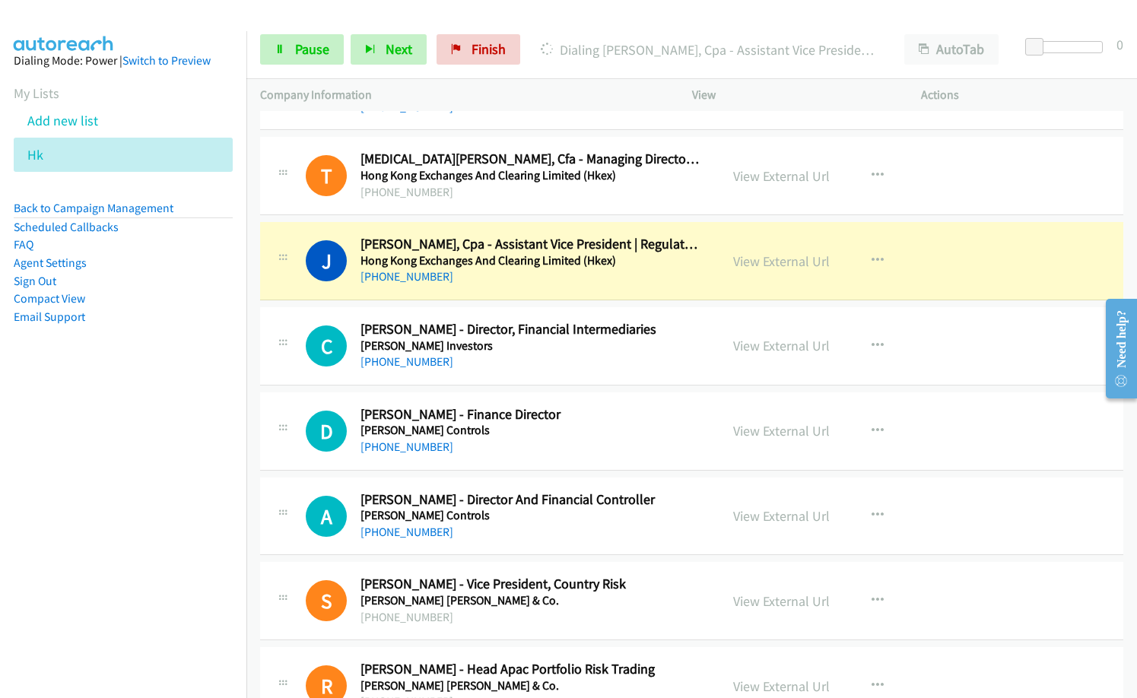
scroll to position [4629, 0]
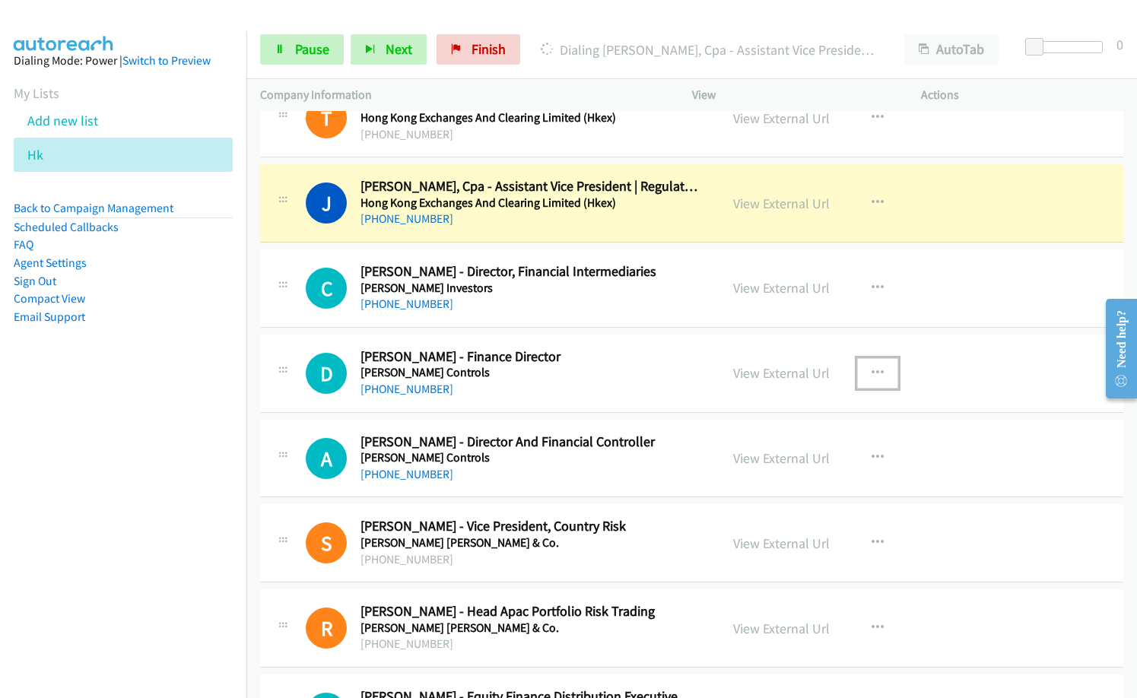
click at [873, 369] on icon "button" at bounding box center [878, 373] width 12 height 12
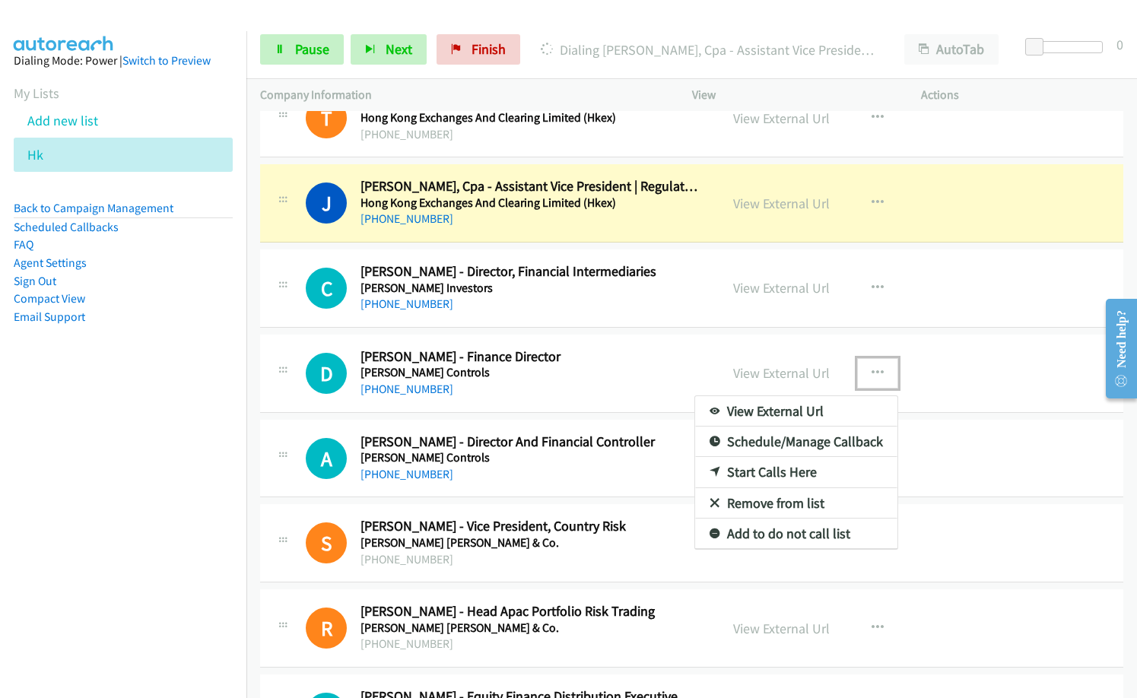
drag, startPoint x: 634, startPoint y: 367, endPoint x: 772, endPoint y: 374, distance: 138.6
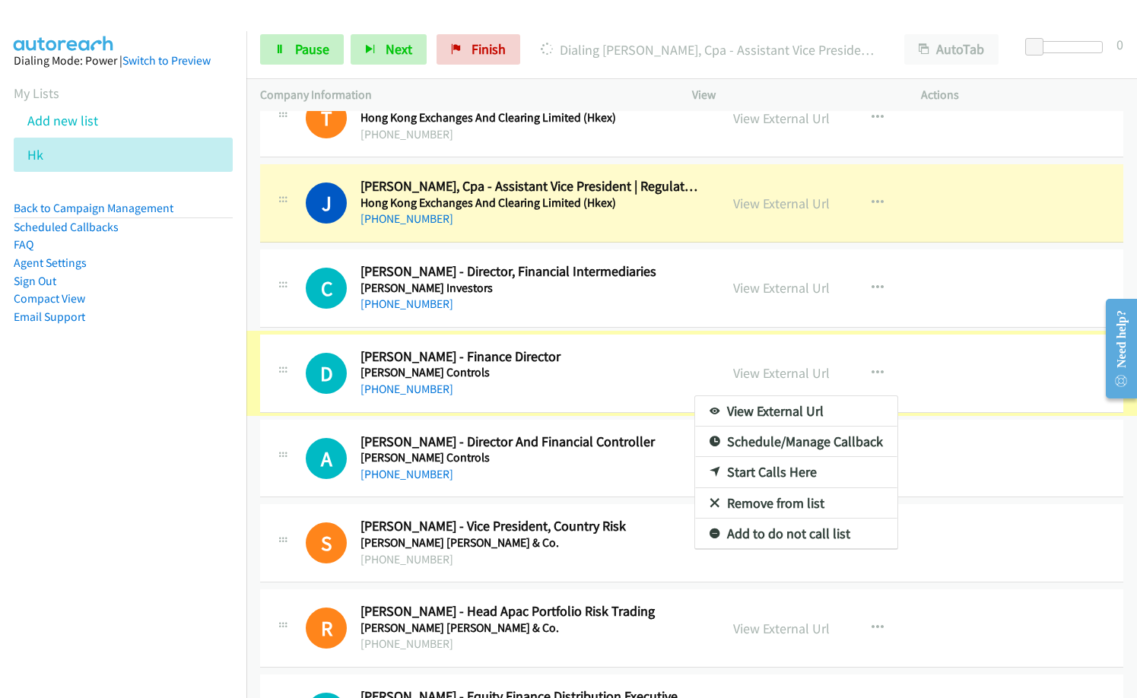
click at [790, 378] on div at bounding box center [568, 349] width 1137 height 698
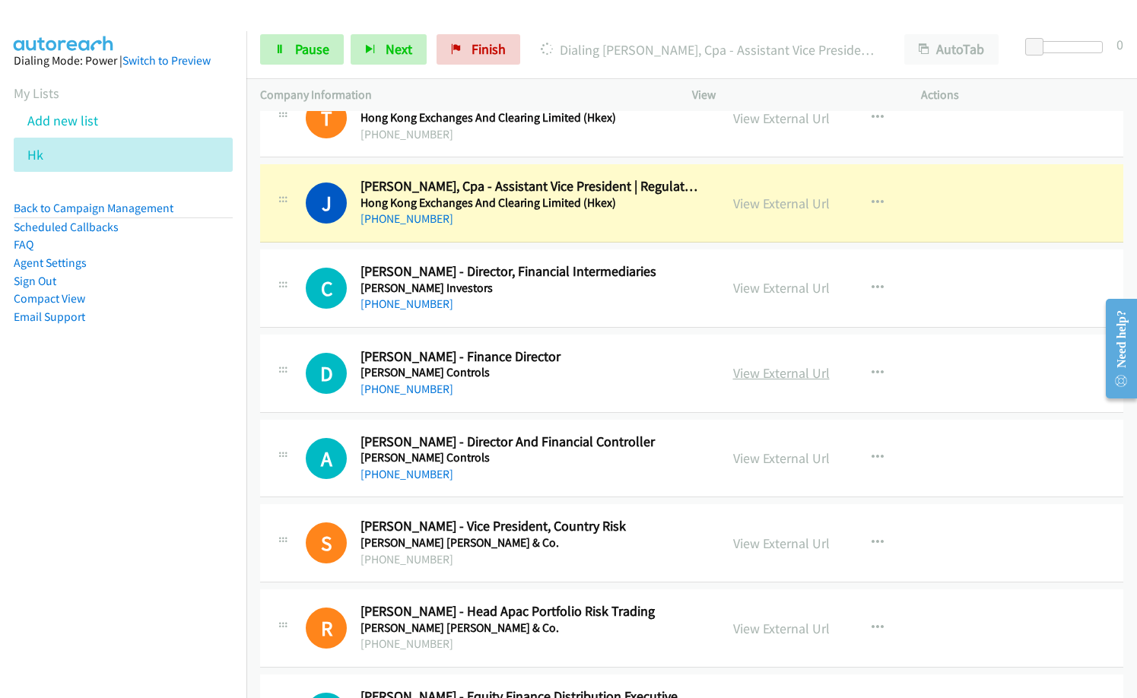
click at [790, 376] on link "View External Url" at bounding box center [781, 372] width 97 height 17
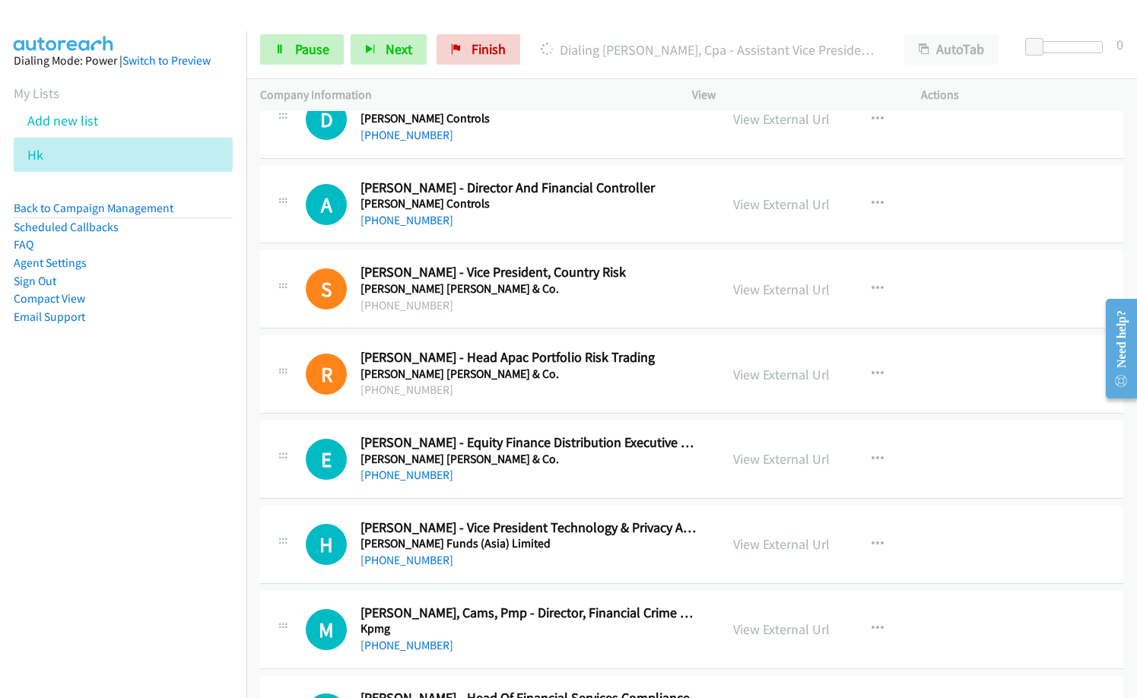
scroll to position [4502, 0]
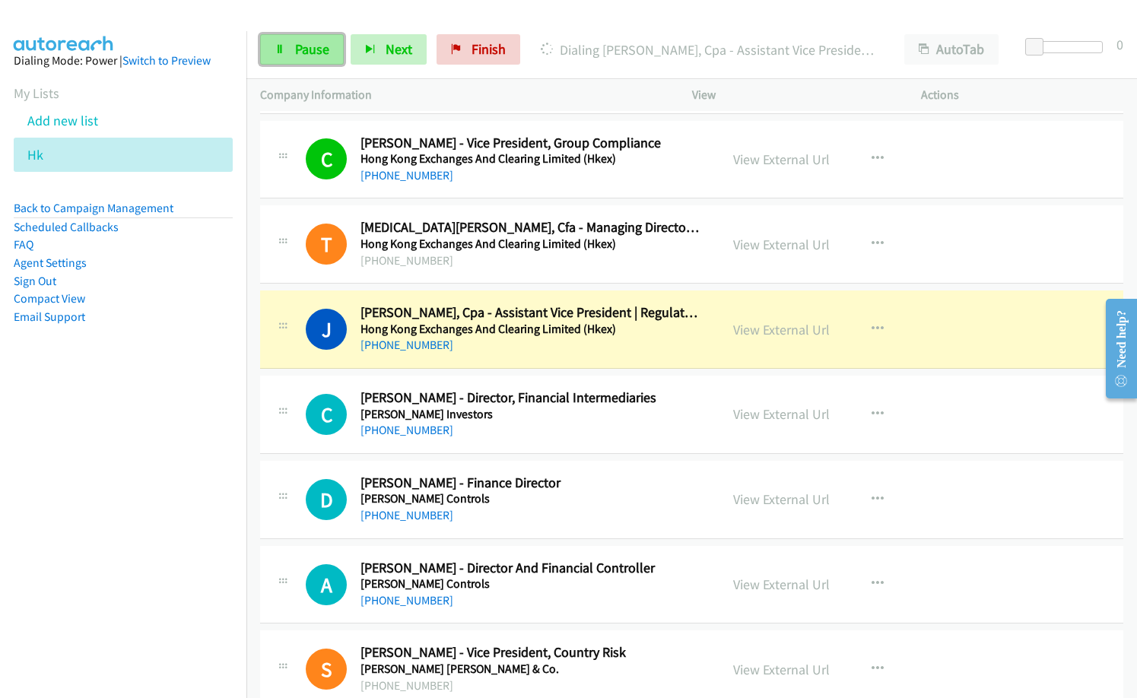
click at [303, 52] on span "Pause" at bounding box center [312, 48] width 34 height 17
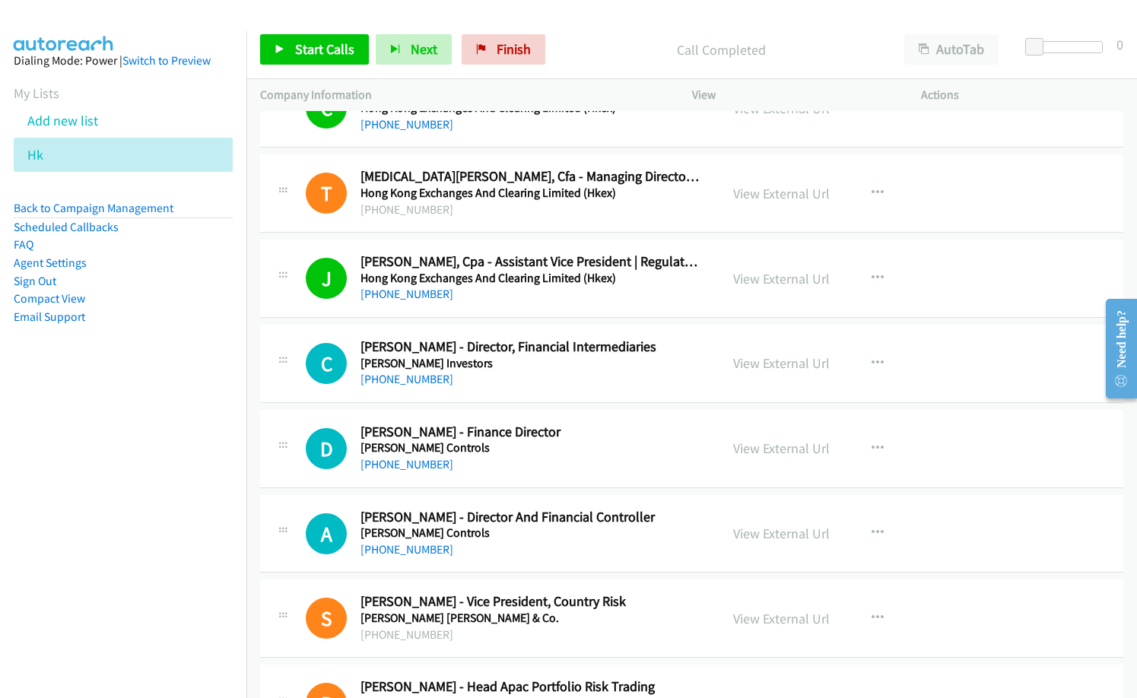
scroll to position [4578, 0]
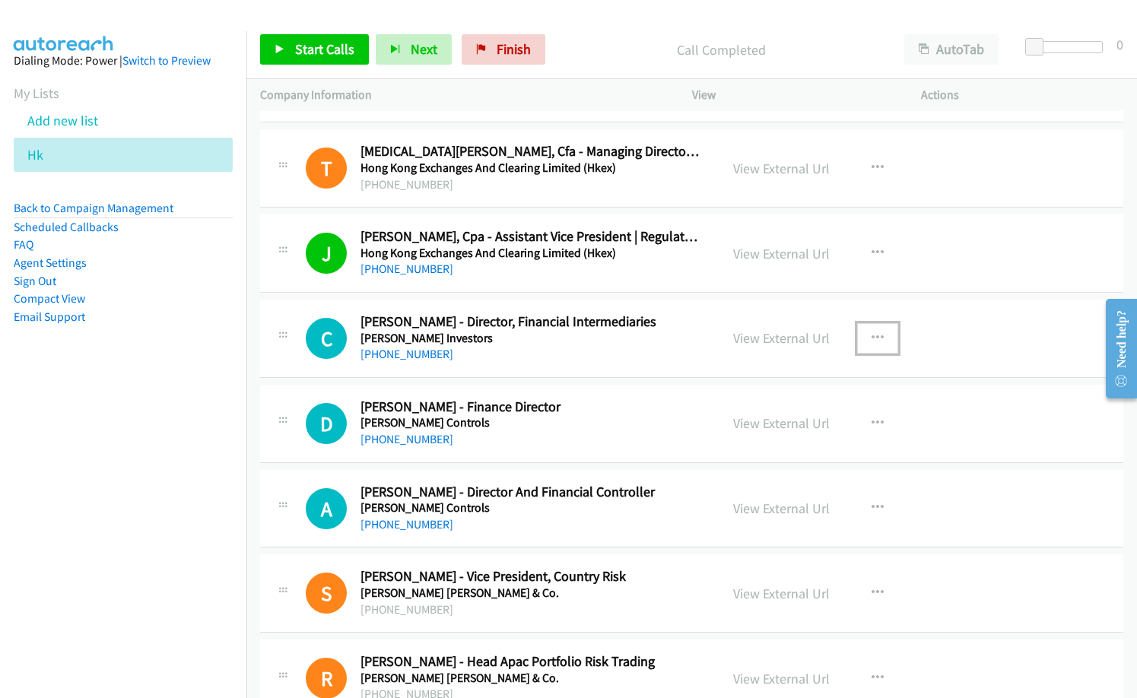
click at [876, 336] on icon "button" at bounding box center [878, 338] width 12 height 12
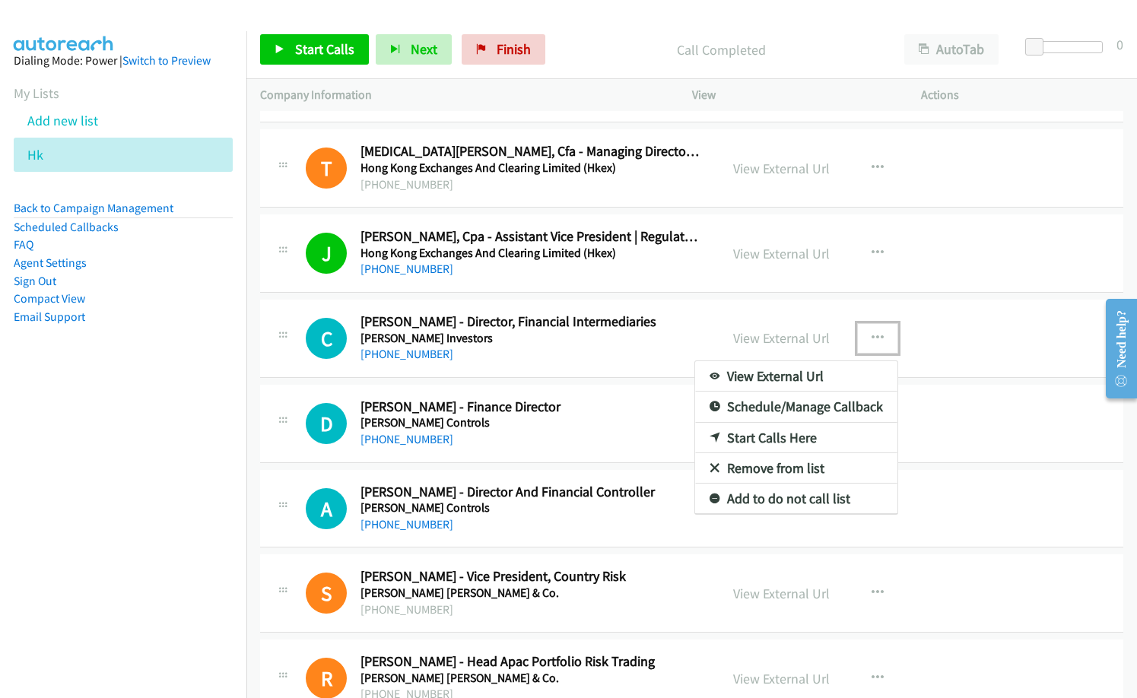
click at [768, 441] on link "Start Calls Here" at bounding box center [796, 438] width 202 height 30
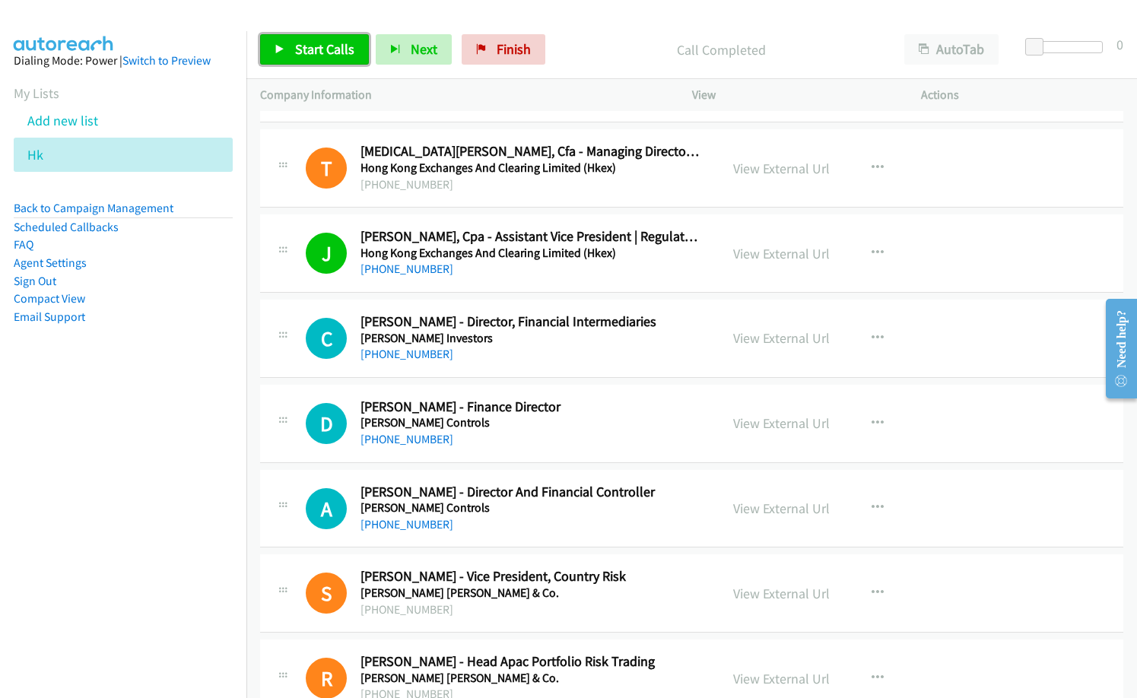
click at [332, 56] on span "Start Calls" at bounding box center [324, 48] width 59 height 17
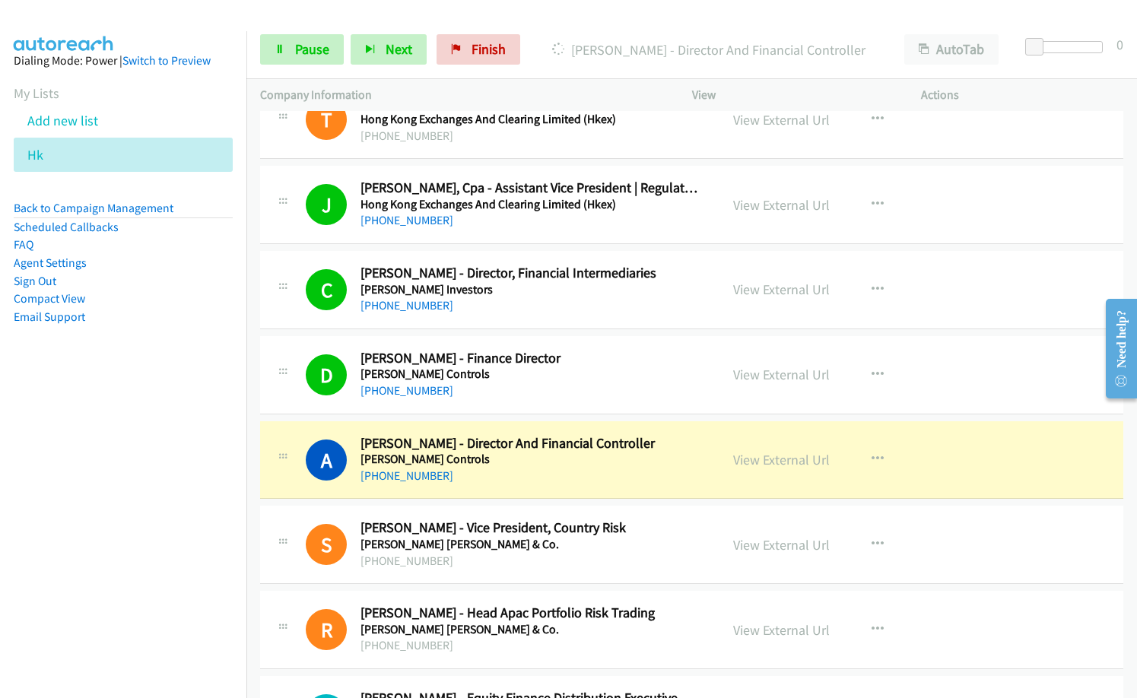
scroll to position [4655, 0]
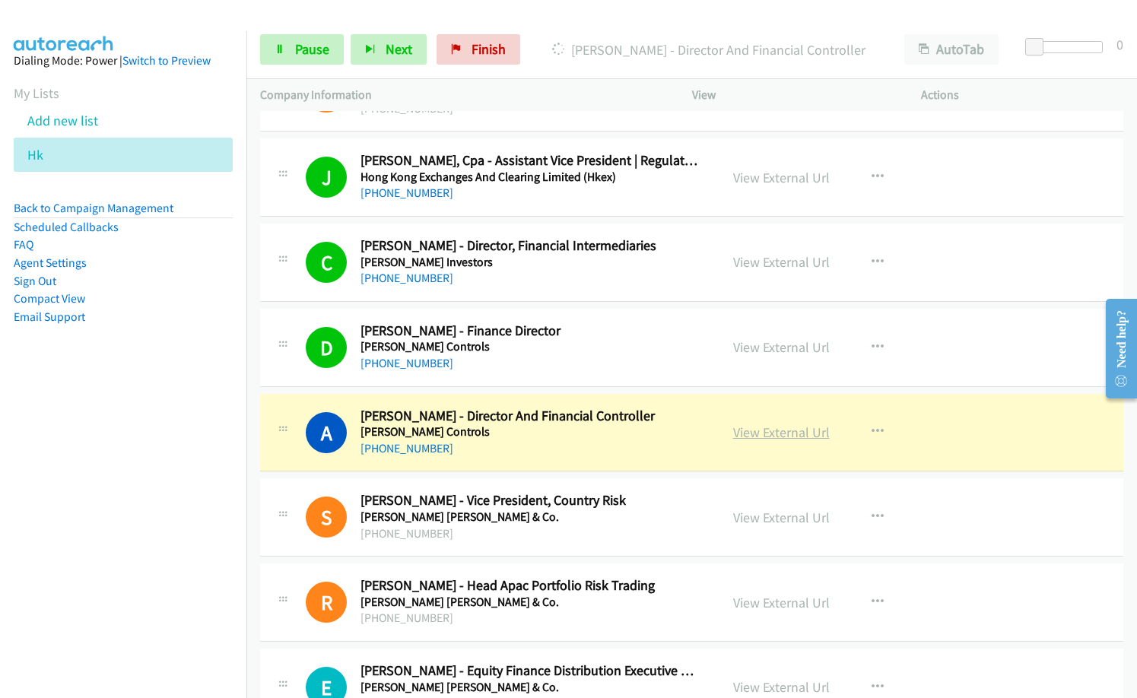
click at [758, 431] on link "View External Url" at bounding box center [781, 432] width 97 height 17
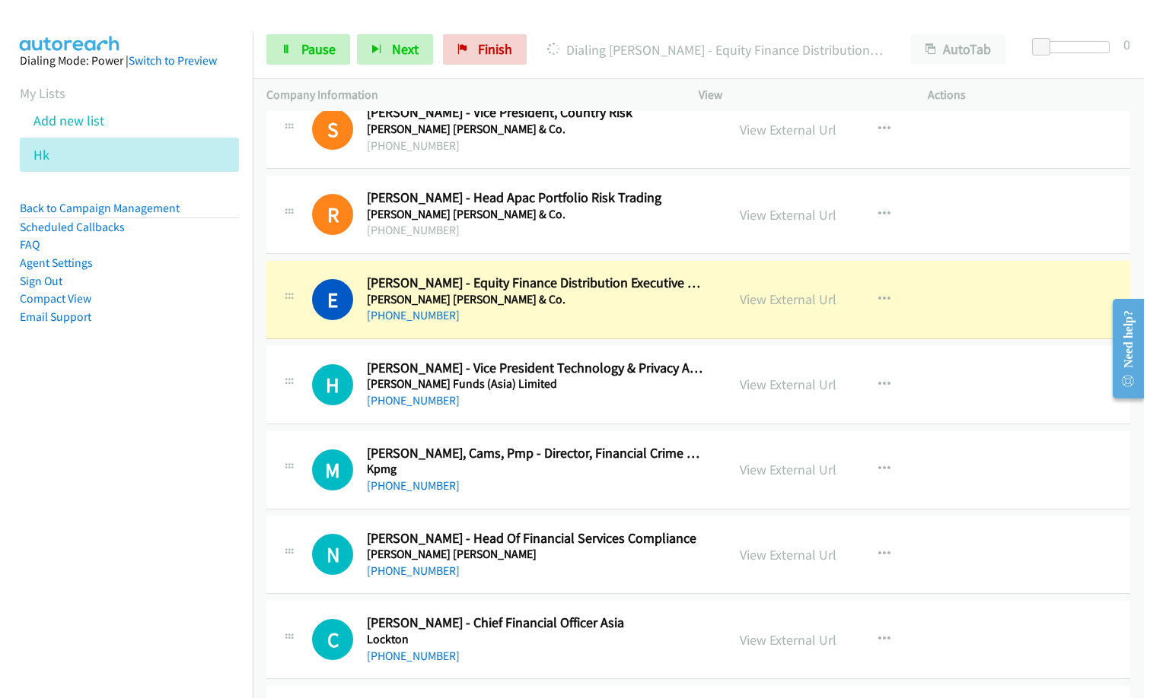
scroll to position [5111, 0]
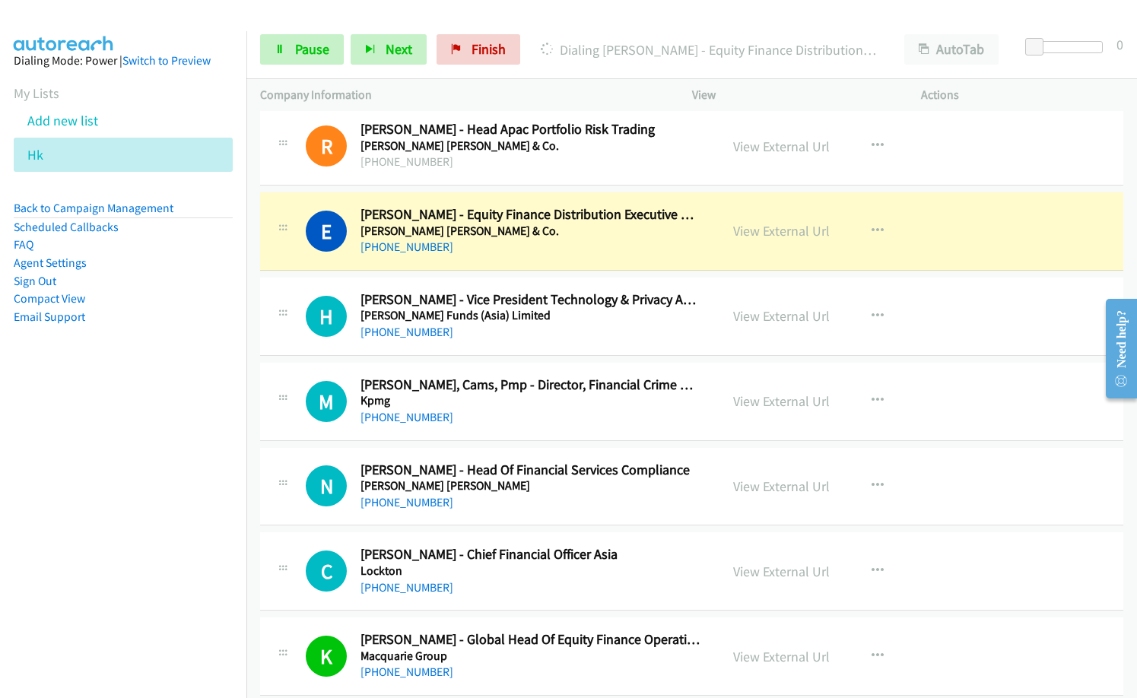
click at [570, 329] on div "[PHONE_NUMBER]" at bounding box center [530, 332] width 339 height 18
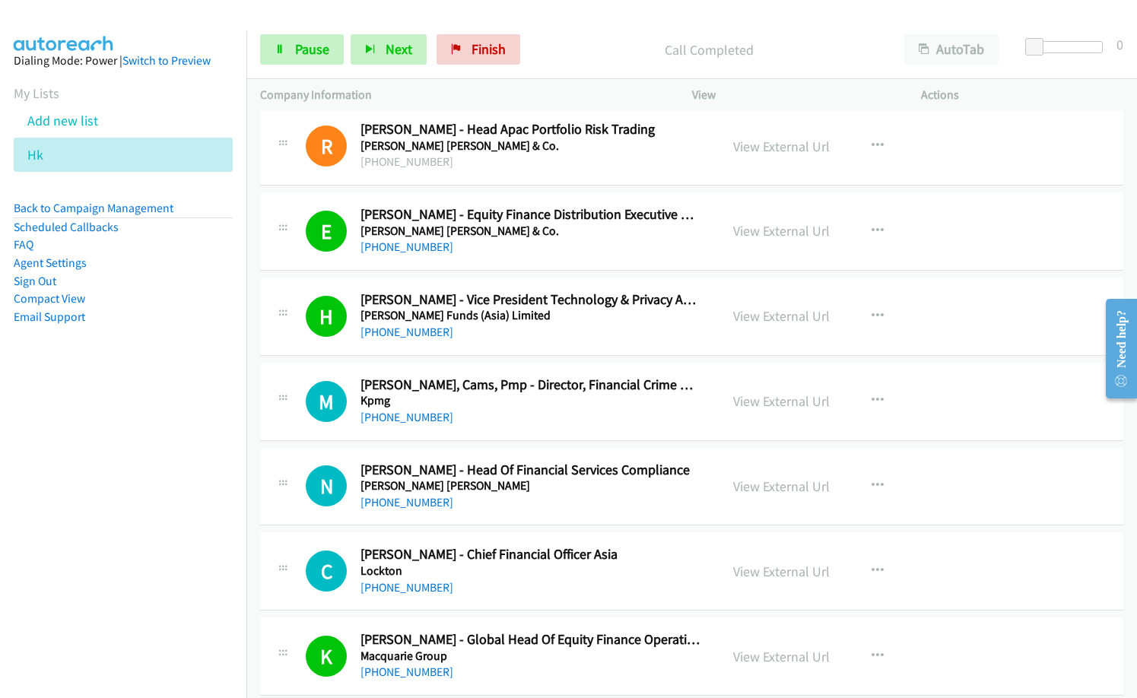
click at [161, 485] on nav "Dialing Mode: Power | Switch to Preview My Lists Add new list Hk Back to Campai…" at bounding box center [123, 380] width 247 height 698
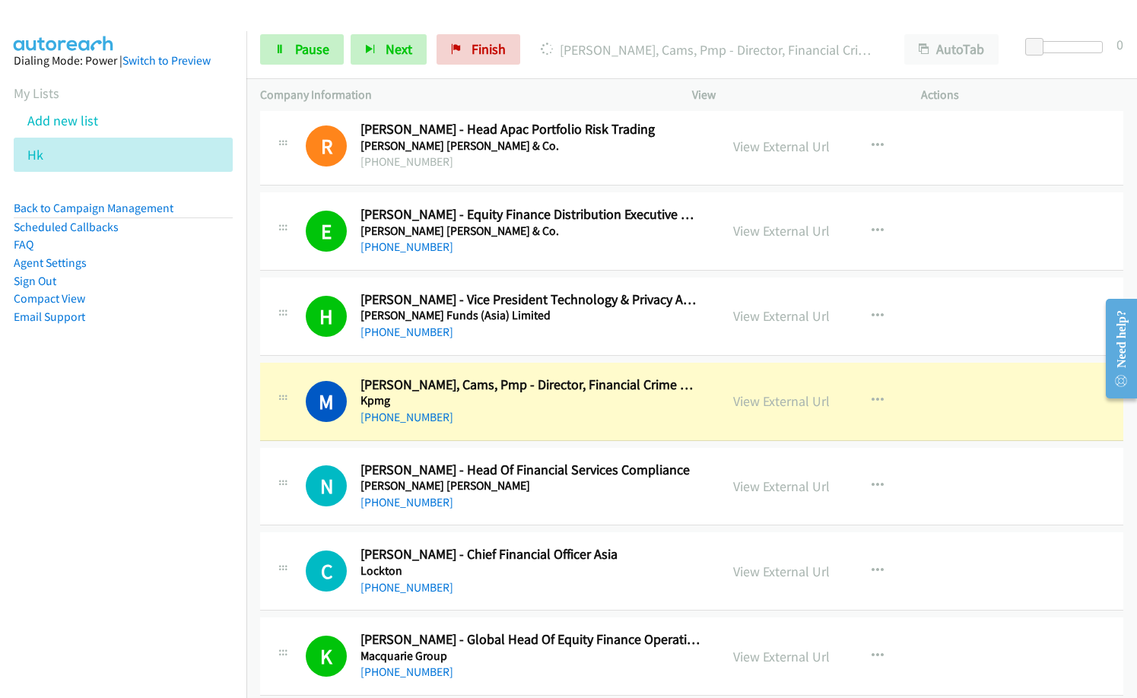
click at [479, 412] on div "[PHONE_NUMBER]" at bounding box center [530, 418] width 339 height 18
click at [782, 406] on link "View External Url" at bounding box center [781, 401] width 97 height 17
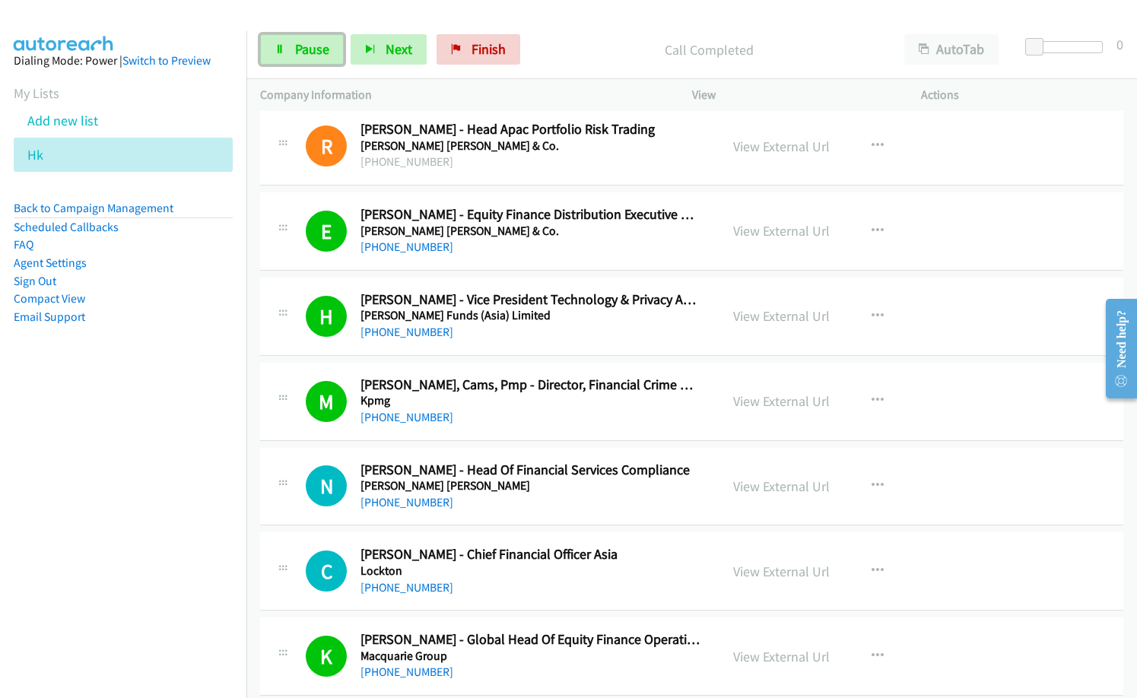
drag, startPoint x: 323, startPoint y: 46, endPoint x: 489, endPoint y: 145, distance: 194.1
click at [323, 46] on span "Pause" at bounding box center [312, 48] width 34 height 17
click at [539, 504] on div "[PHONE_NUMBER]" at bounding box center [530, 503] width 339 height 18
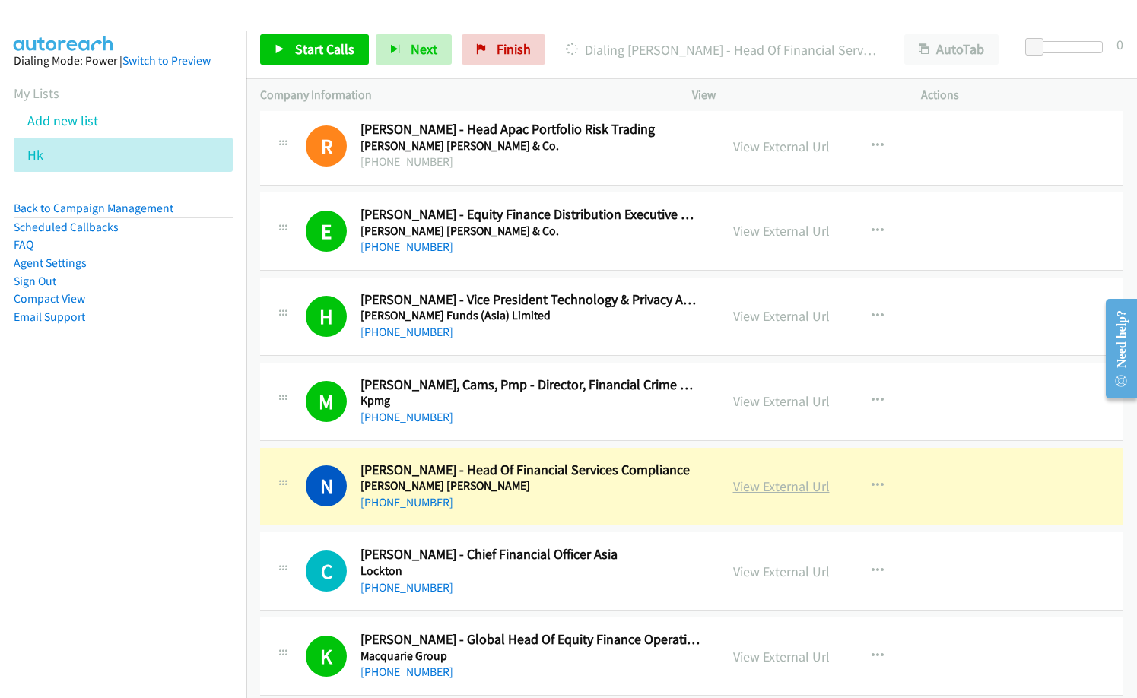
click at [754, 485] on link "View External Url" at bounding box center [781, 486] width 97 height 17
click at [774, 571] on link "View External Url" at bounding box center [781, 571] width 97 height 17
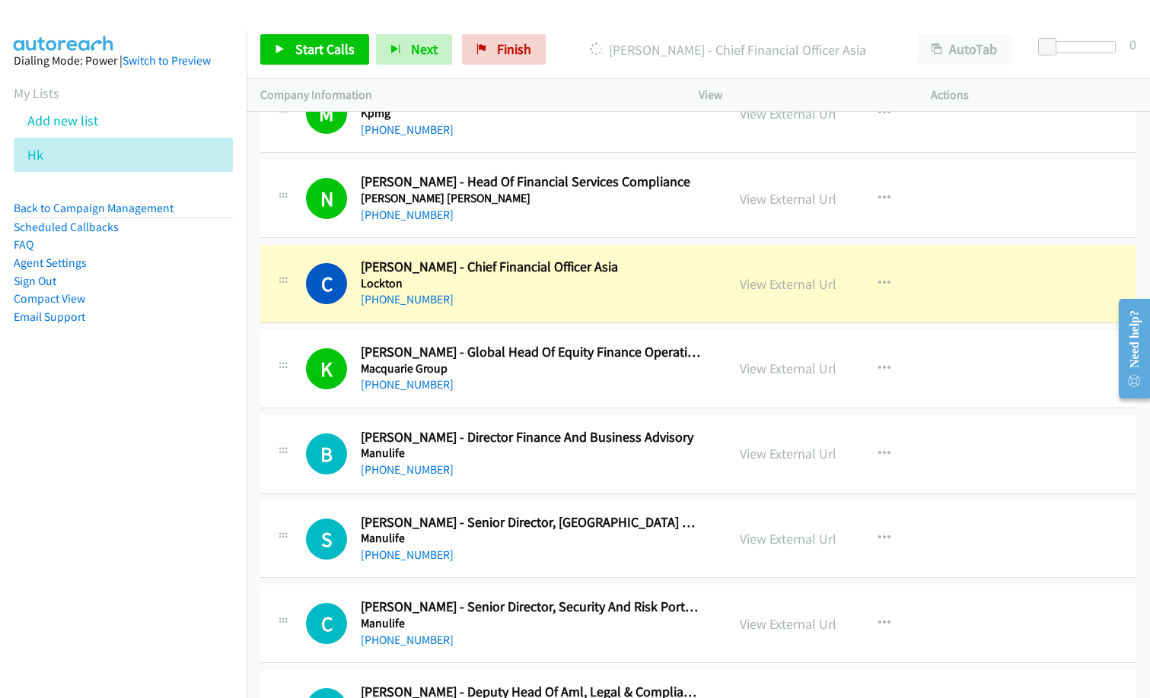
scroll to position [5491, 0]
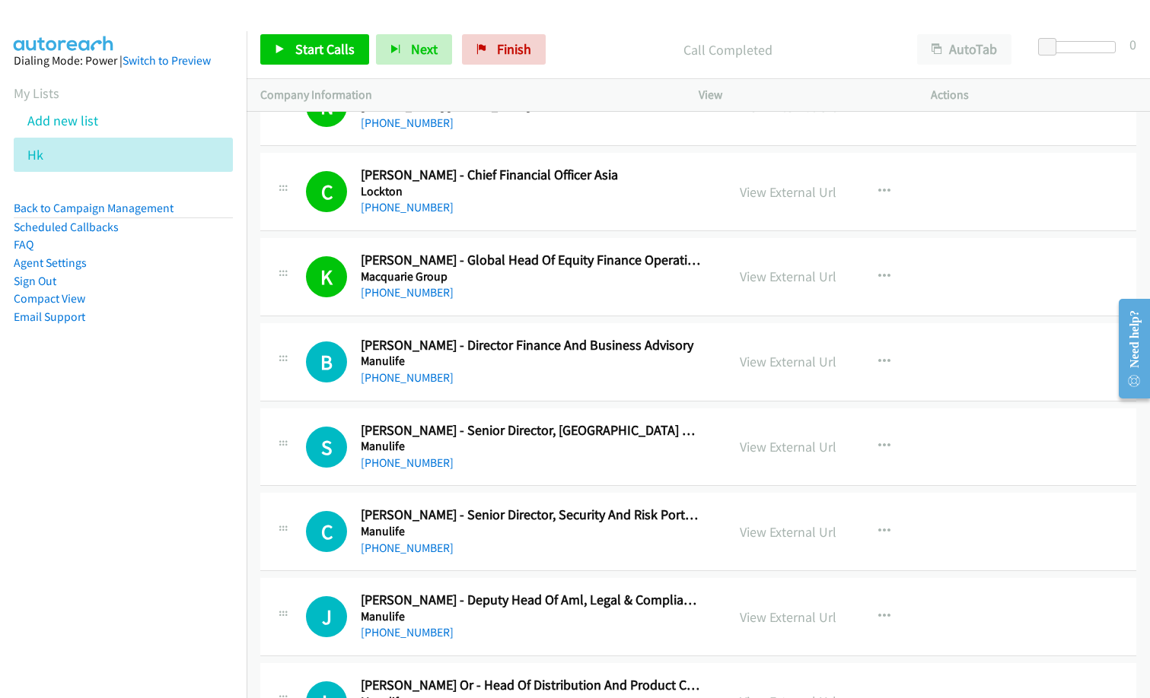
drag, startPoint x: 498, startPoint y: 323, endPoint x: 512, endPoint y: 323, distance: 13.7
click at [498, 323] on div "B Callback Scheduled [PERSON_NAME] - Director Finance And Business Advisory Man…" at bounding box center [698, 362] width 876 height 78
click at [878, 359] on icon "button" at bounding box center [884, 362] width 12 height 12
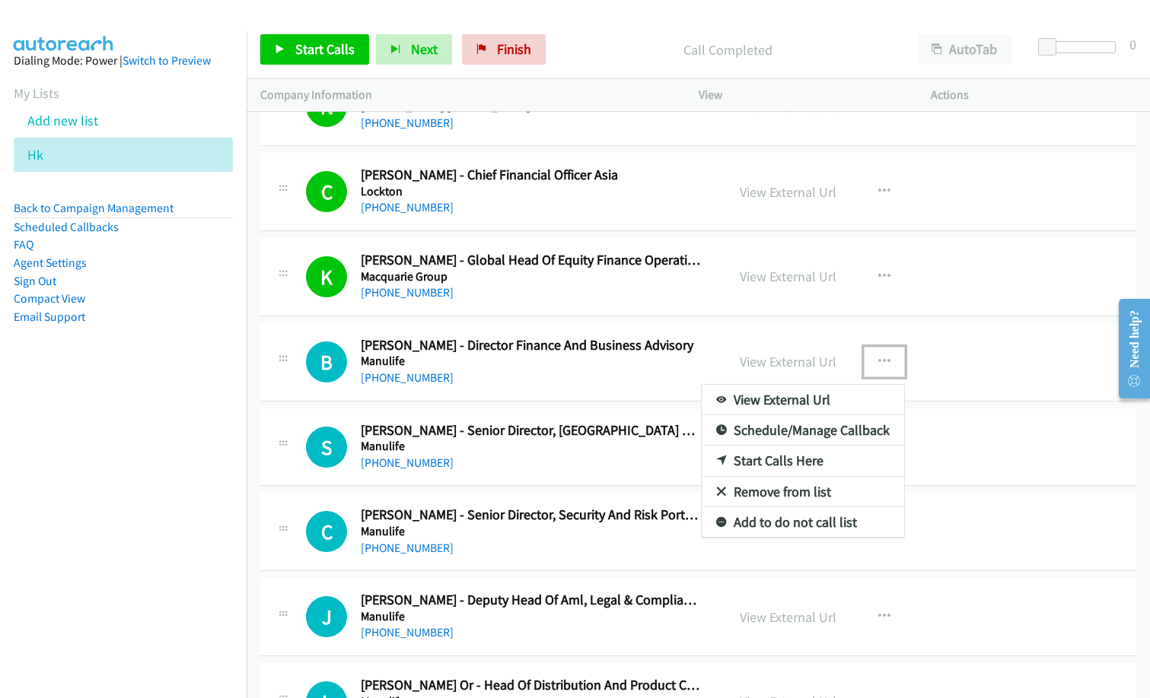
click at [785, 462] on link "Start Calls Here" at bounding box center [802, 461] width 202 height 30
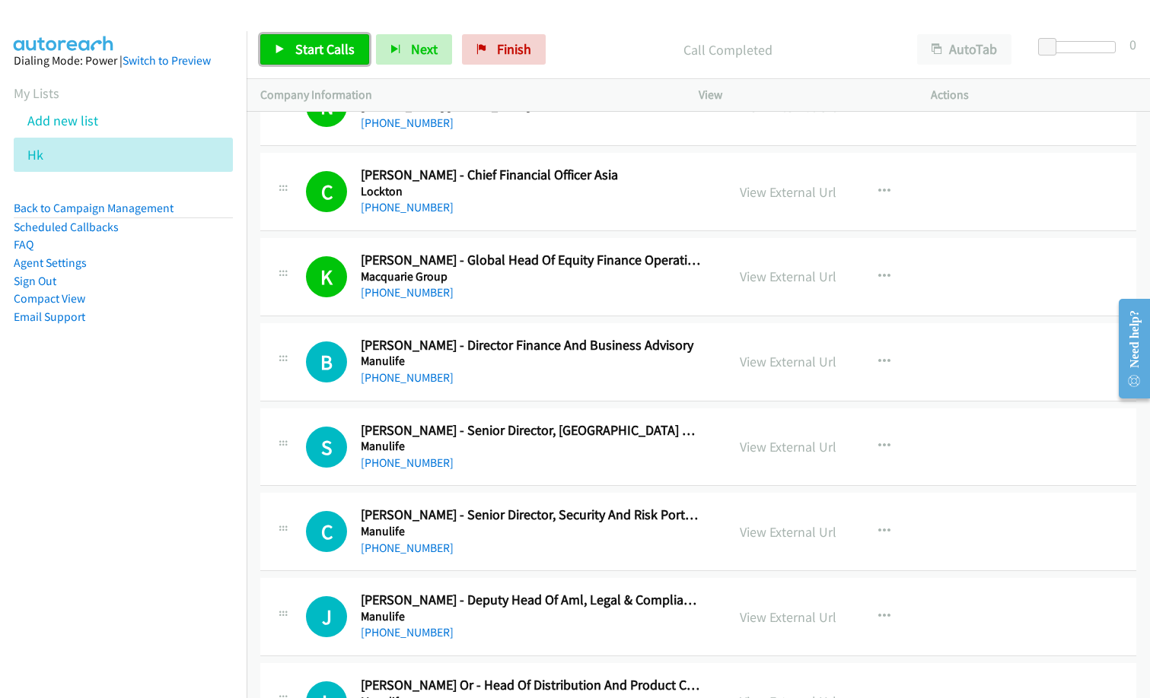
click at [336, 49] on span "Start Calls" at bounding box center [324, 48] width 59 height 17
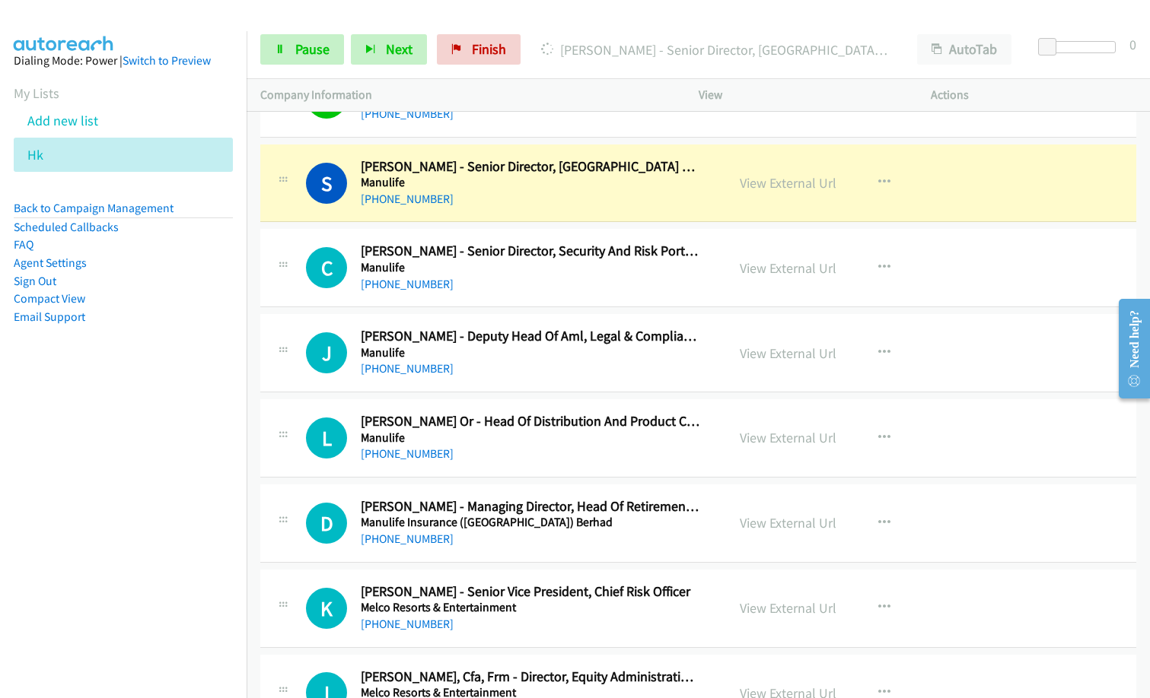
scroll to position [5527, 0]
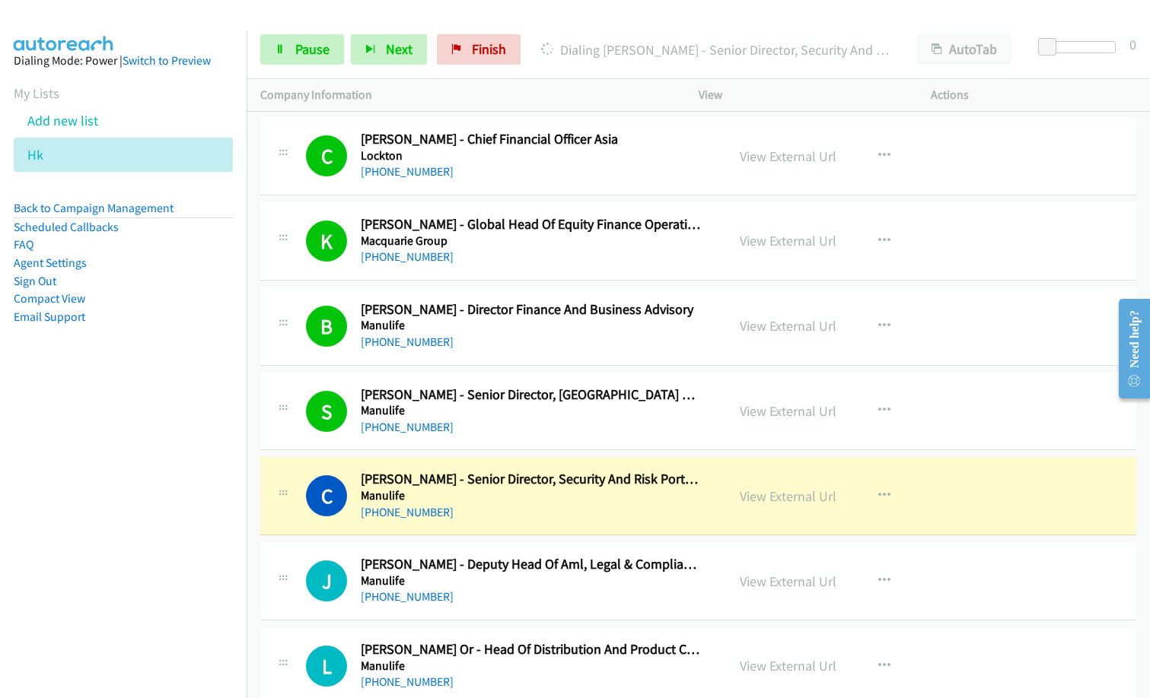
click at [492, 520] on div "[PHONE_NUMBER]" at bounding box center [530, 513] width 339 height 18
click at [773, 492] on link "View External Url" at bounding box center [787, 496] width 97 height 17
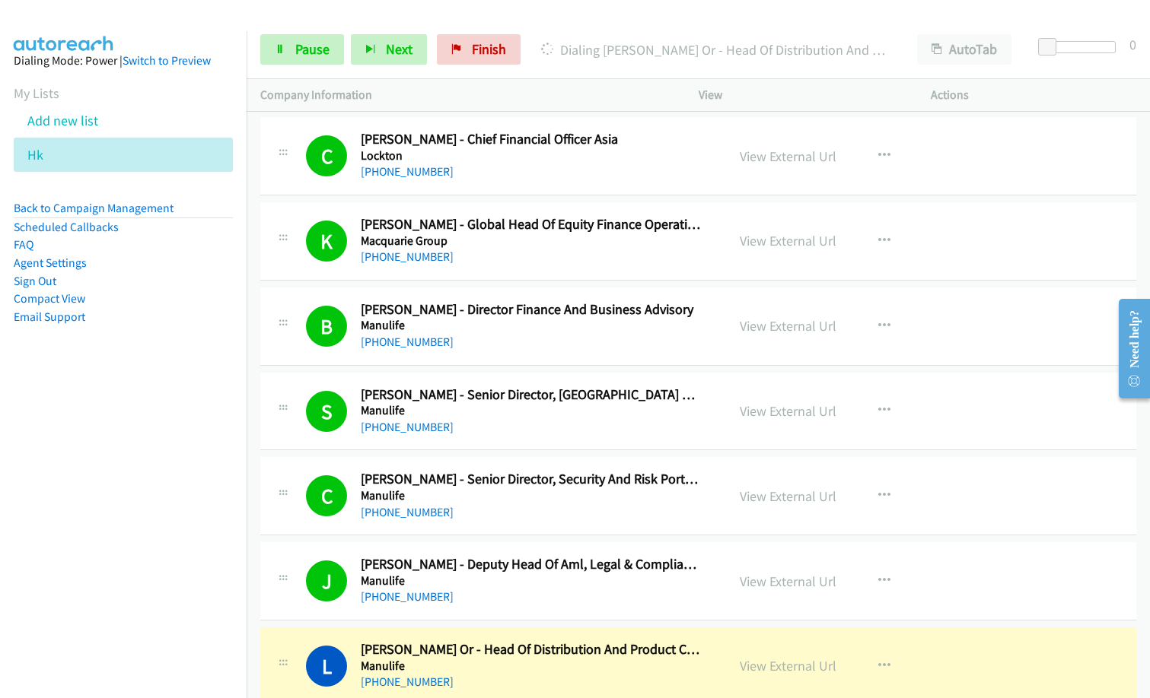
scroll to position [5603, 0]
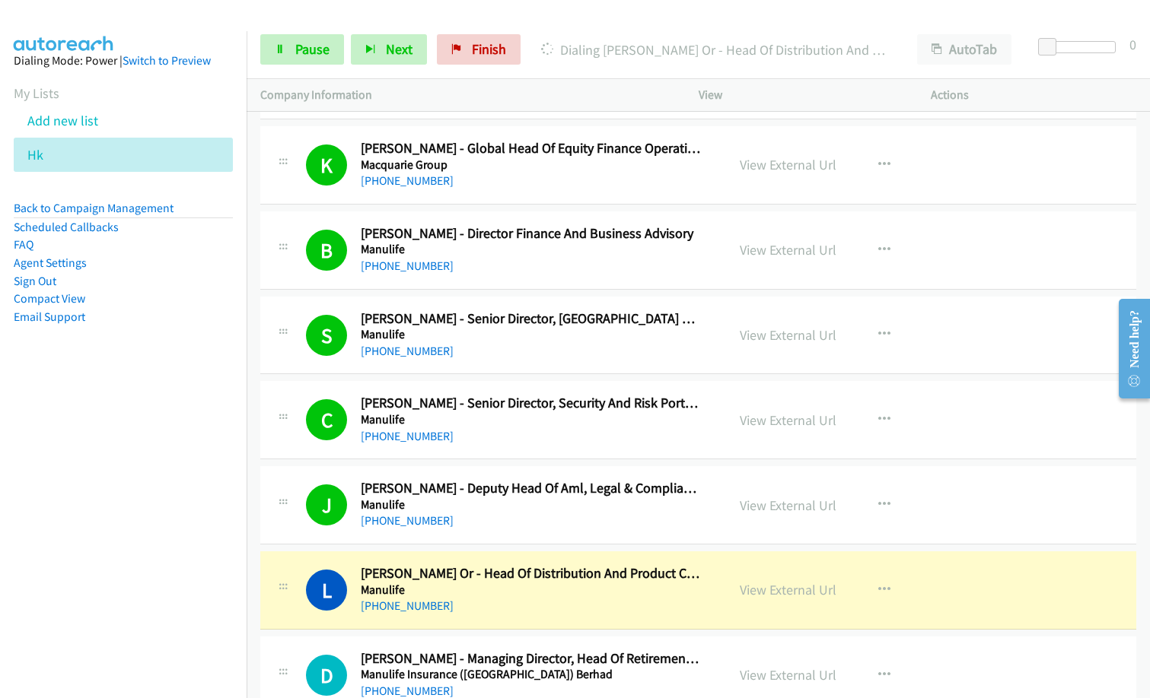
click at [174, 529] on nav "Dialing Mode: Power | Switch to Preview My Lists Add new list Hk Back to Campai…" at bounding box center [123, 380] width 247 height 698
click at [778, 589] on link "View External Url" at bounding box center [787, 589] width 97 height 17
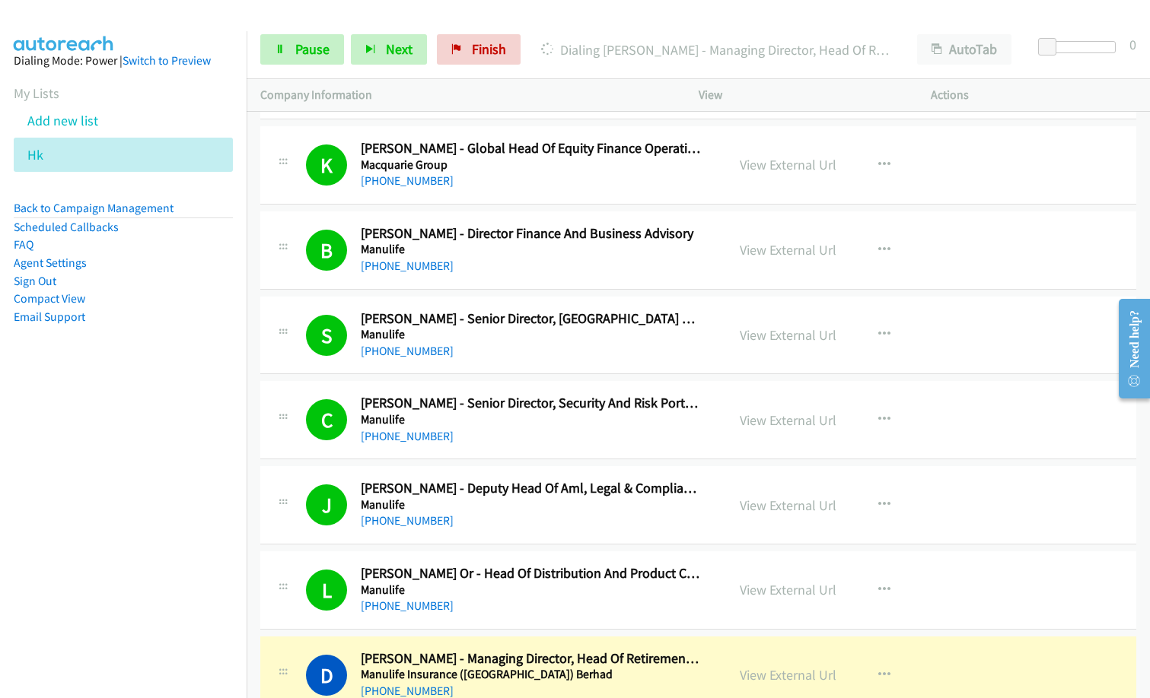
scroll to position [5831, 0]
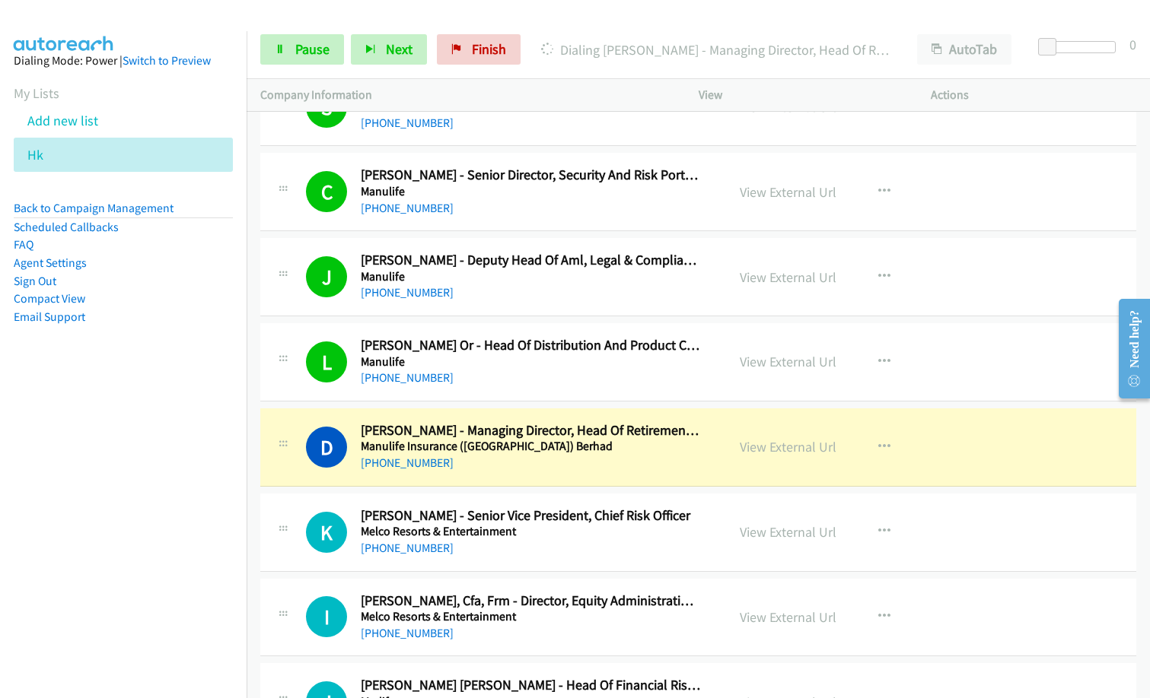
click at [536, 553] on div "[PHONE_NUMBER]" at bounding box center [530, 548] width 339 height 18
click at [278, 46] on icon at bounding box center [280, 50] width 11 height 11
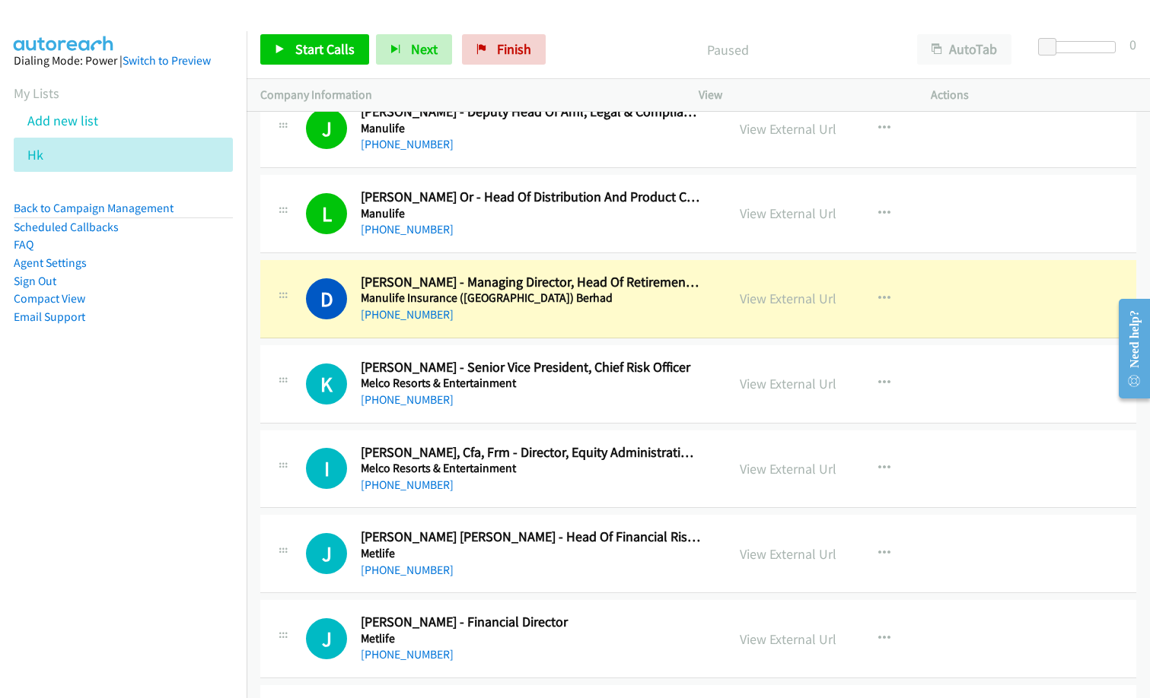
scroll to position [5984, 0]
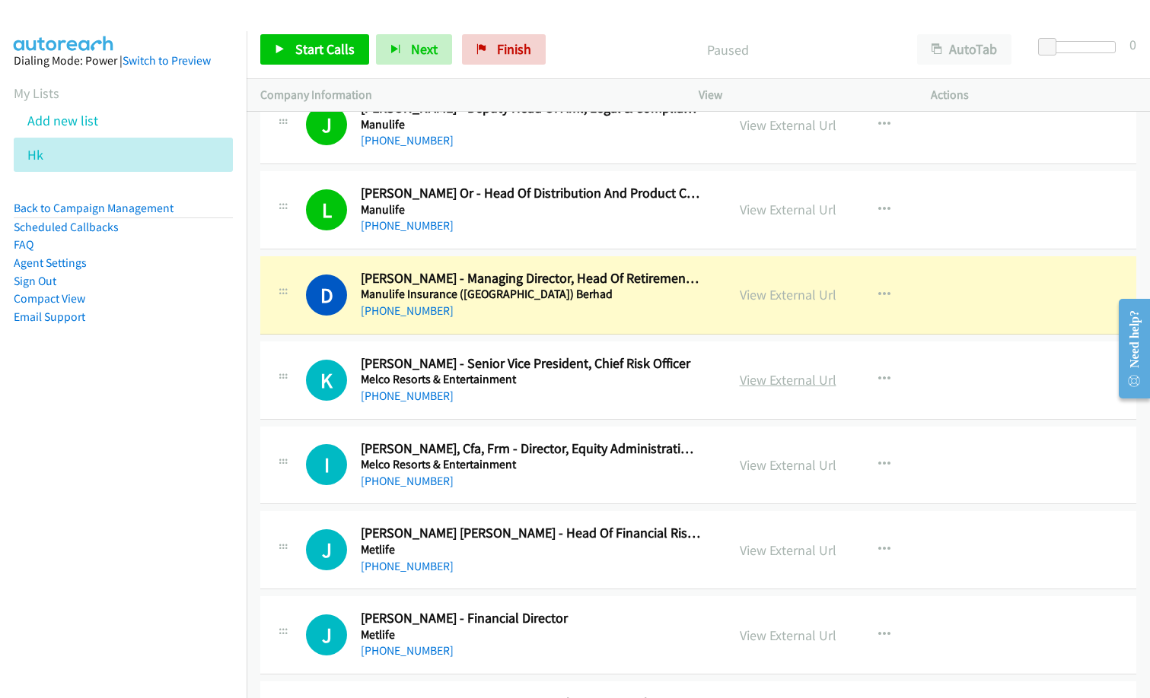
click at [794, 374] on link "View External Url" at bounding box center [787, 379] width 97 height 17
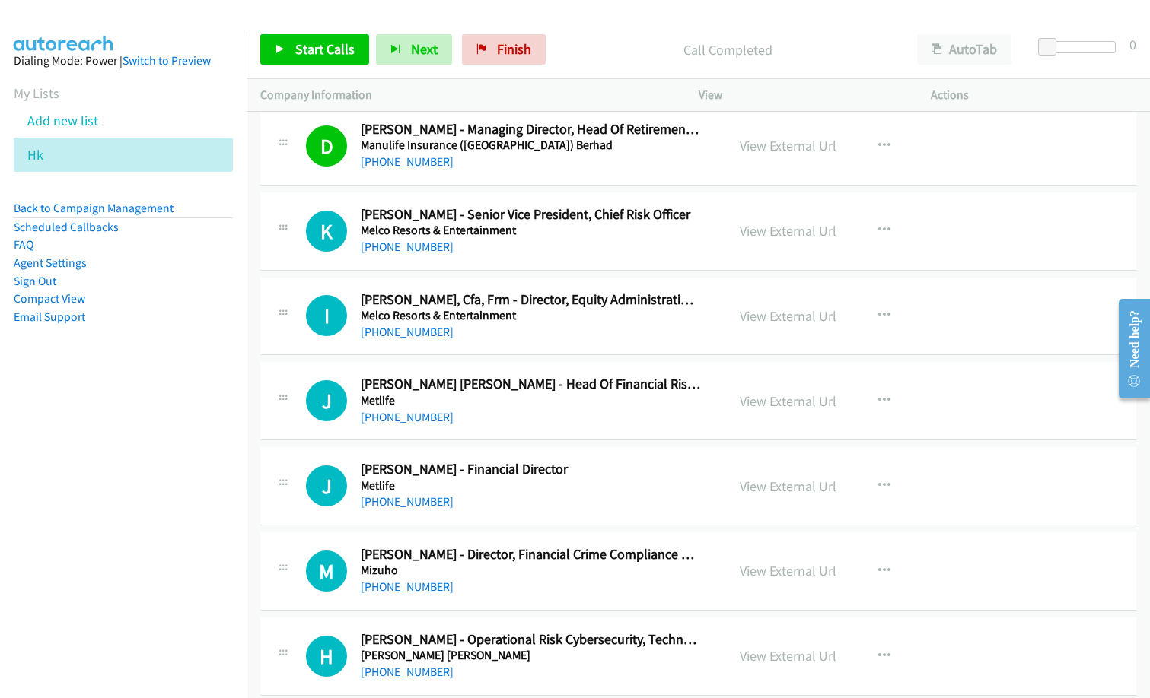
scroll to position [6136, 0]
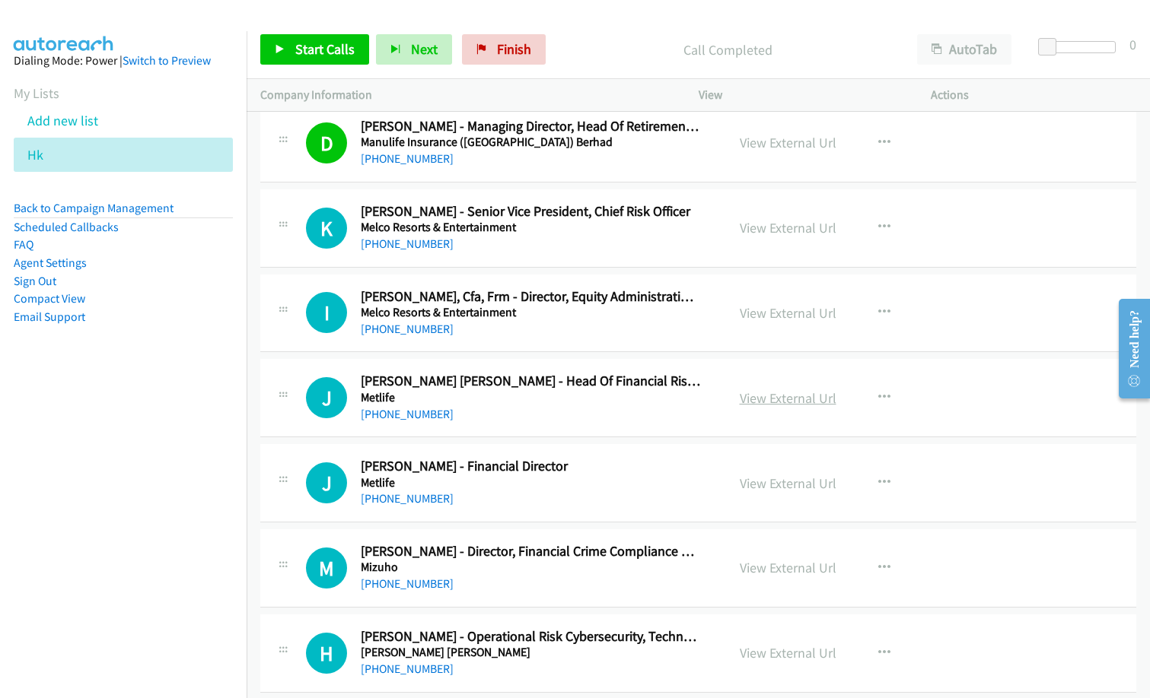
click at [803, 397] on link "View External Url" at bounding box center [787, 398] width 97 height 17
click at [788, 568] on link "View External Url" at bounding box center [787, 567] width 97 height 17
click at [799, 654] on link "View External Url" at bounding box center [787, 652] width 97 height 17
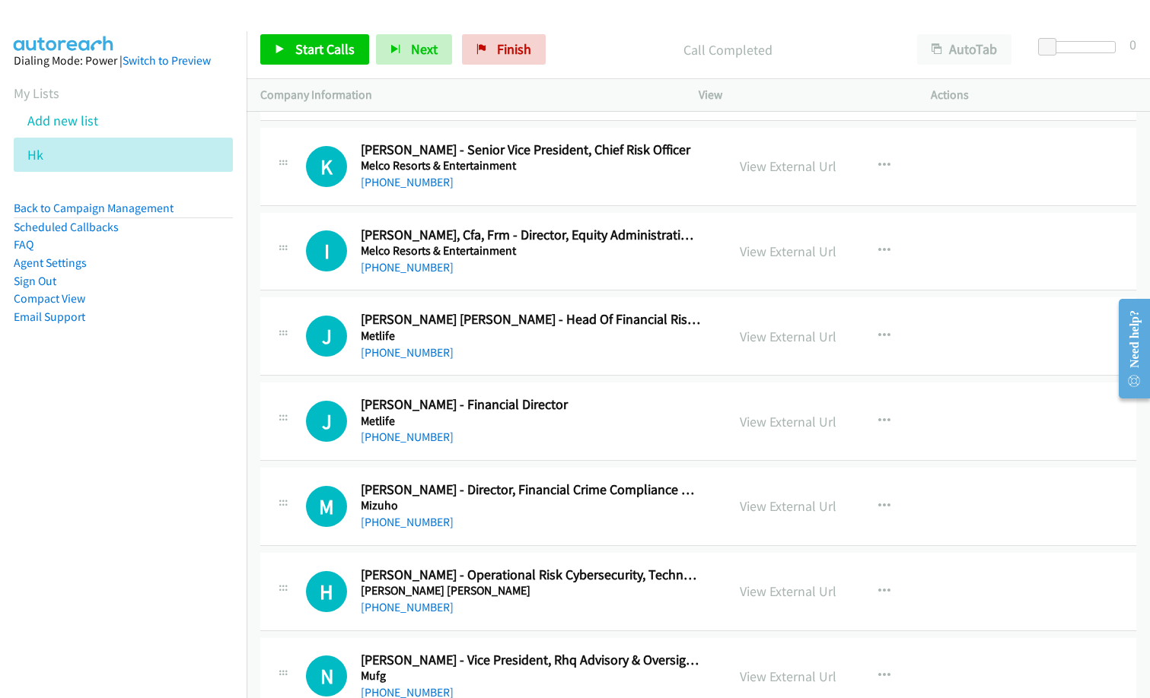
scroll to position [6212, 0]
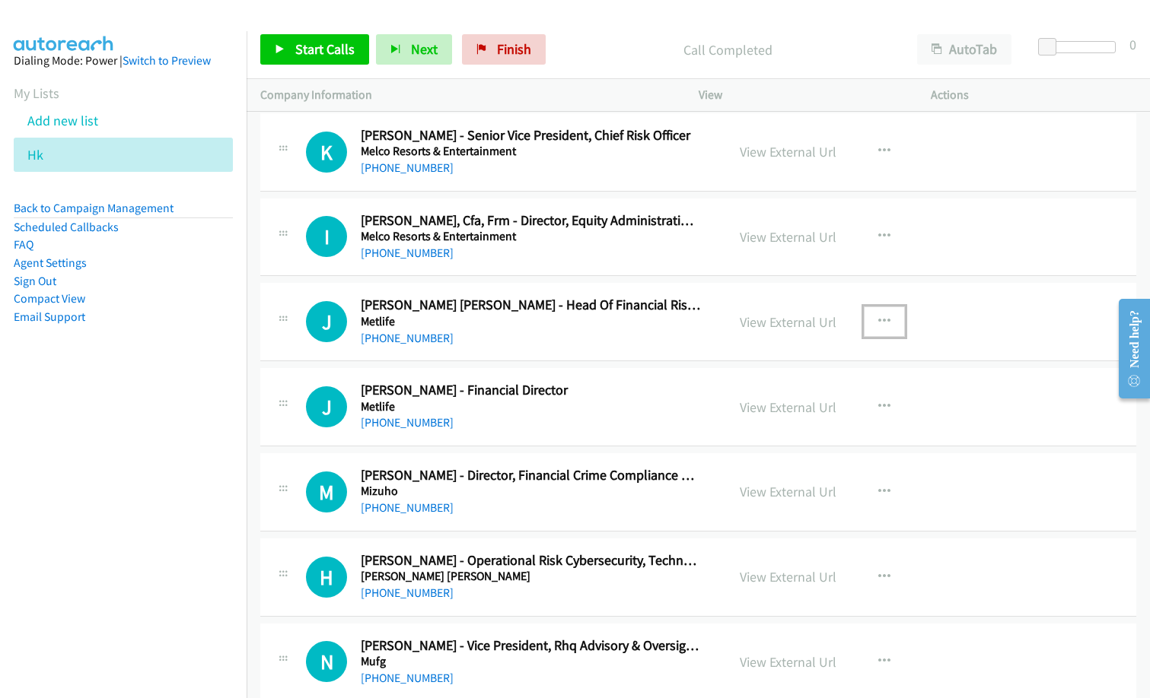
click at [878, 318] on icon "button" at bounding box center [884, 322] width 12 height 12
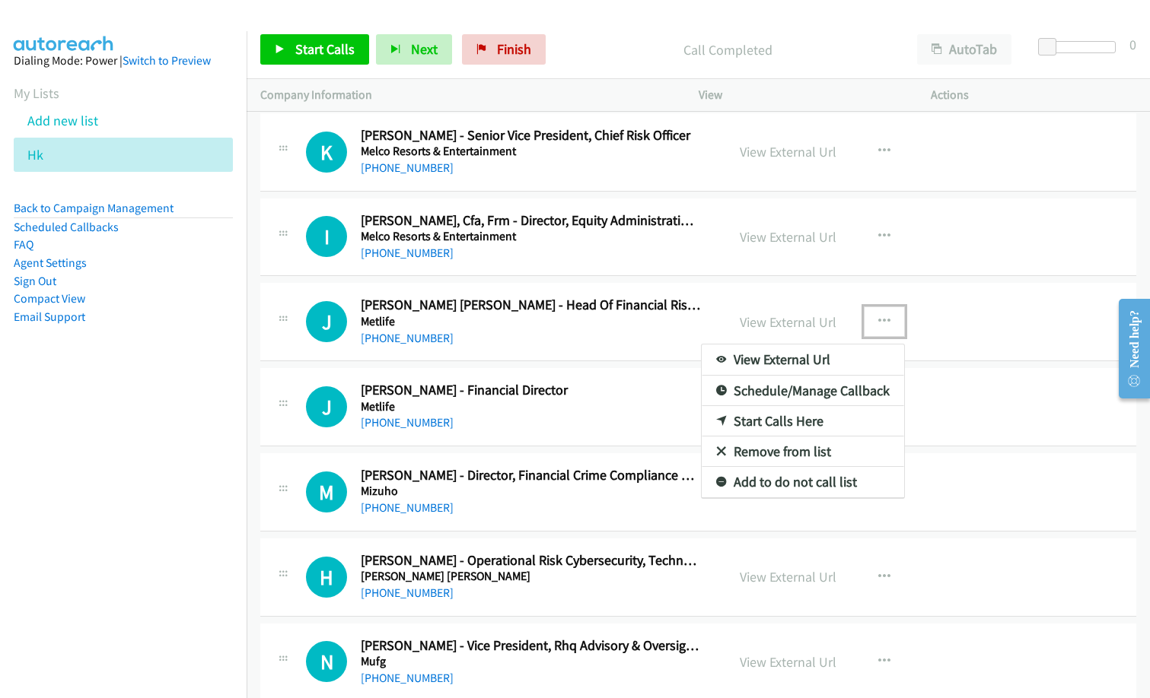
click at [765, 421] on link "Start Calls Here" at bounding box center [802, 421] width 202 height 30
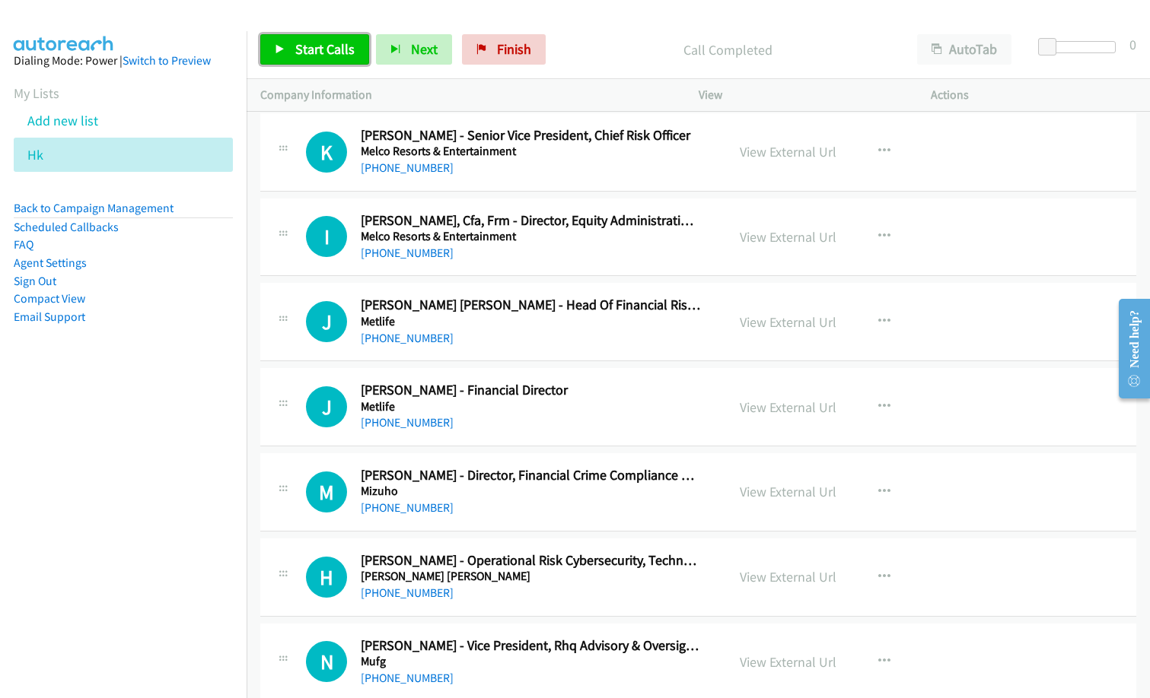
click at [333, 56] on span "Start Calls" at bounding box center [324, 48] width 59 height 17
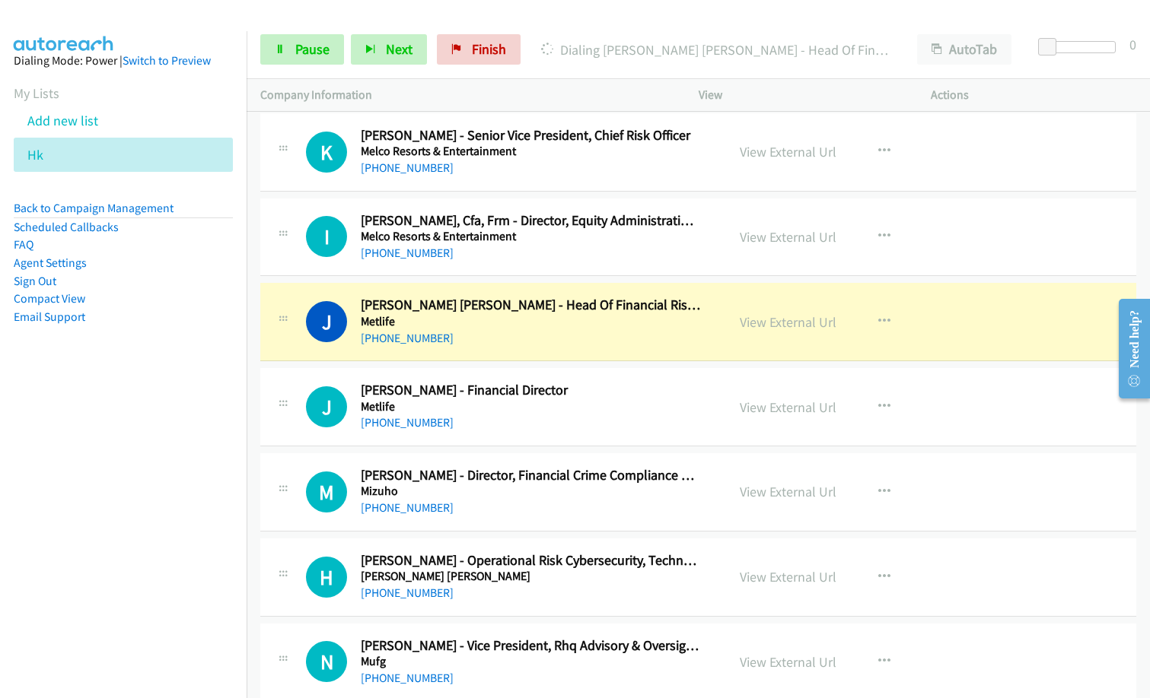
click at [82, 495] on nav "Dialing Mode: Power | Switch to Preview My Lists Add new list Hk Back to Campai…" at bounding box center [123, 380] width 247 height 698
click at [793, 325] on link "View External Url" at bounding box center [787, 321] width 97 height 17
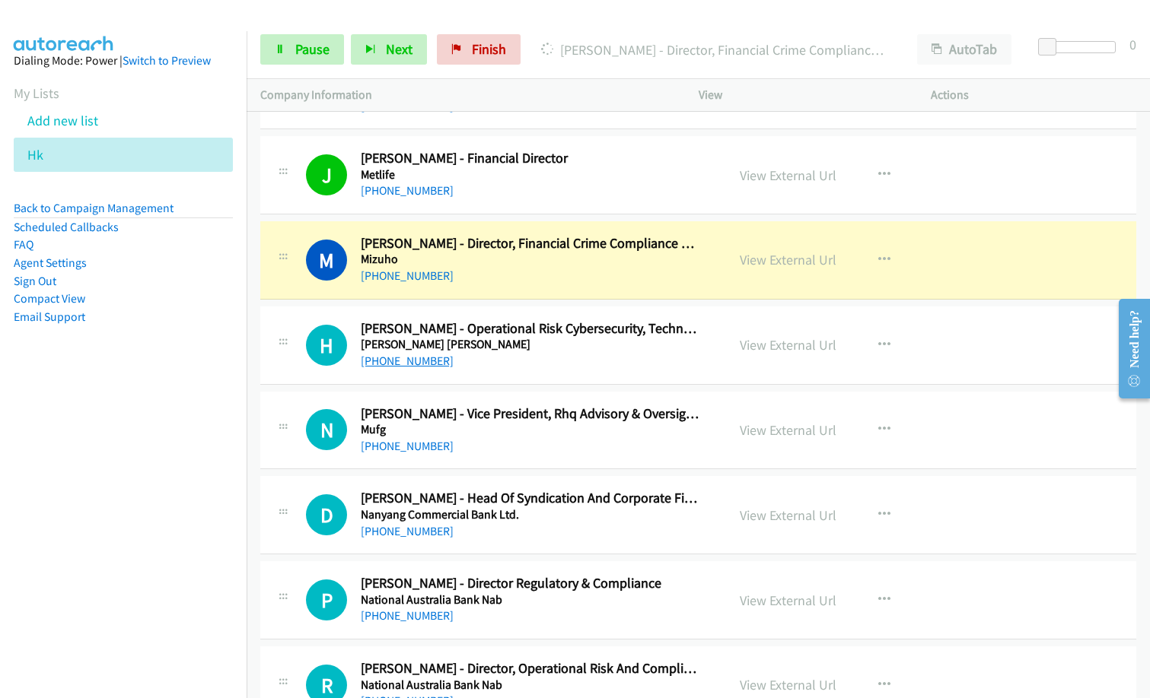
scroll to position [6440, 0]
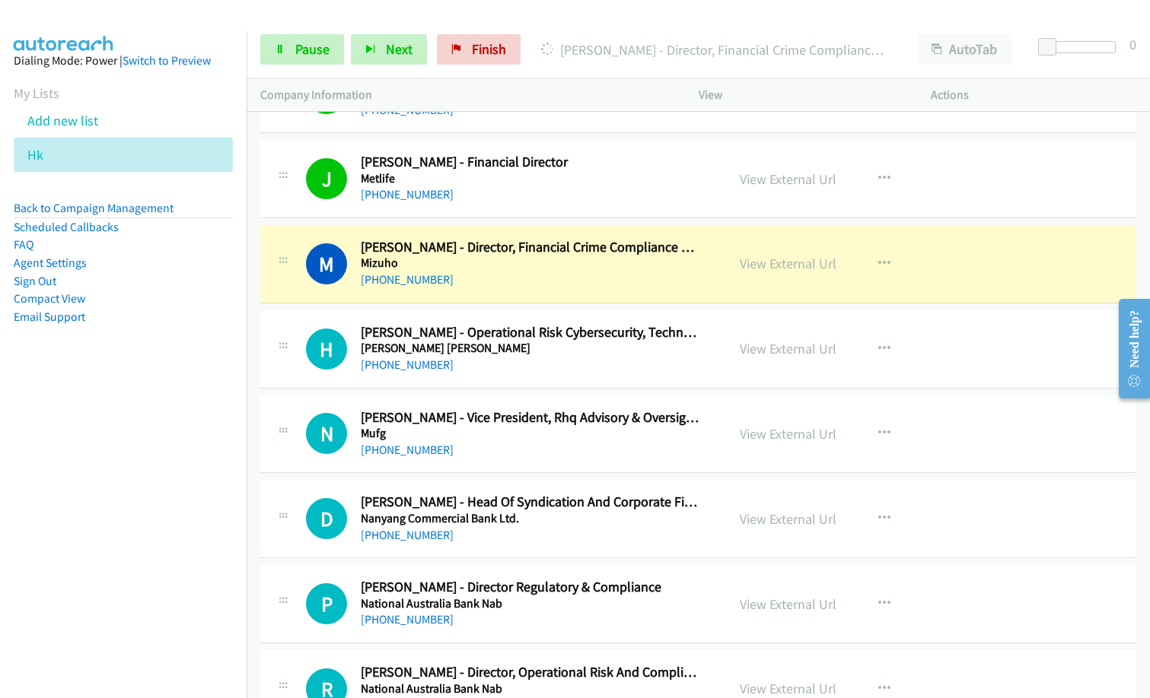
click at [152, 487] on nav "Dialing Mode: Power | Switch to Preview My Lists Add new list Hk Back to Campai…" at bounding box center [123, 380] width 247 height 698
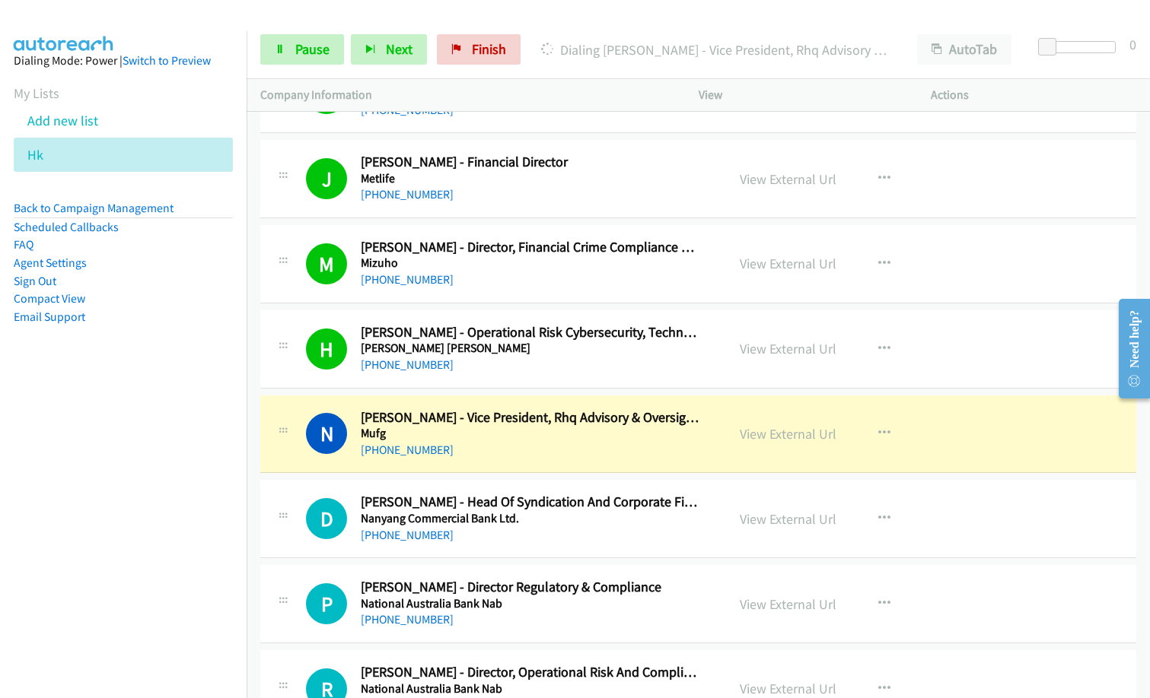
click at [160, 527] on nav "Dialing Mode: Power | Switch to Preview My Lists Add new list Hk Back to Campai…" at bounding box center [123, 380] width 247 height 698
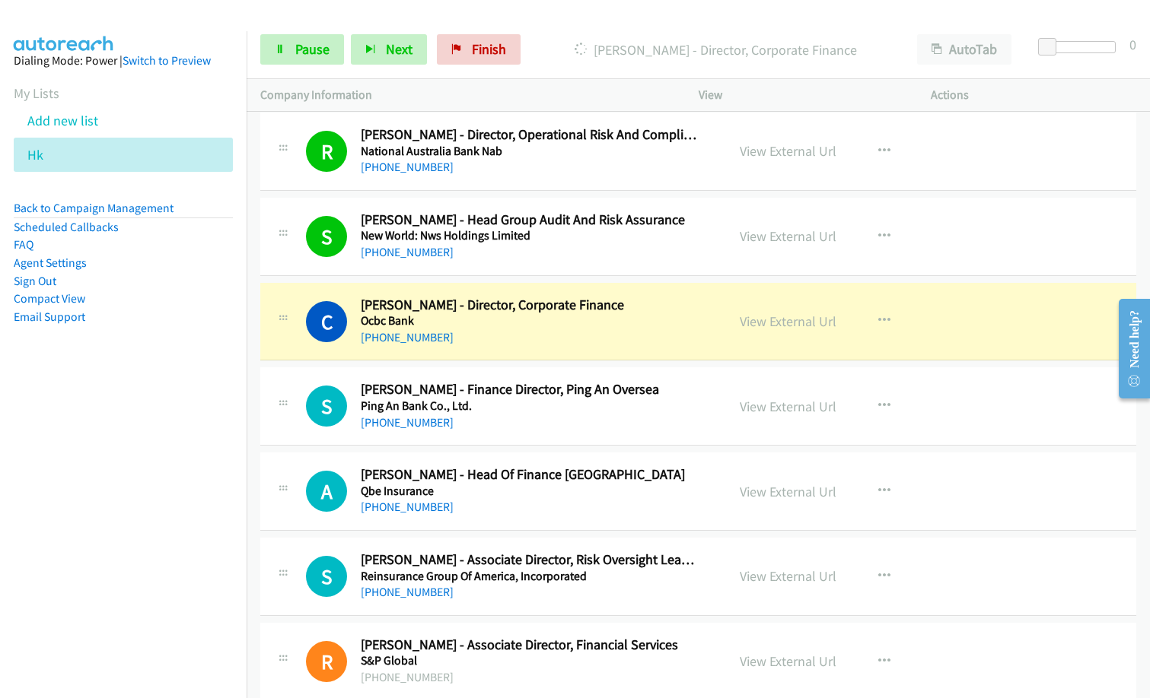
scroll to position [6973, 0]
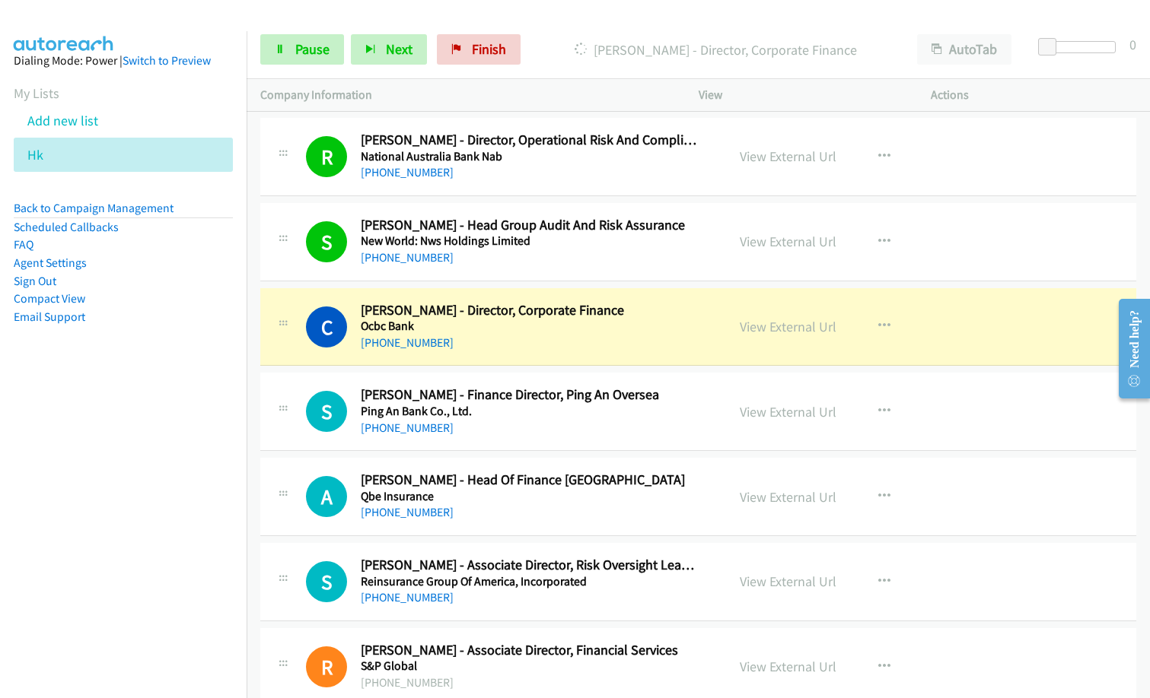
click at [140, 507] on nav "Dialing Mode: Power | Switch to Preview My Lists Add new list Hk Back to Campai…" at bounding box center [123, 380] width 247 height 698
click at [768, 322] on link "View External Url" at bounding box center [787, 326] width 97 height 17
